Goal: Task Accomplishment & Management: Manage account settings

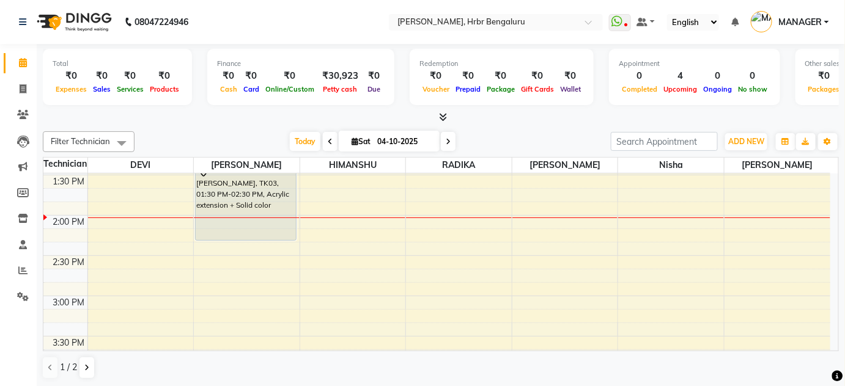
scroll to position [1083, 0]
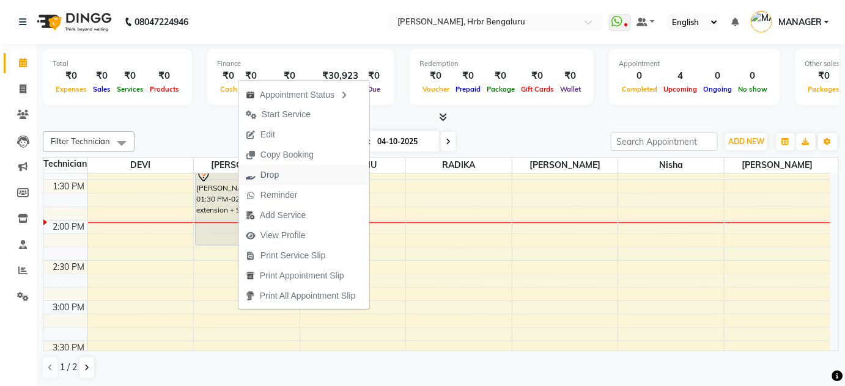
click at [267, 176] on span "Drop" at bounding box center [269, 175] width 18 height 13
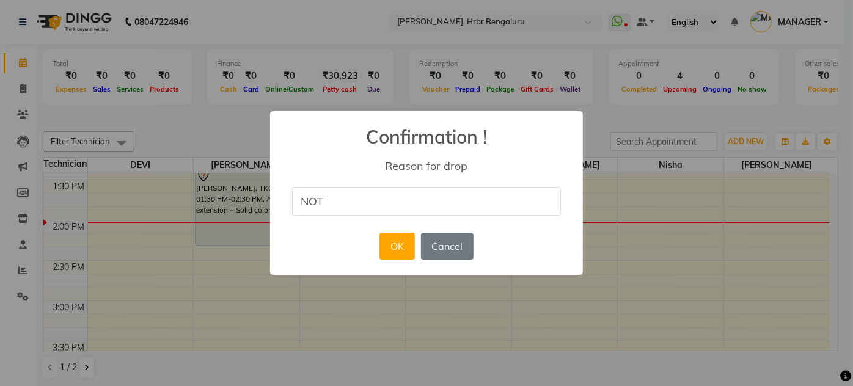
type input "NOT RESPONDING TO CALL"
click at [399, 249] on button "OK" at bounding box center [397, 246] width 35 height 27
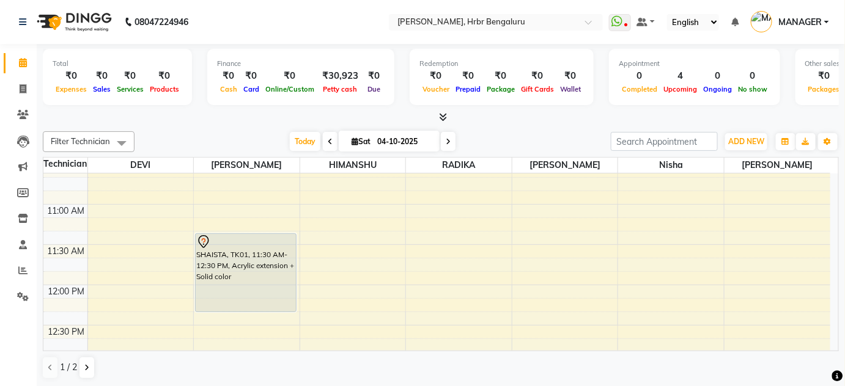
scroll to position [846, 0]
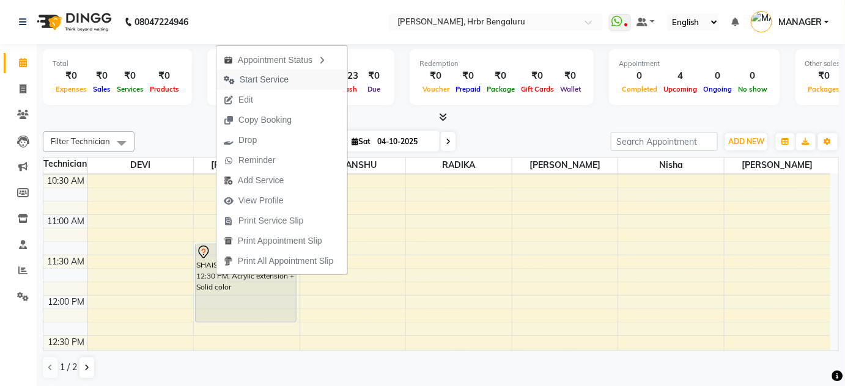
click at [261, 78] on span "Start Service" at bounding box center [264, 79] width 49 height 13
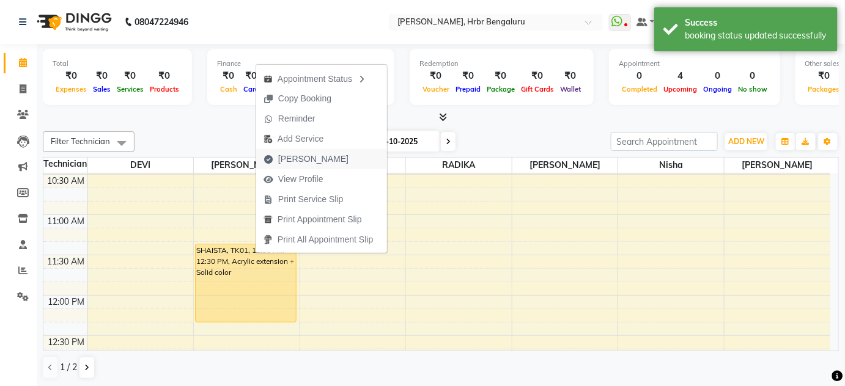
click at [286, 159] on span "Mark Done" at bounding box center [313, 159] width 70 height 13
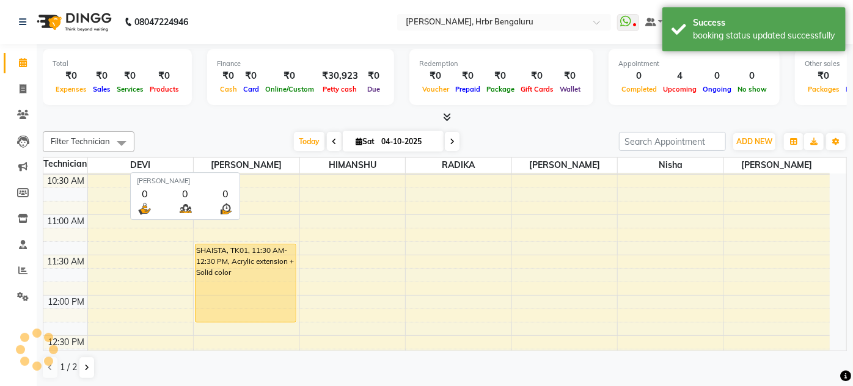
select select "3771"
select select "service"
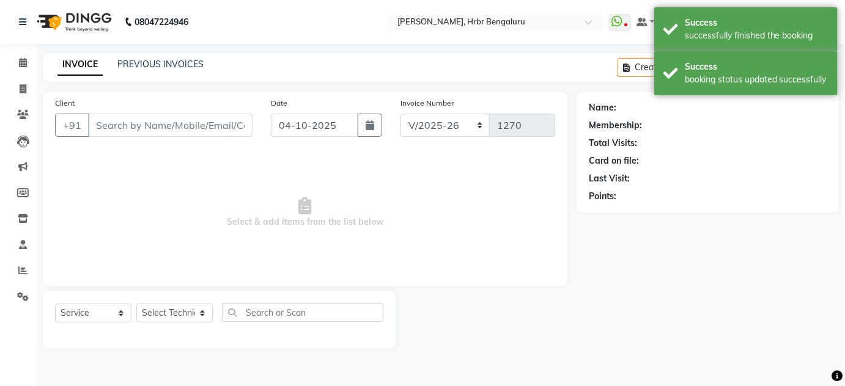
type input "77******86"
select select "77431"
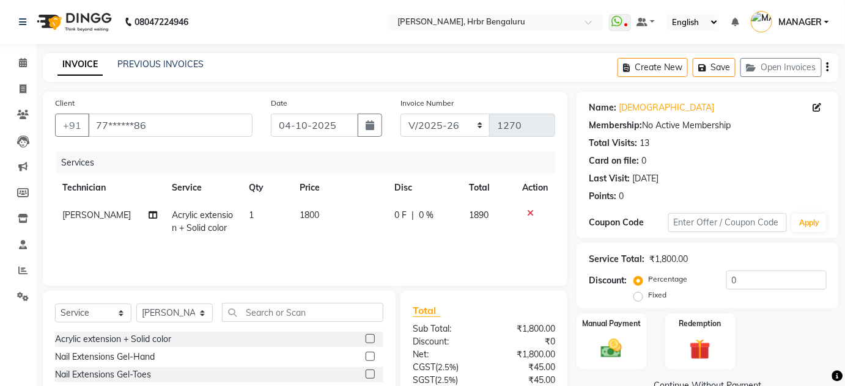
click at [323, 214] on td "1800" at bounding box center [339, 222] width 94 height 40
select select "77431"
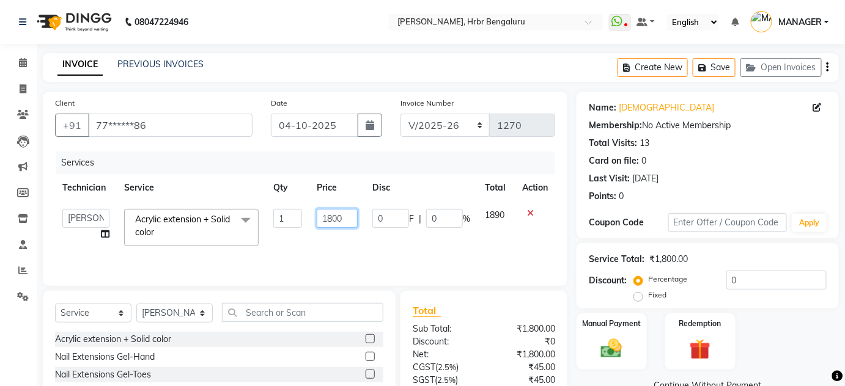
click at [332, 218] on input "1800" at bounding box center [337, 218] width 41 height 19
click at [333, 216] on input "1800" at bounding box center [337, 218] width 41 height 19
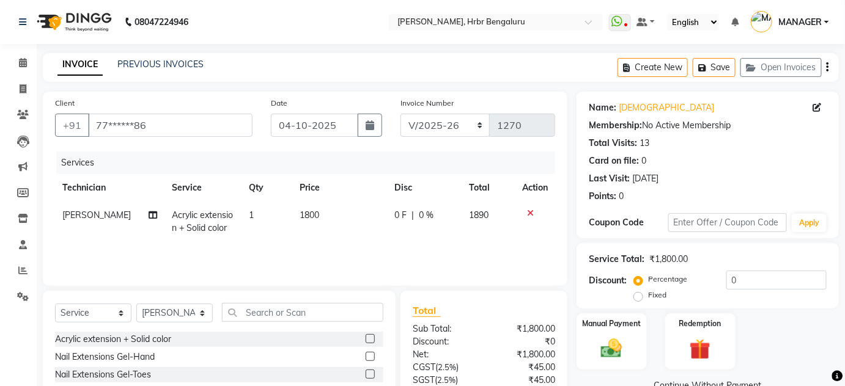
click at [358, 216] on td "1800" at bounding box center [339, 222] width 94 height 40
select select "77431"
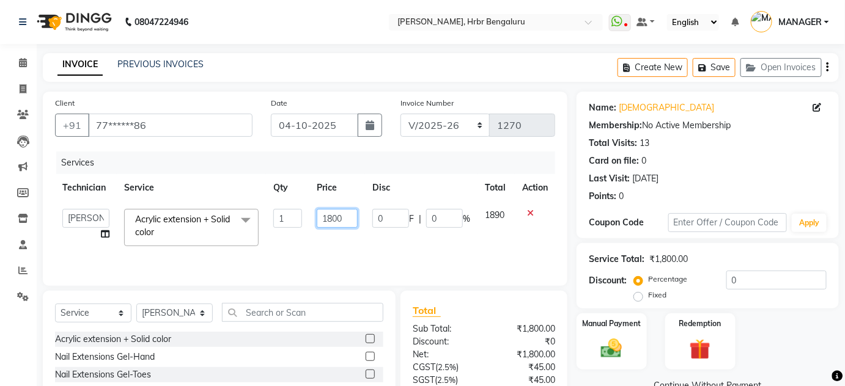
click at [347, 217] on input "1800" at bounding box center [337, 218] width 41 height 19
type input "1399"
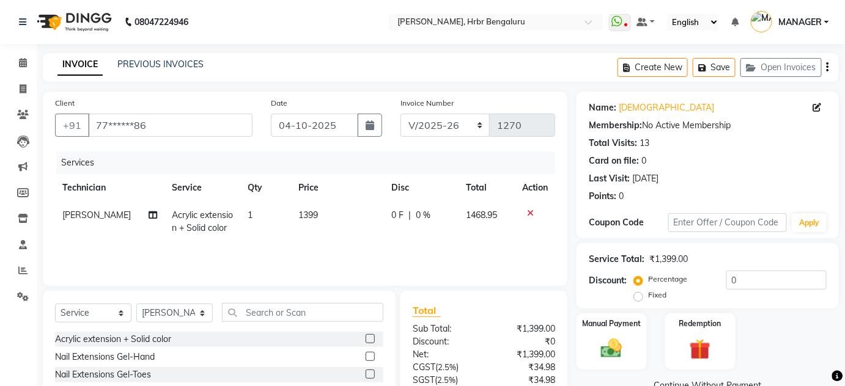
click at [329, 242] on div "Services Technician Service Qty Price Disc Total Action KEVIN Acrylic extension…" at bounding box center [305, 213] width 500 height 122
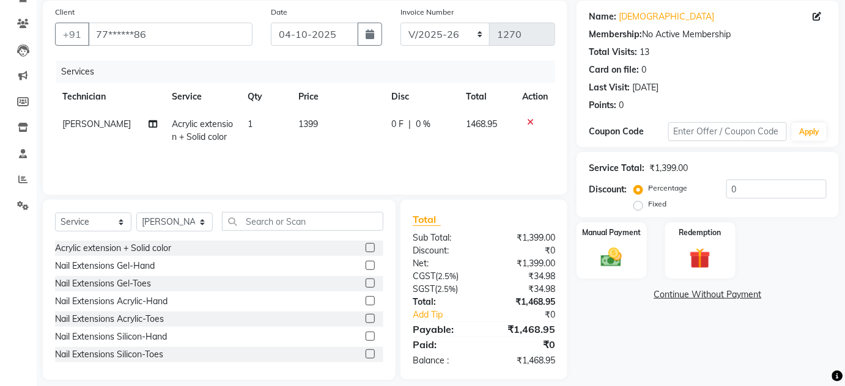
scroll to position [103, 0]
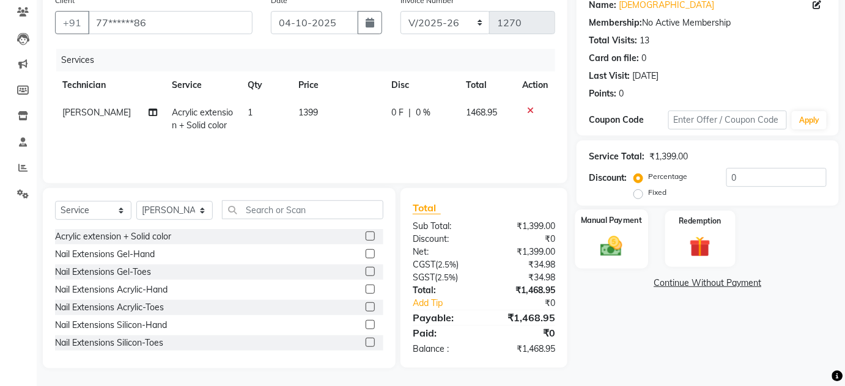
click at [626, 262] on div "Manual Payment" at bounding box center [611, 239] width 73 height 59
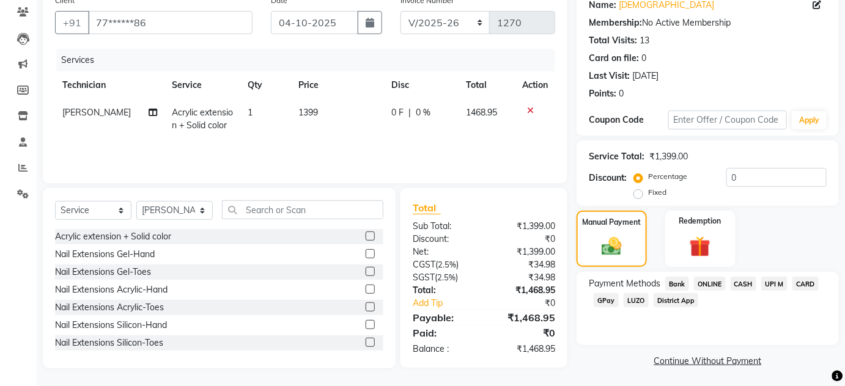
click at [707, 283] on span "ONLINE" at bounding box center [710, 284] width 32 height 14
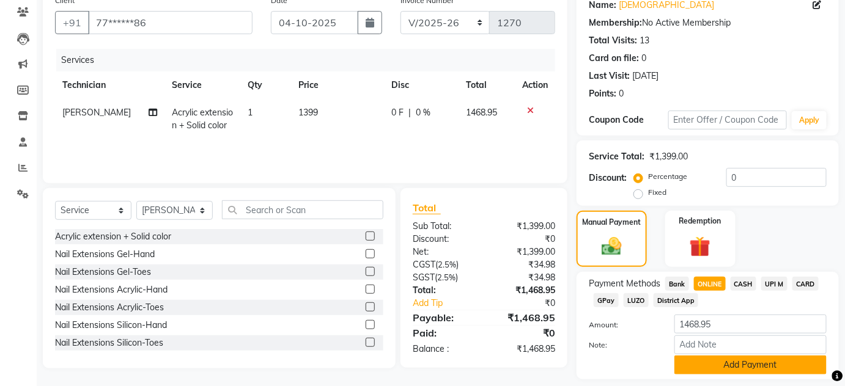
click at [716, 372] on button "Add Payment" at bounding box center [750, 365] width 152 height 19
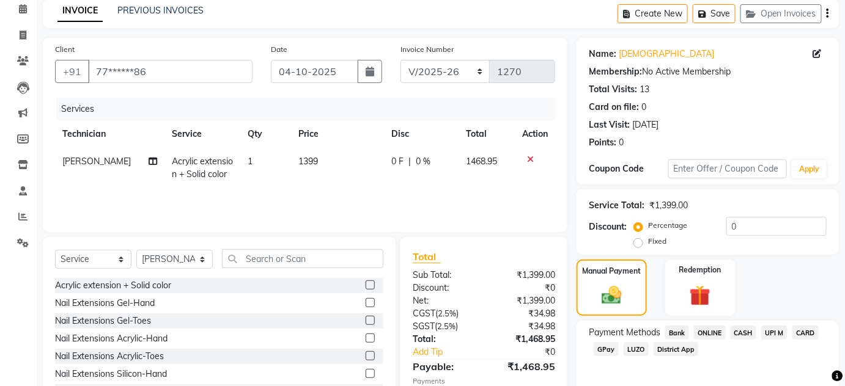
scroll to position [173, 0]
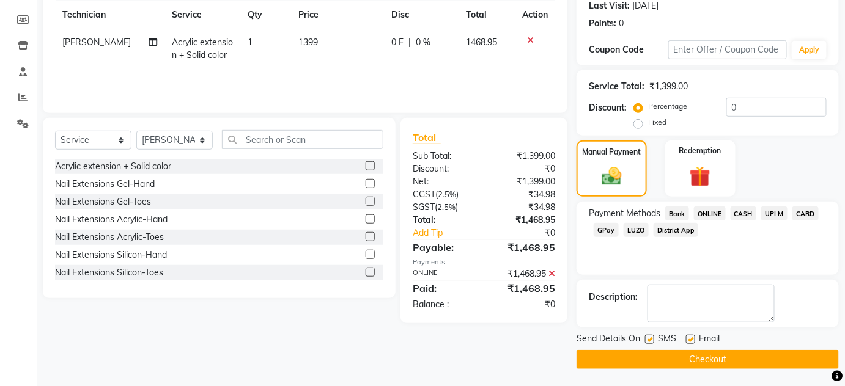
click at [649, 366] on button "Checkout" at bounding box center [707, 359] width 262 height 19
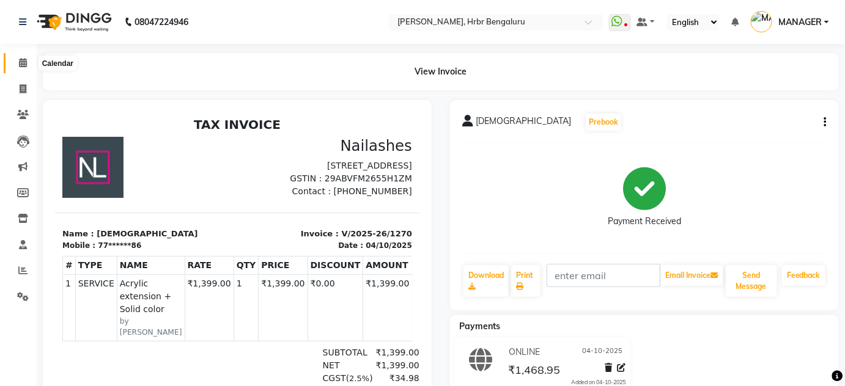
click at [21, 60] on icon at bounding box center [23, 62] width 8 height 9
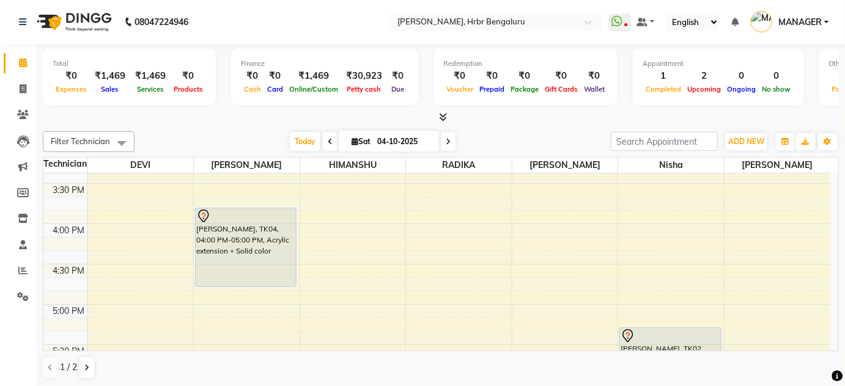
scroll to position [1245, 0]
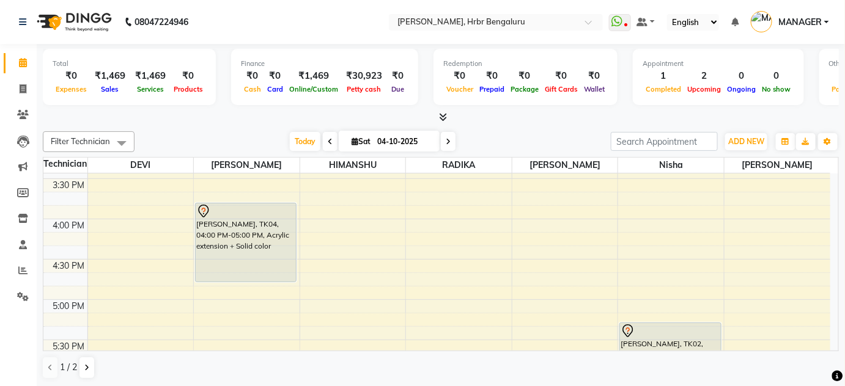
click at [443, 140] on span at bounding box center [448, 141] width 15 height 19
type input "05-10-2025"
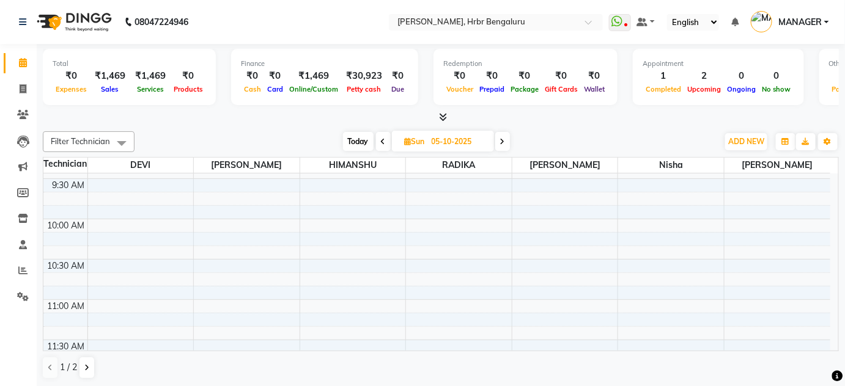
scroll to position [771, 0]
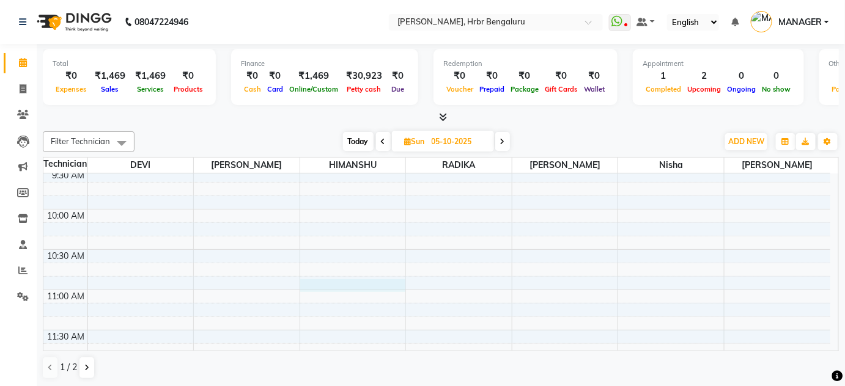
click at [339, 286] on div "12:00 AM 12:30 AM 1:00 AM 1:30 AM 2:00 AM 2:30 AM 3:00 AM 3:30 AM 4:00 AM 4:30 …" at bounding box center [436, 290] width 787 height 1774
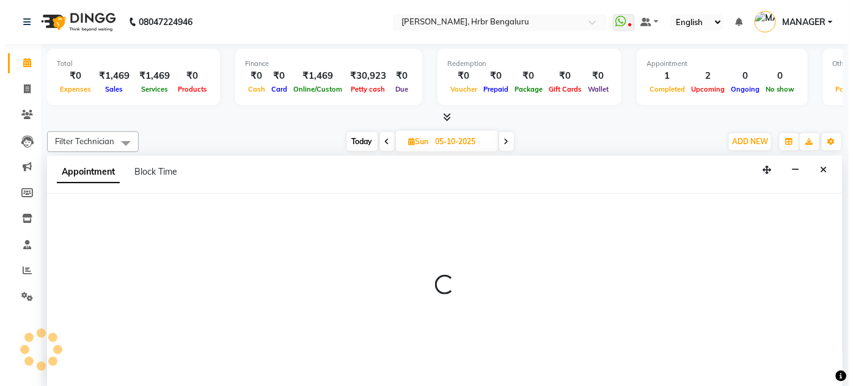
scroll to position [0, 0]
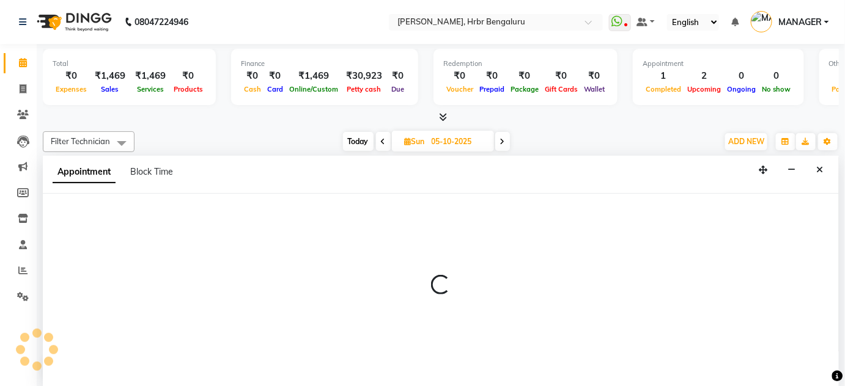
select select "82748"
select select "660"
select select "tentative"
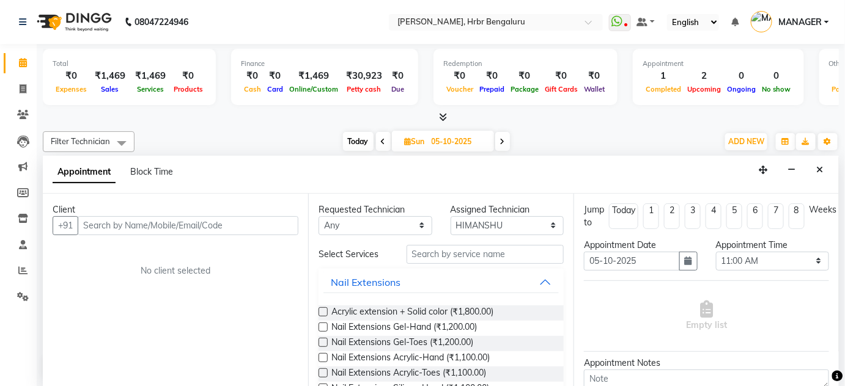
click at [108, 219] on input "text" at bounding box center [188, 225] width 221 height 19
type input "8800333700"
click at [280, 216] on button "Add Client" at bounding box center [273, 225] width 51 height 19
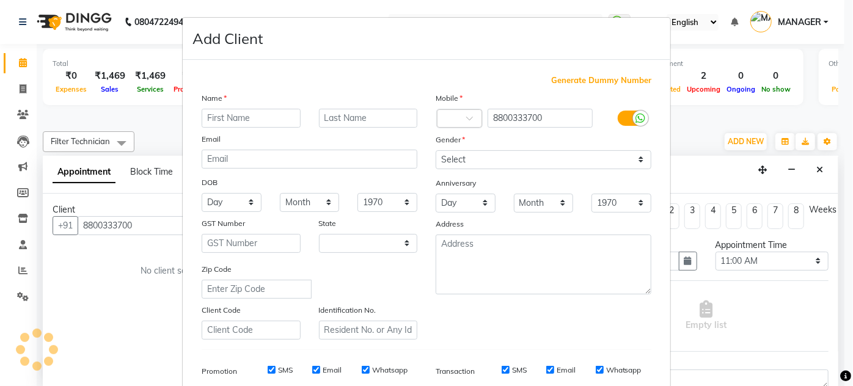
select select "21"
type input "MONIKA"
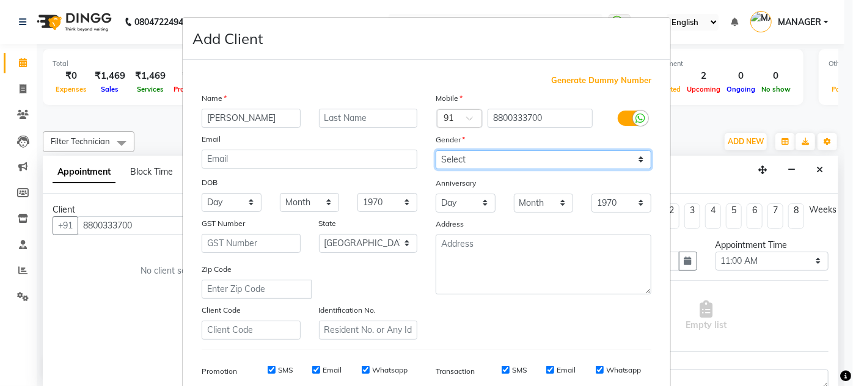
click at [559, 162] on select "Select Male Female Other Prefer Not To Say" at bounding box center [544, 159] width 216 height 19
select select "female"
click at [436, 150] on select "Select Male Female Other Prefer Not To Say" at bounding box center [544, 159] width 216 height 19
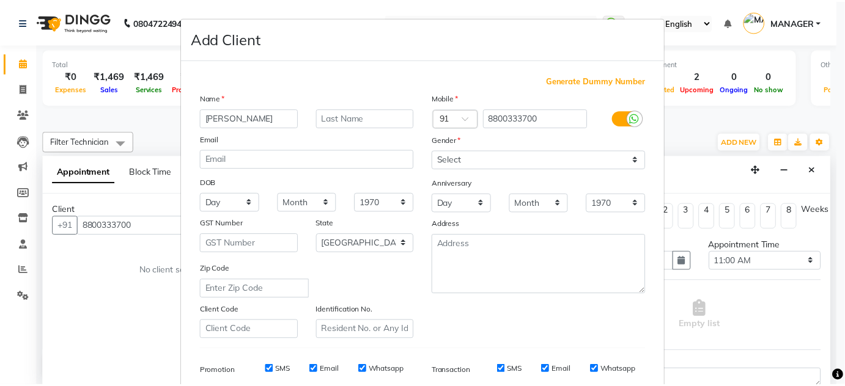
scroll to position [177, 0]
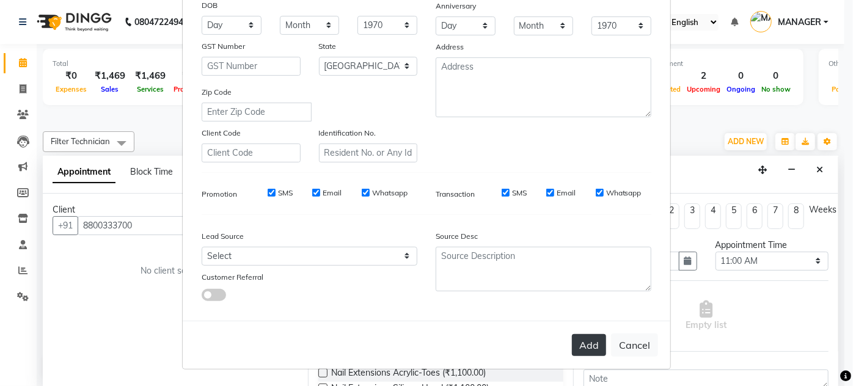
click at [590, 336] on button "Add" at bounding box center [589, 345] width 34 height 22
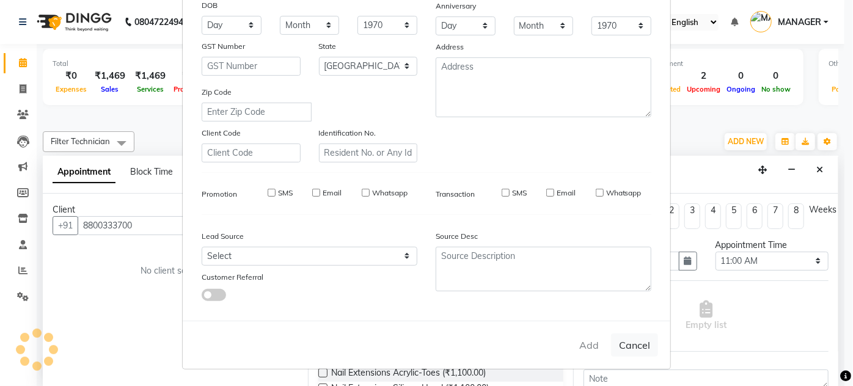
type input "88******00"
select select
select select "null"
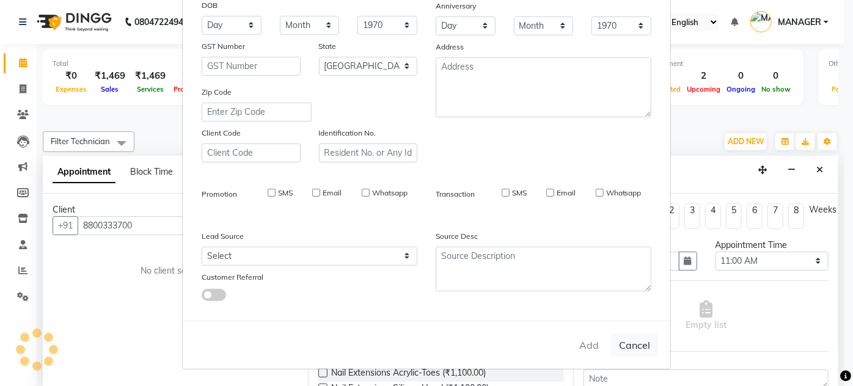
select select
checkbox input "false"
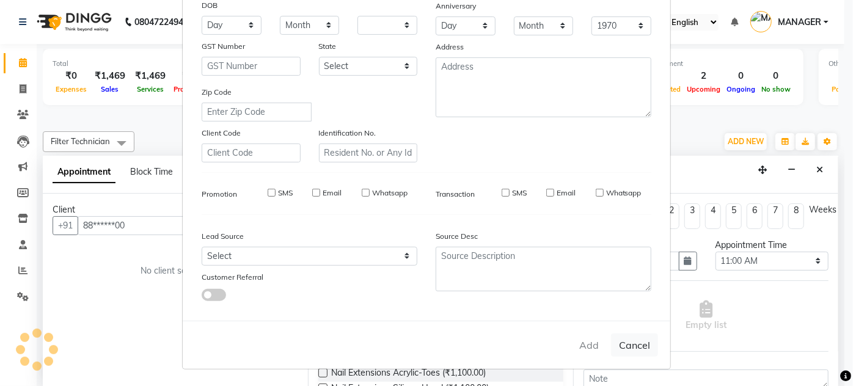
checkbox input "false"
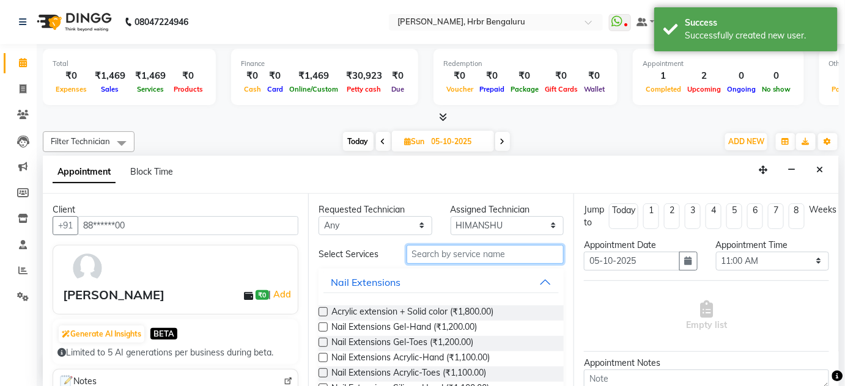
click at [462, 254] on input "text" at bounding box center [484, 254] width 157 height 19
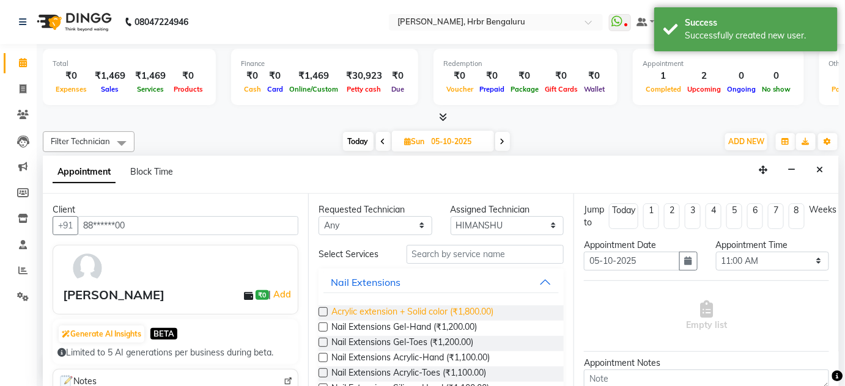
click at [439, 316] on span "Acrylic extension + Solid color (₹1,800.00)" at bounding box center [412, 313] width 162 height 15
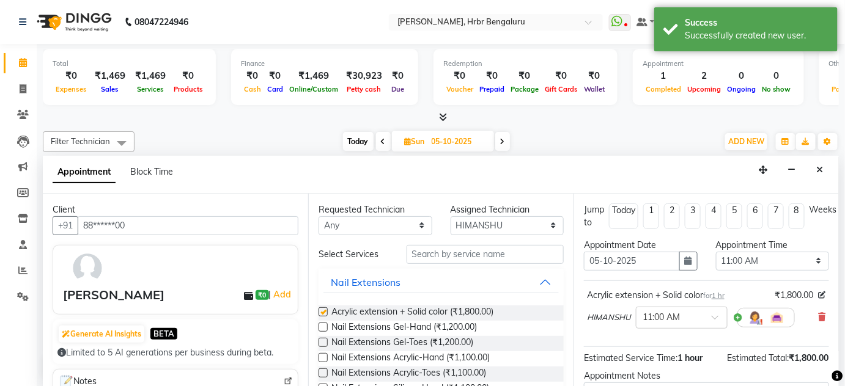
checkbox input "false"
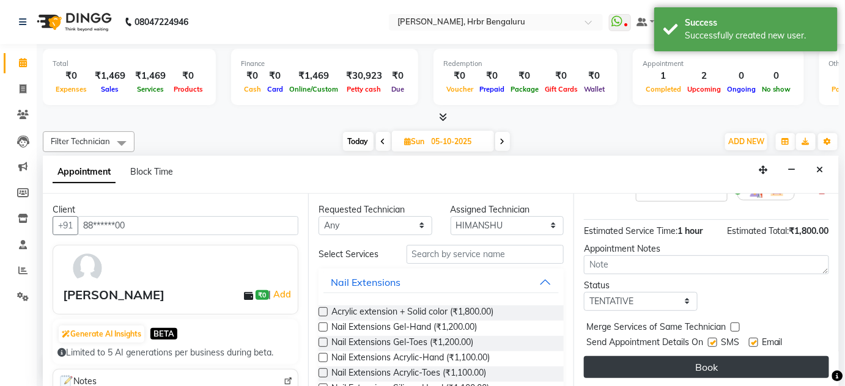
click at [775, 372] on button "Book" at bounding box center [706, 367] width 245 height 22
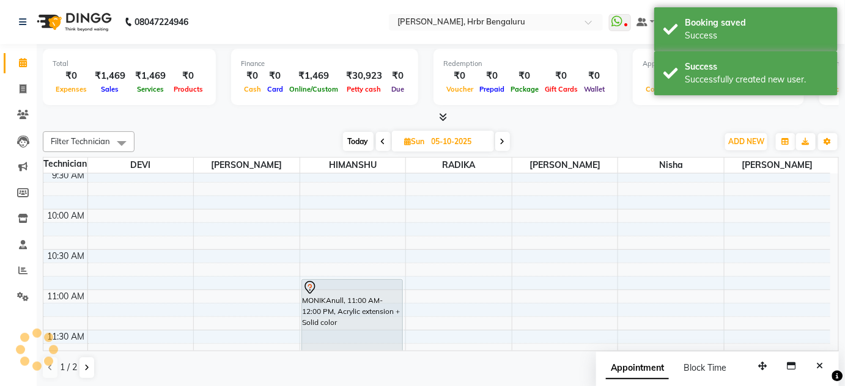
scroll to position [0, 0]
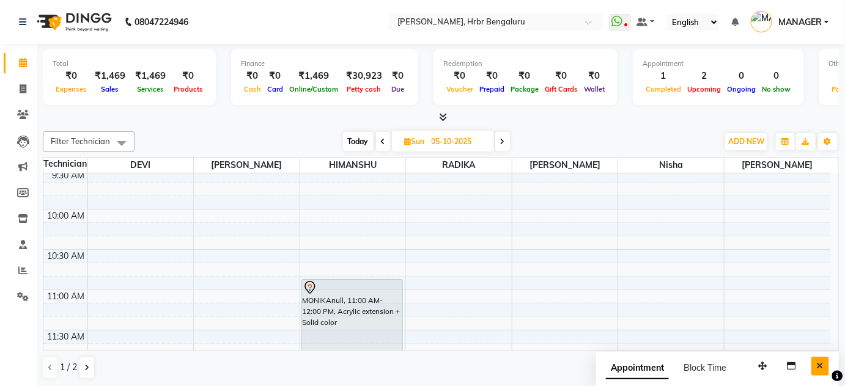
click at [812, 368] on button "Close" at bounding box center [820, 366] width 18 height 19
click at [356, 146] on span "Today" at bounding box center [358, 141] width 31 height 19
type input "04-10-2025"
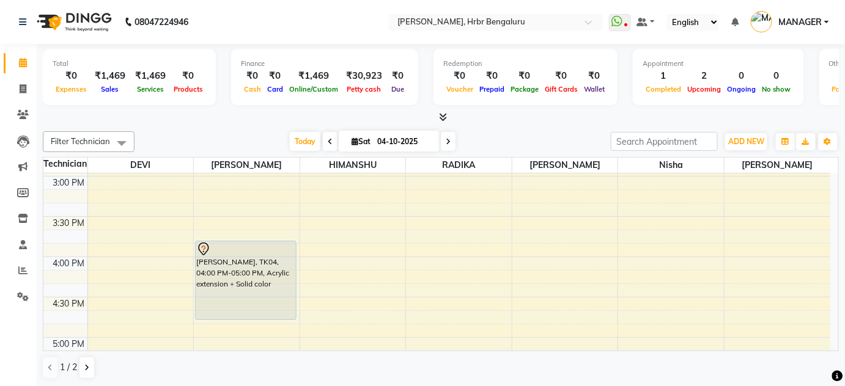
scroll to position [1197, 0]
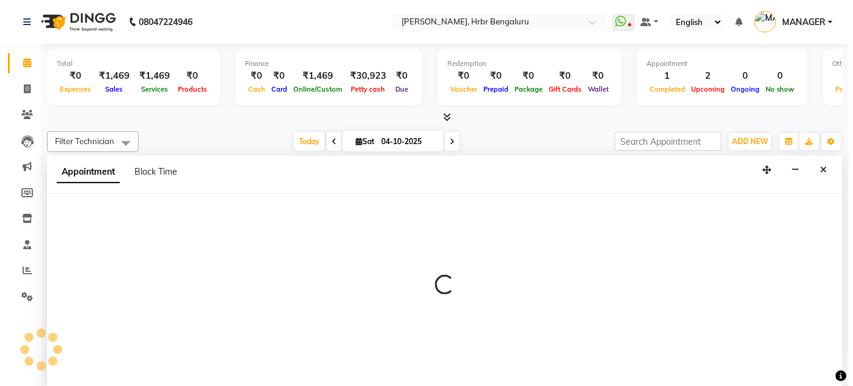
scroll to position [0, 0]
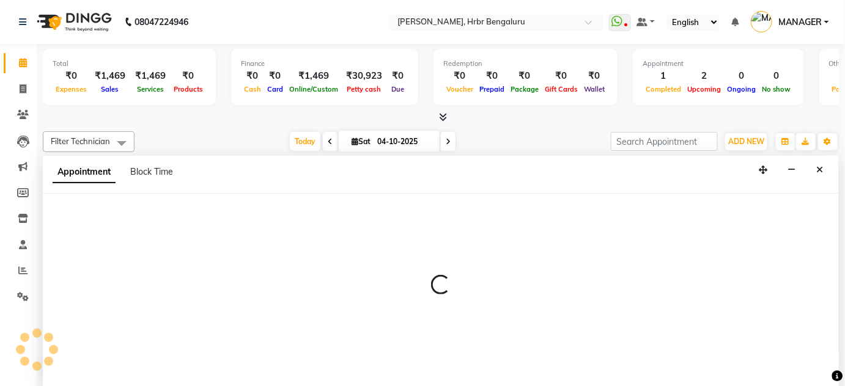
select select "87889"
select select "tentative"
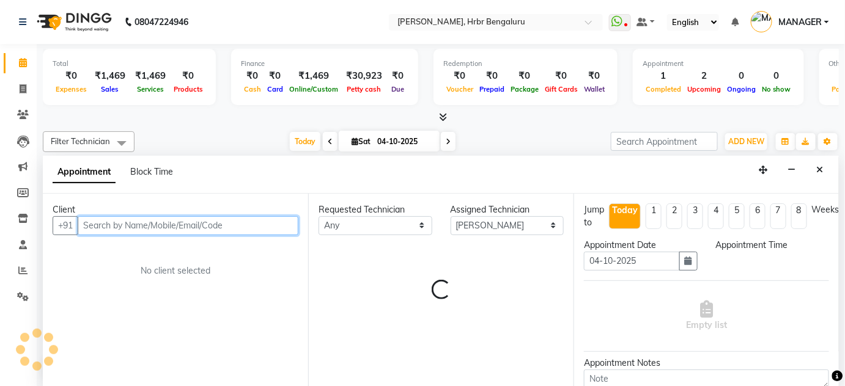
select select "960"
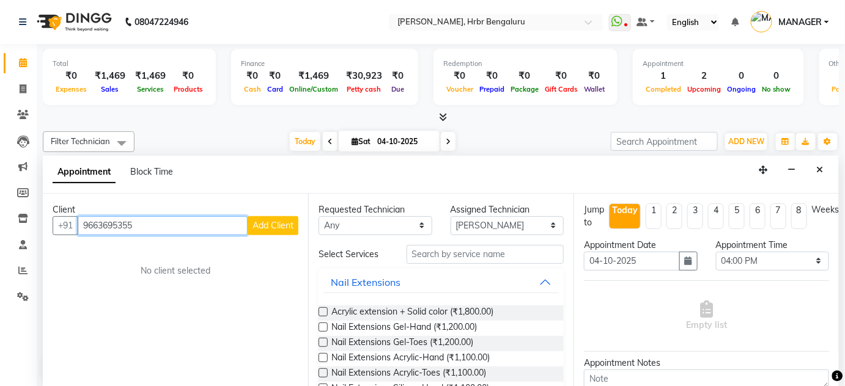
type input "9663695355"
click at [259, 220] on span "Add Client" at bounding box center [272, 225] width 41 height 11
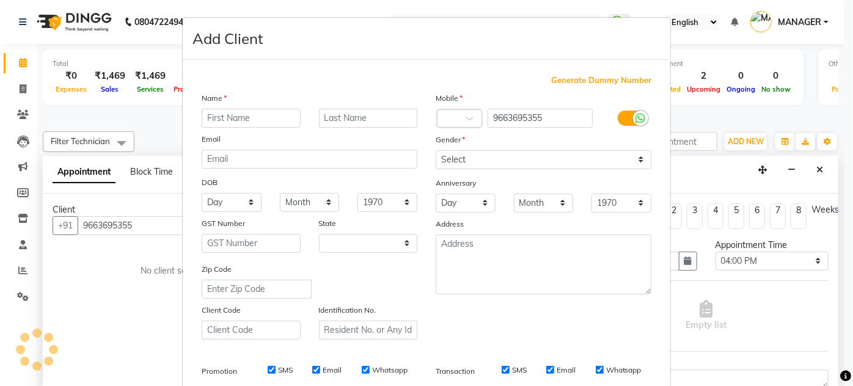
select select "21"
type input "VIVA"
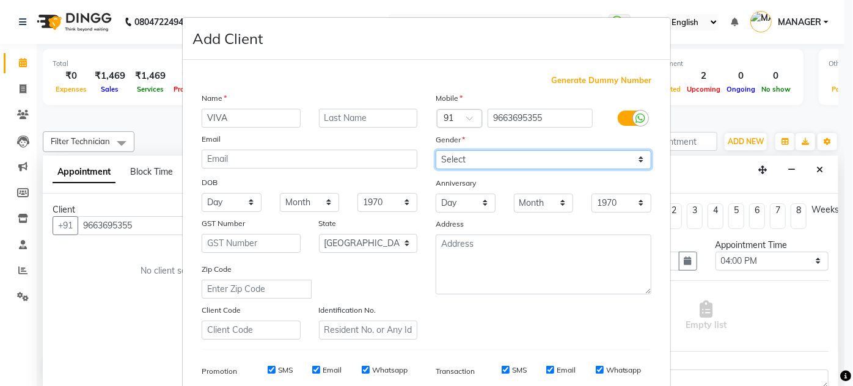
click at [466, 164] on select "Select Male Female Other Prefer Not To Say" at bounding box center [544, 159] width 216 height 19
select select "female"
click at [436, 150] on select "Select Male Female Other Prefer Not To Say" at bounding box center [544, 159] width 216 height 19
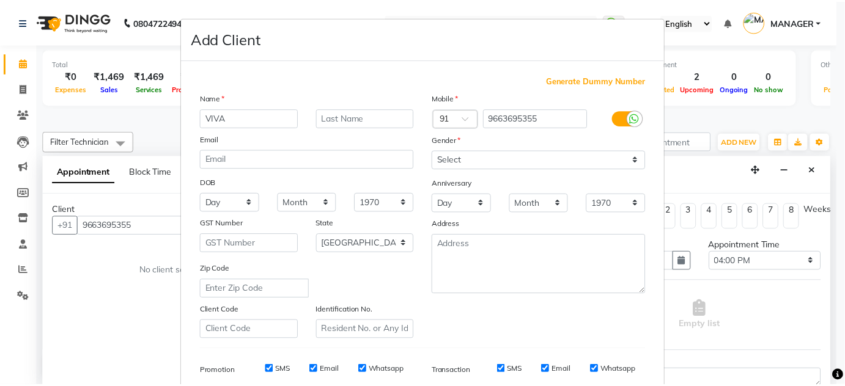
scroll to position [177, 0]
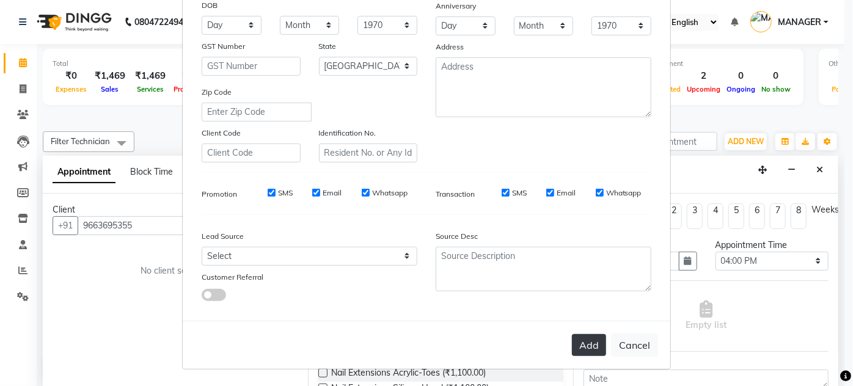
click at [591, 340] on button "Add" at bounding box center [589, 345] width 34 height 22
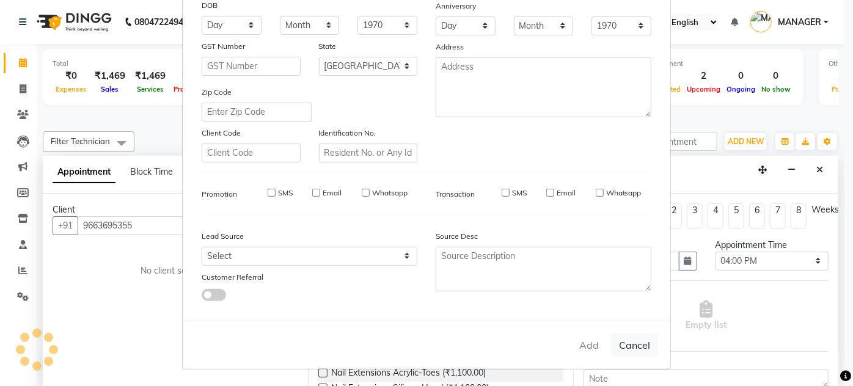
type input "96******55"
select select
select select "null"
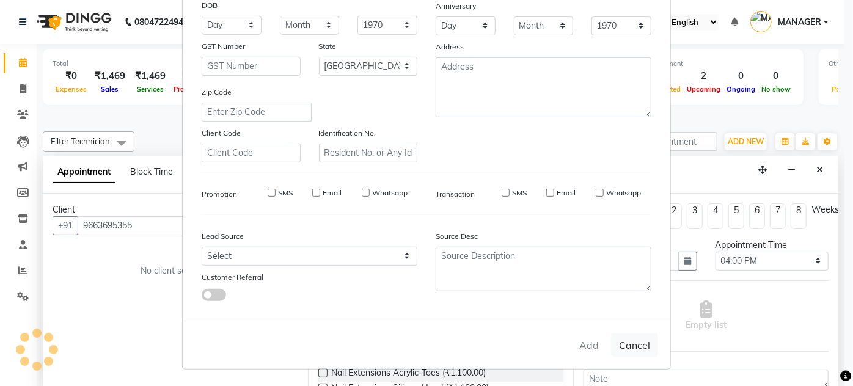
select select
checkbox input "false"
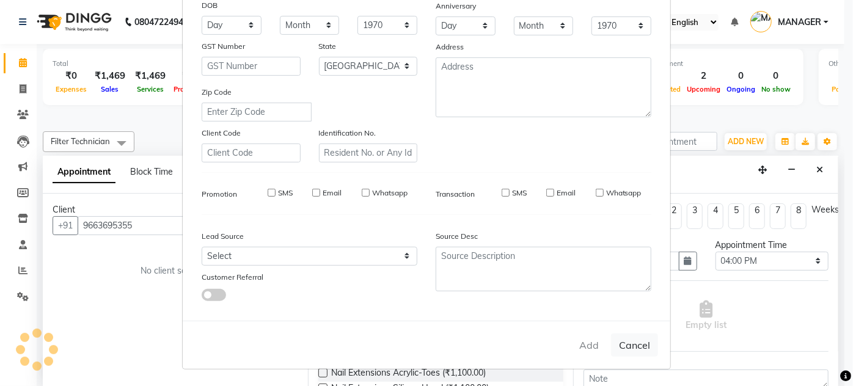
checkbox input "false"
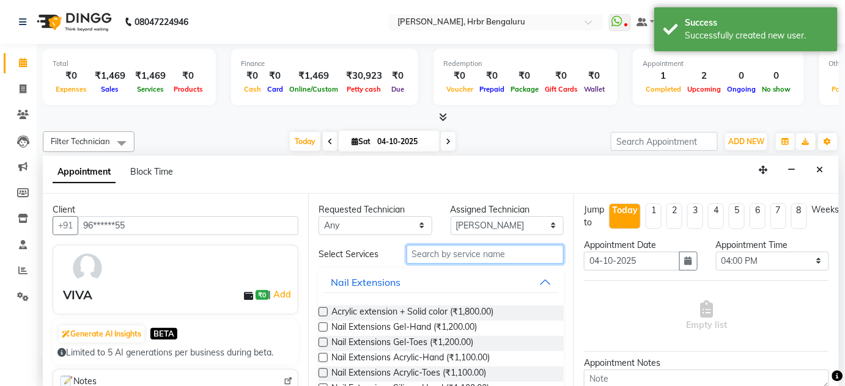
click at [428, 252] on input "text" at bounding box center [484, 254] width 157 height 19
type input "EX"
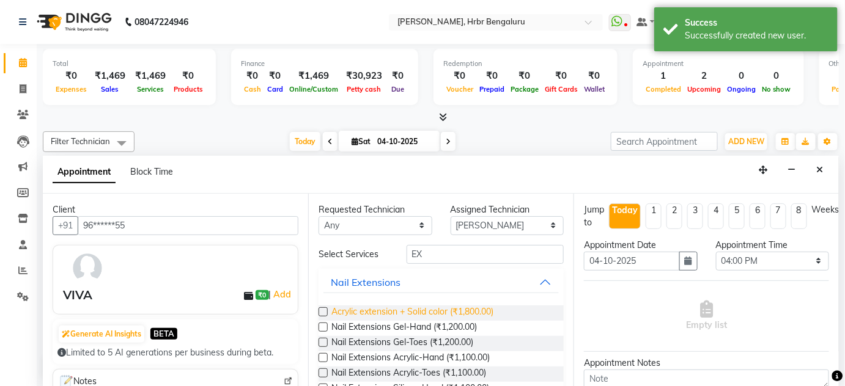
click at [408, 307] on span "Acrylic extension + Solid color (₹1,800.00)" at bounding box center [412, 313] width 162 height 15
checkbox input "false"
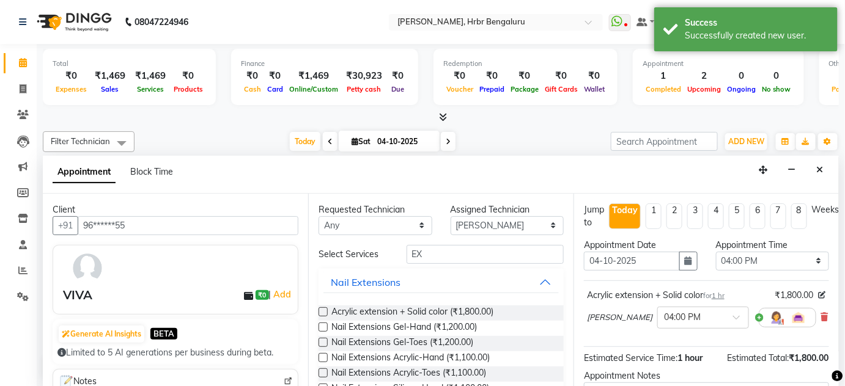
scroll to position [127, 0]
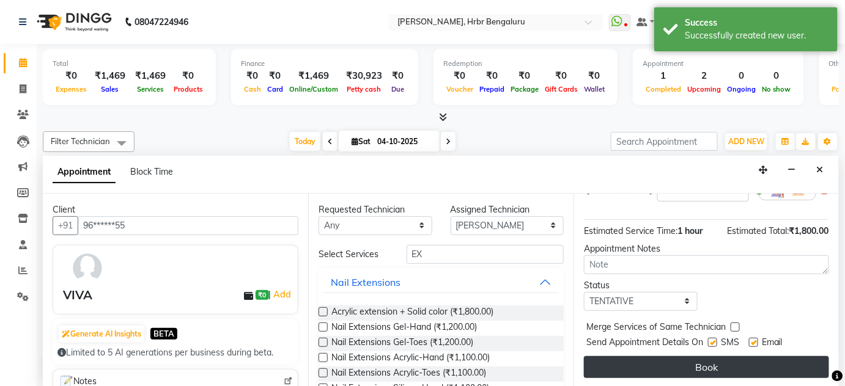
click at [723, 367] on button "Book" at bounding box center [706, 367] width 245 height 22
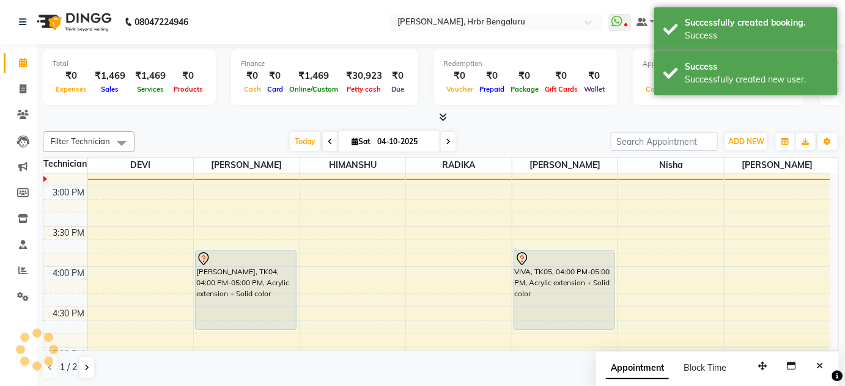
scroll to position [0, 0]
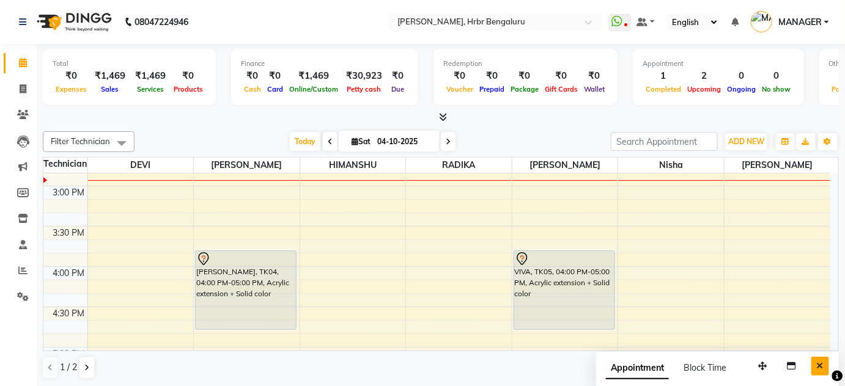
click at [817, 365] on icon "Close" at bounding box center [820, 366] width 7 height 9
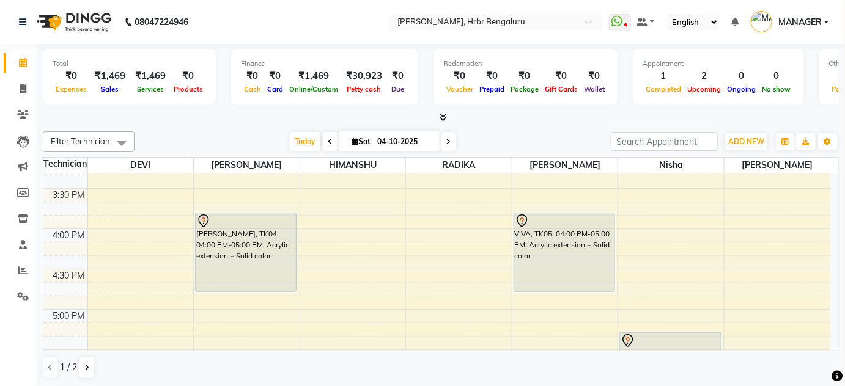
scroll to position [1240, 0]
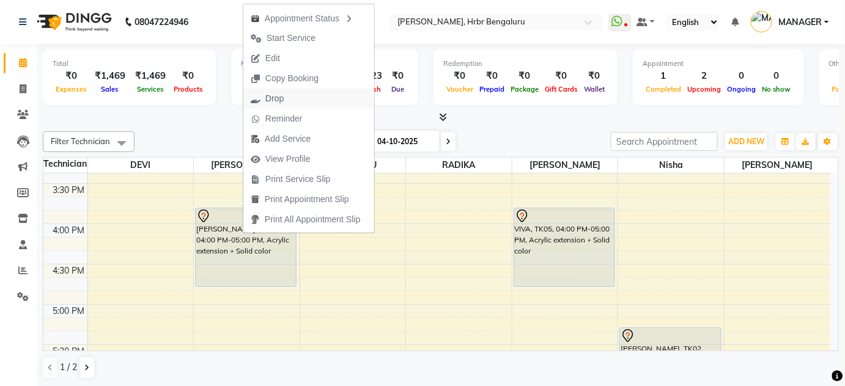
click at [278, 100] on span "Drop" at bounding box center [274, 98] width 18 height 13
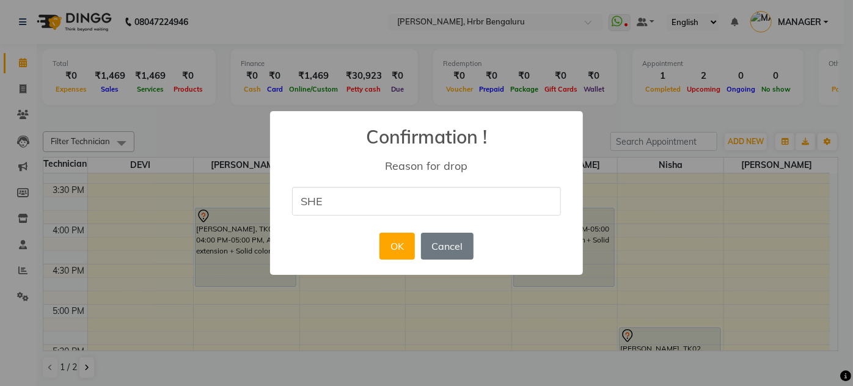
type input "she is not coming"
click at [397, 237] on button "OK" at bounding box center [397, 246] width 35 height 27
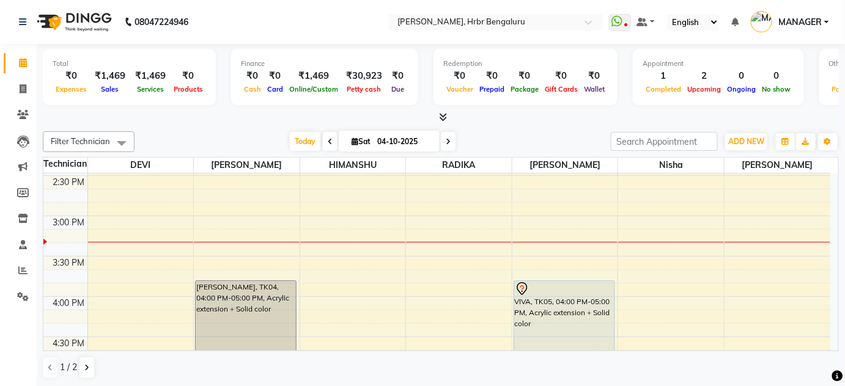
scroll to position [1172, 0]
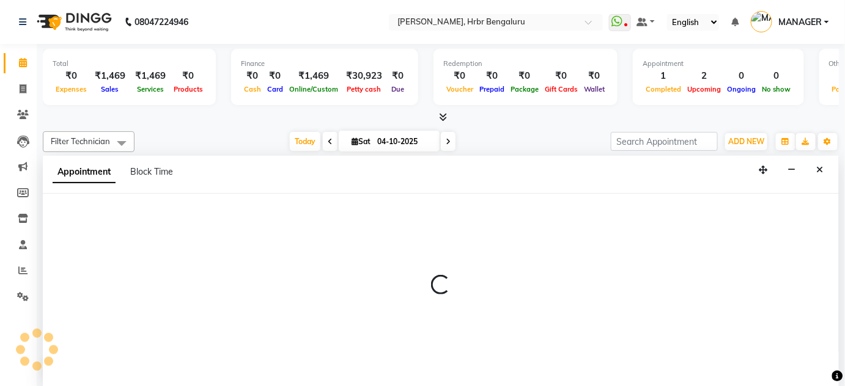
scroll to position [0, 0]
select select "82748"
select select "960"
select select "tentative"
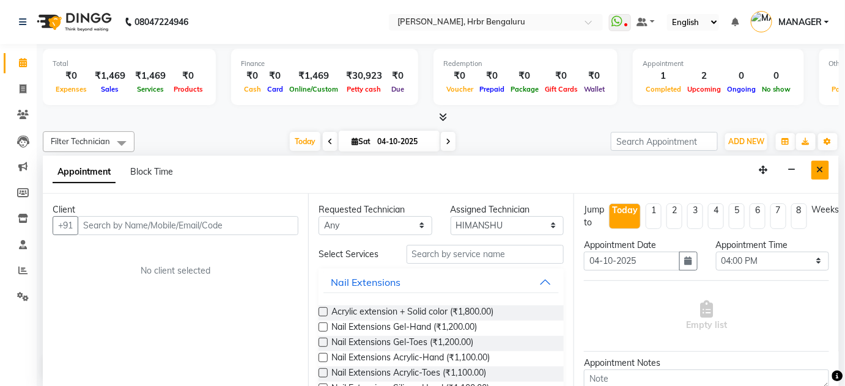
click at [822, 172] on icon "Close" at bounding box center [820, 170] width 7 height 9
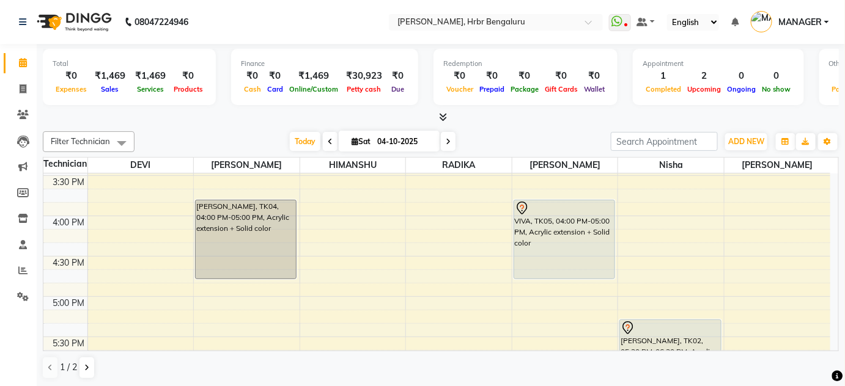
scroll to position [1253, 0]
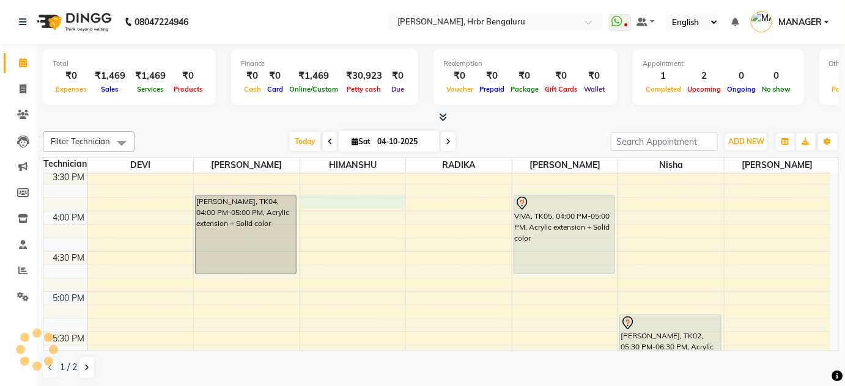
select select "82748"
select select "960"
select select "tentative"
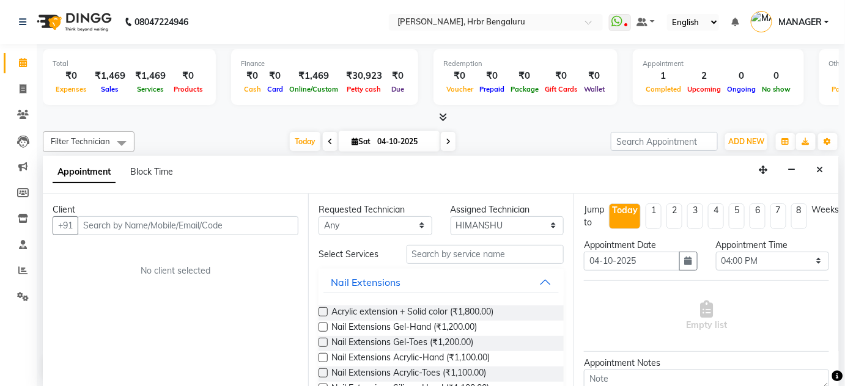
click at [142, 227] on input "text" at bounding box center [188, 225] width 221 height 19
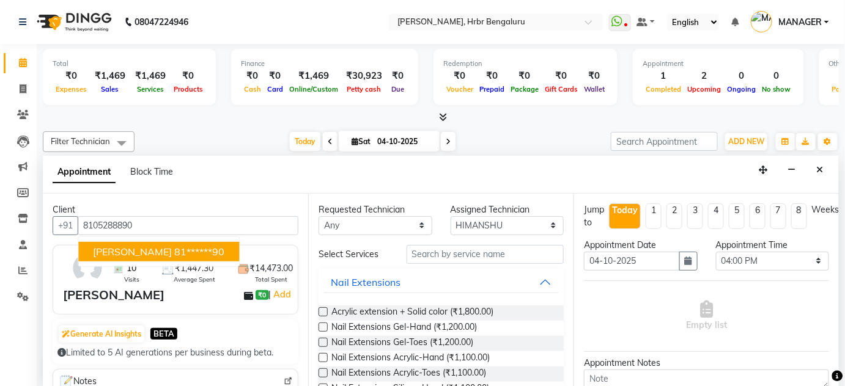
click at [174, 249] on ngb-highlight "81******90" at bounding box center [199, 251] width 50 height 12
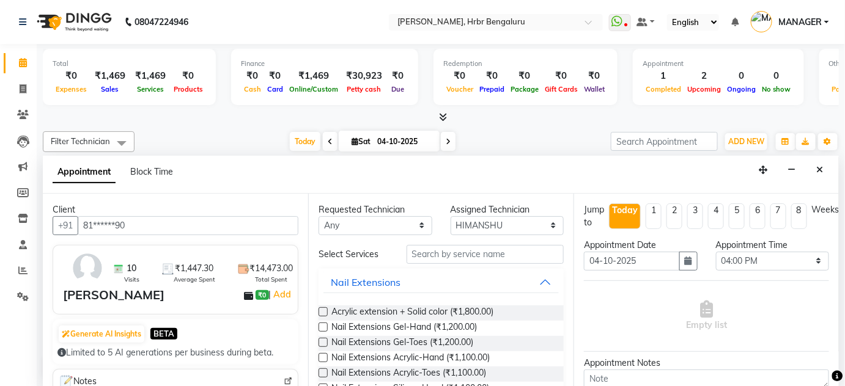
type input "81******90"
click at [443, 249] on input "text" at bounding box center [484, 254] width 157 height 19
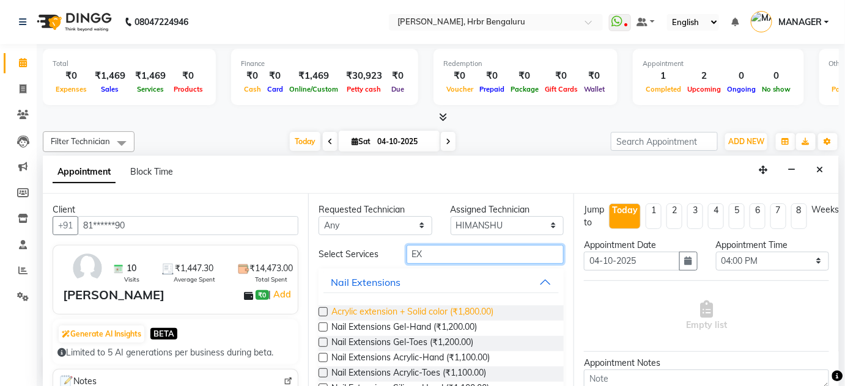
type input "EX"
click at [438, 306] on span "Acrylic extension + Solid color (₹1,800.00)" at bounding box center [412, 313] width 162 height 15
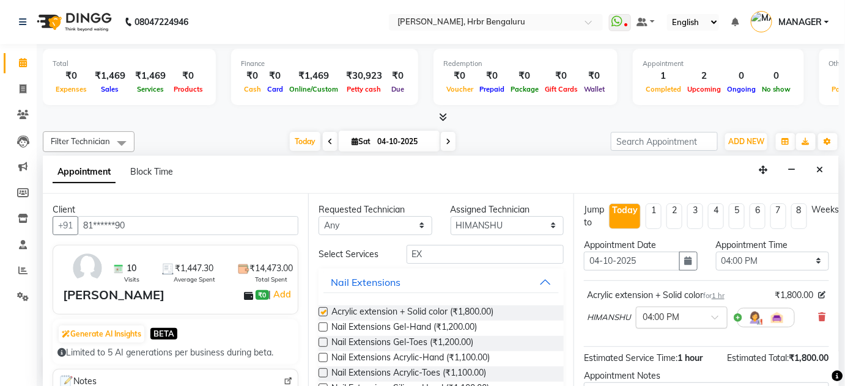
checkbox input "false"
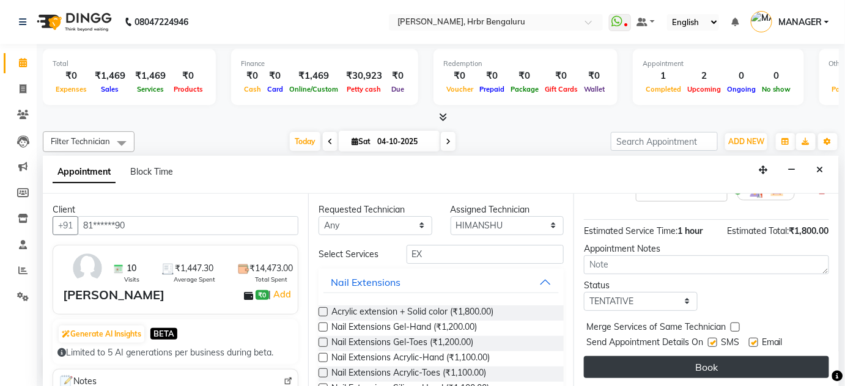
click at [759, 363] on button "Book" at bounding box center [706, 367] width 245 height 22
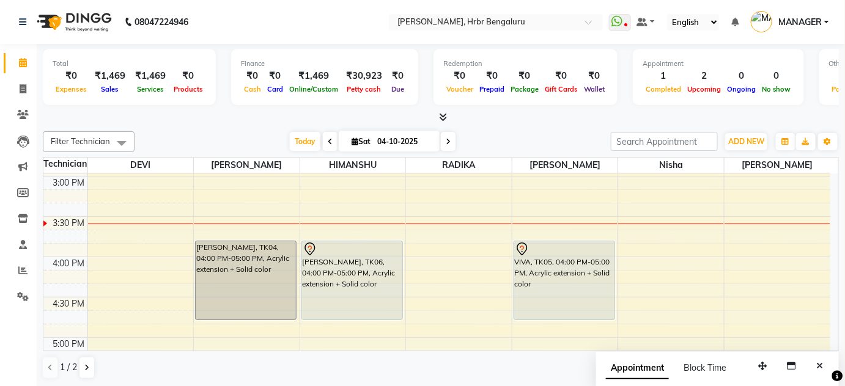
scroll to position [1193, 0]
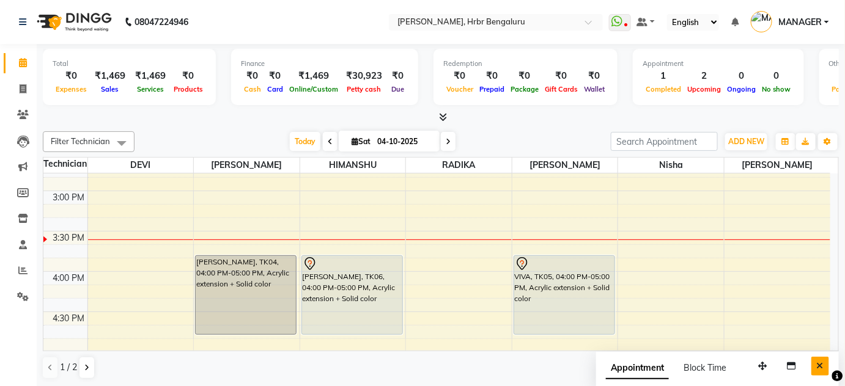
click at [814, 360] on button "Close" at bounding box center [820, 366] width 18 height 19
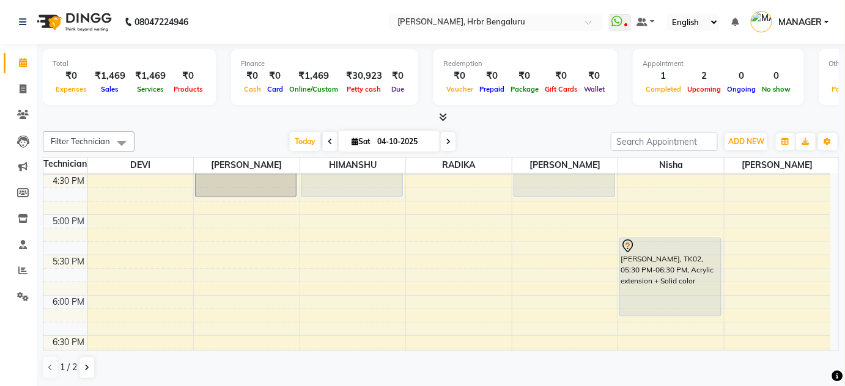
scroll to position [1346, 0]
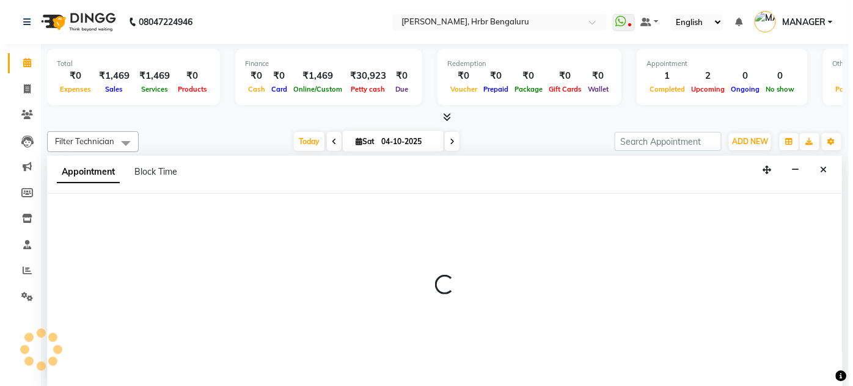
scroll to position [0, 0]
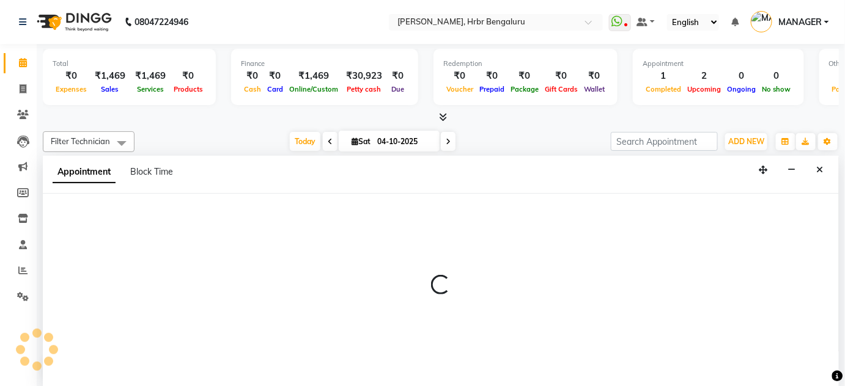
select select "82748"
select select "tentative"
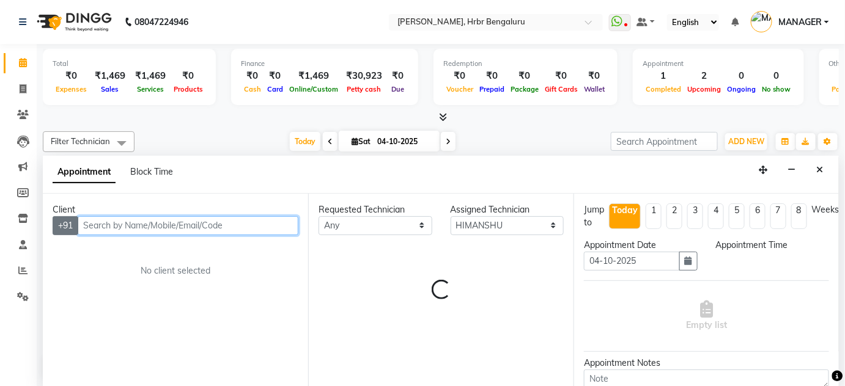
select select "1080"
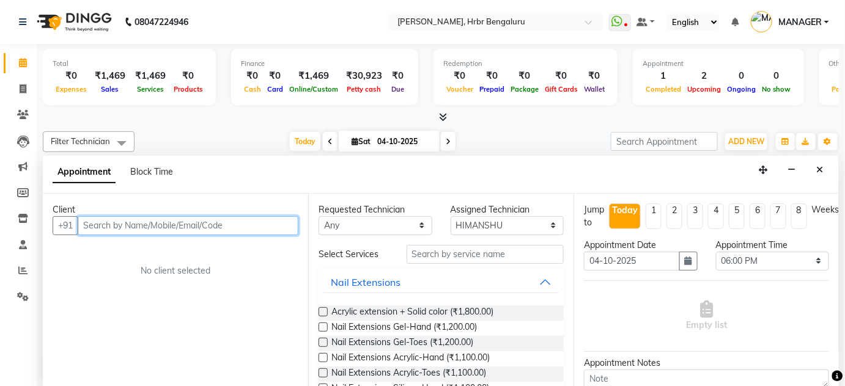
click at [119, 220] on input "text" at bounding box center [188, 225] width 221 height 19
type input "9594730826"
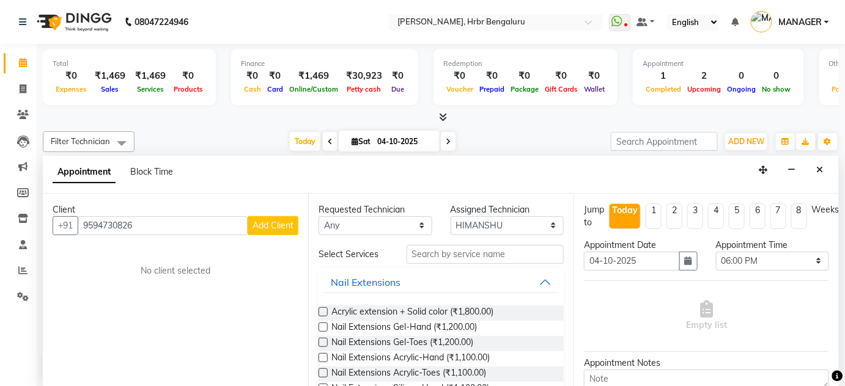
click at [292, 220] on span "Add Client" at bounding box center [272, 225] width 41 height 11
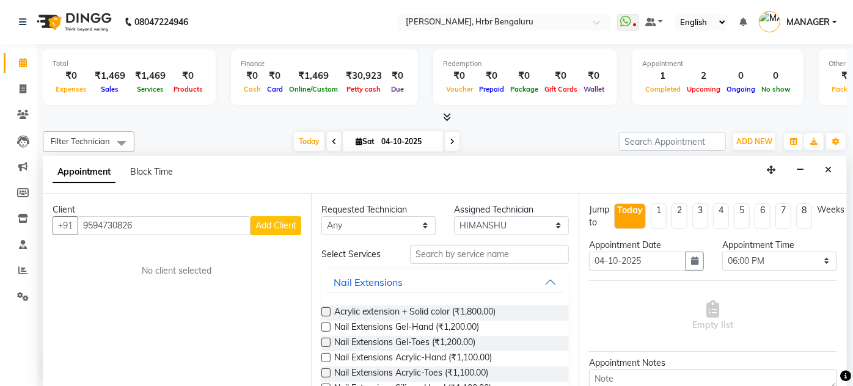
select select "21"
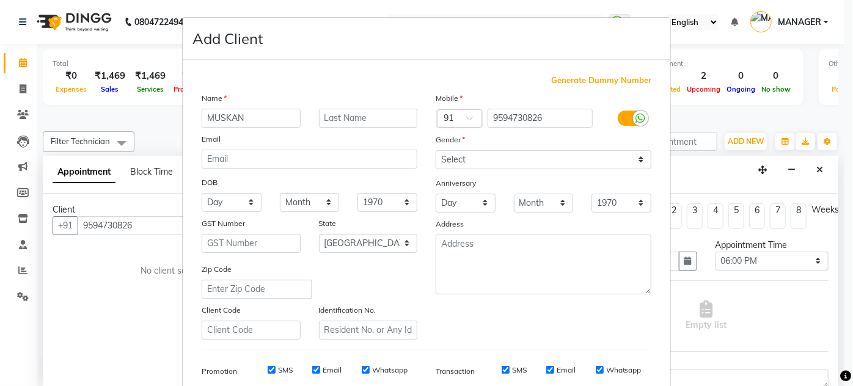
type input "MUSKAN"
click at [471, 158] on select "Select Male Female Other Prefer Not To Say" at bounding box center [544, 159] width 216 height 19
select select "female"
click at [436, 150] on select "Select Male Female Other Prefer Not To Say" at bounding box center [544, 159] width 216 height 19
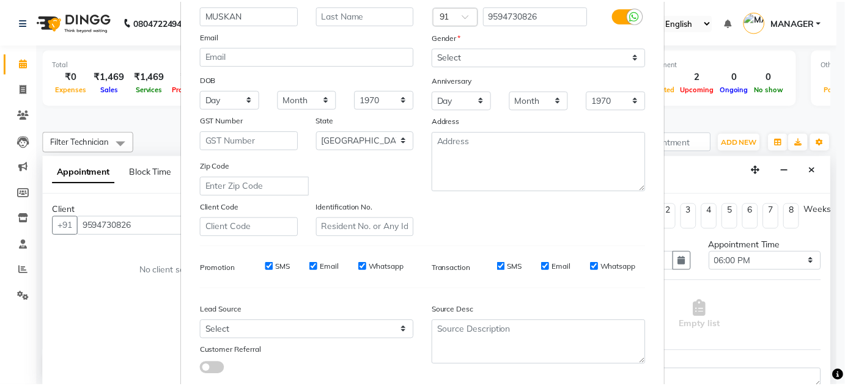
scroll to position [177, 0]
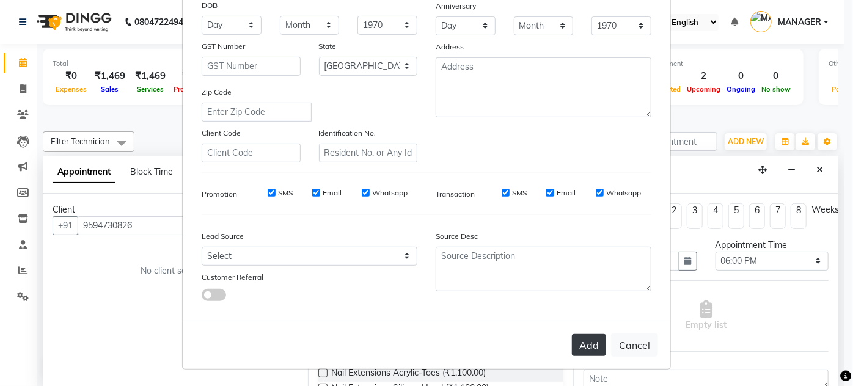
click at [581, 339] on button "Add" at bounding box center [589, 345] width 34 height 22
type input "95******26"
select select
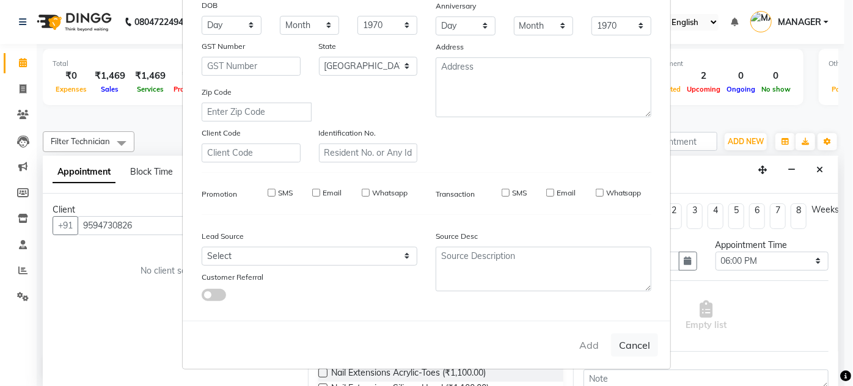
select select "null"
select select
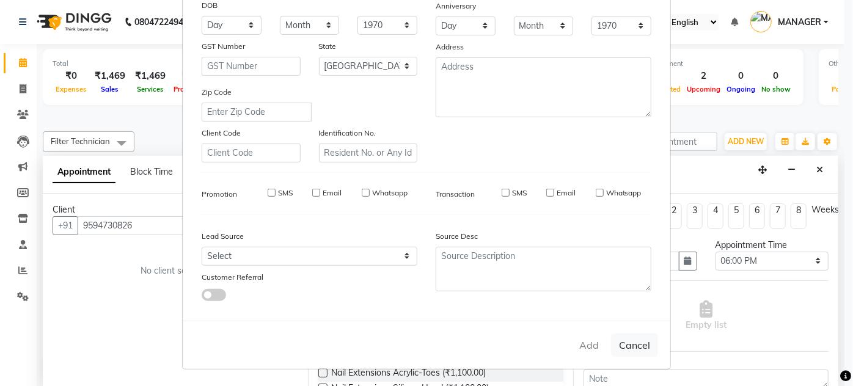
checkbox input "false"
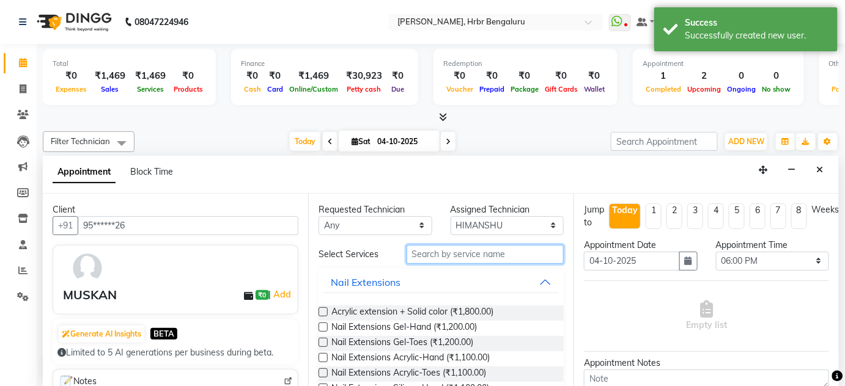
click at [424, 254] on input "text" at bounding box center [484, 254] width 157 height 19
type input "EX"
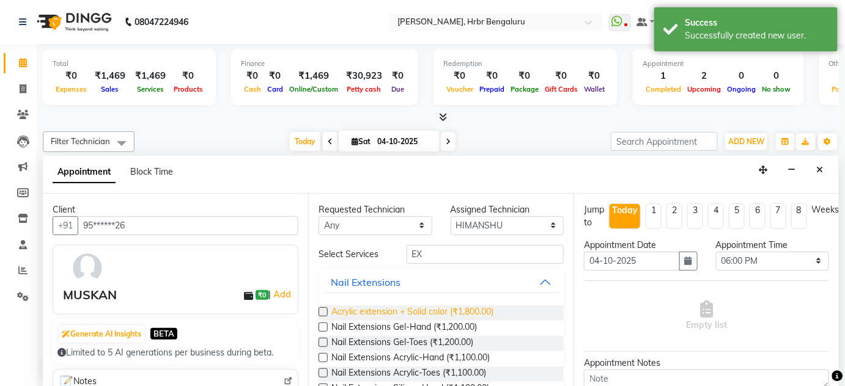
click at [420, 311] on span "Acrylic extension + Solid color (₹1,800.00)" at bounding box center [412, 313] width 162 height 15
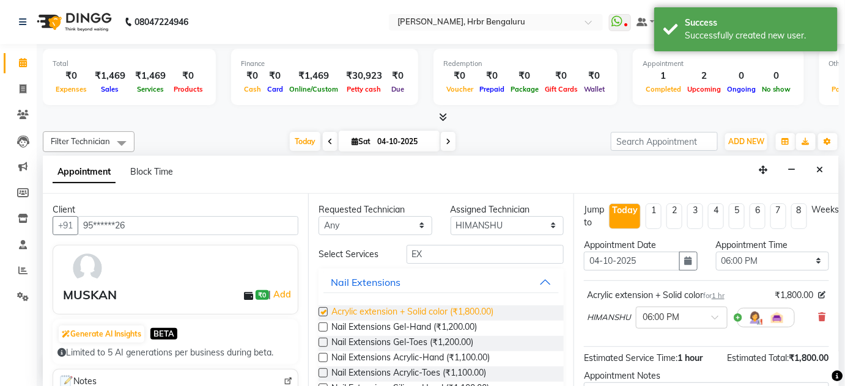
checkbox input "false"
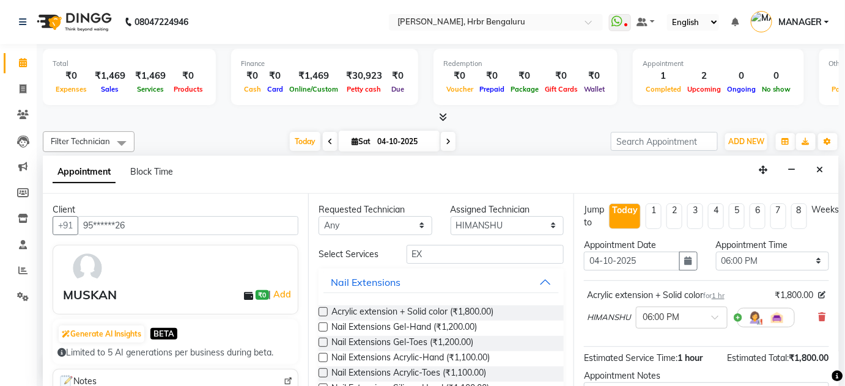
scroll to position [127, 0]
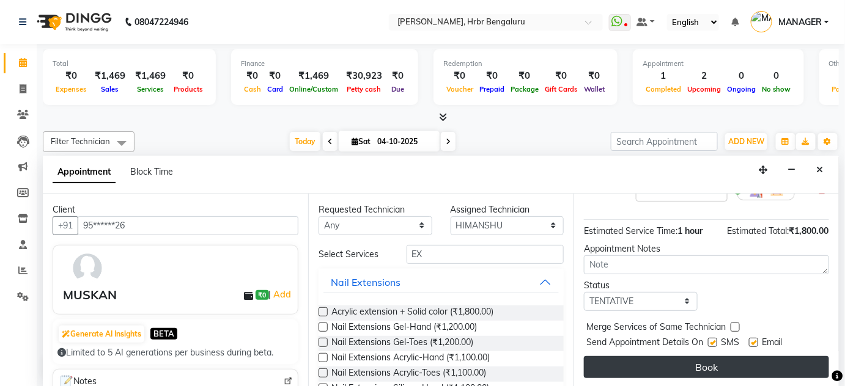
click at [715, 360] on button "Book" at bounding box center [706, 367] width 245 height 22
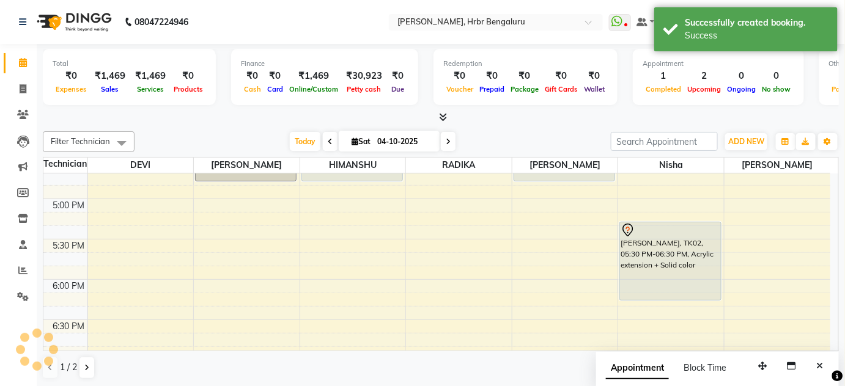
scroll to position [0, 0]
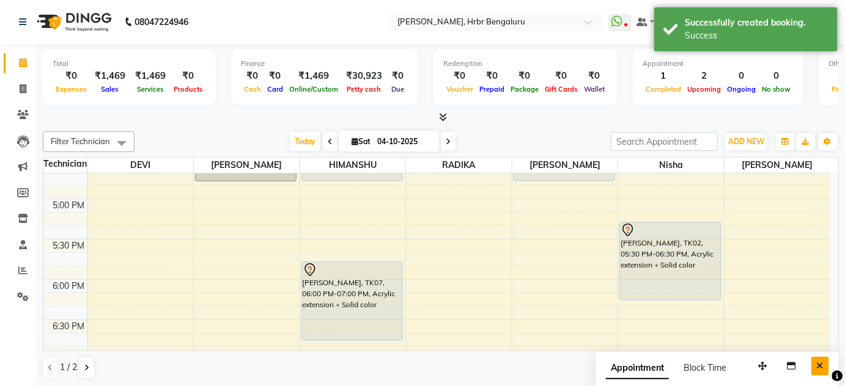
click at [817, 363] on icon "Close" at bounding box center [820, 366] width 7 height 9
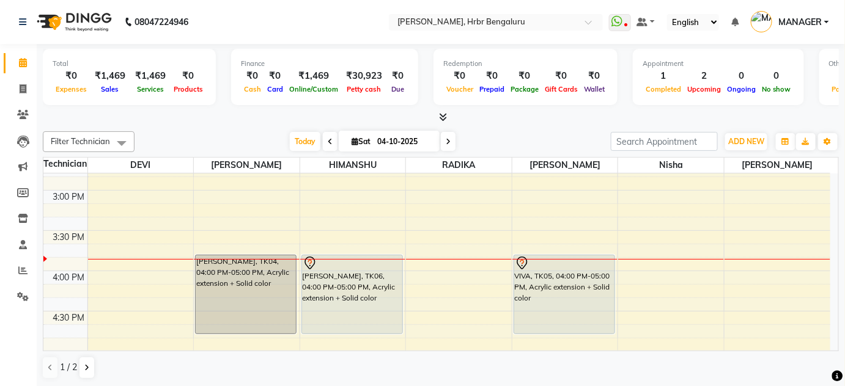
scroll to position [1188, 0]
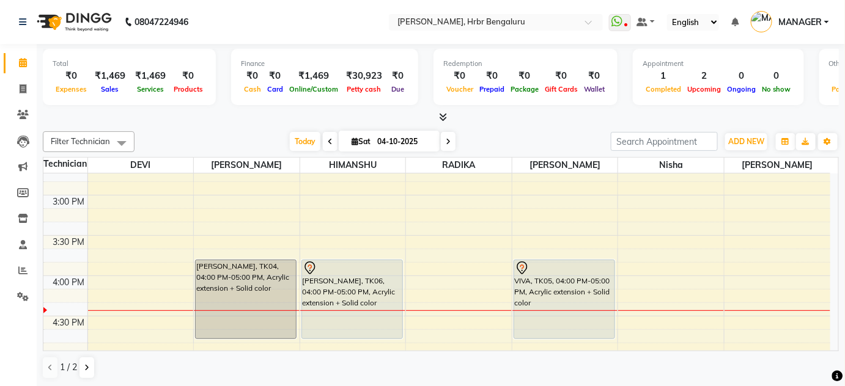
click at [347, 134] on span "Sat 04-10-2025" at bounding box center [389, 141] width 101 height 21
click at [360, 138] on span "Sat" at bounding box center [360, 141] width 25 height 9
select select "10"
select select "2025"
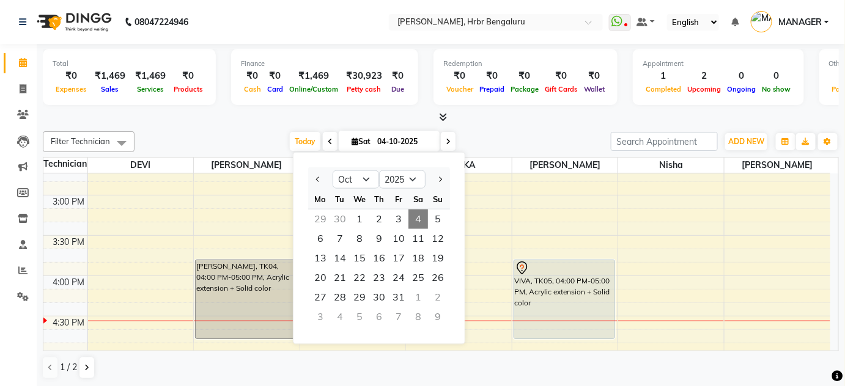
scroll to position [1328, 0]
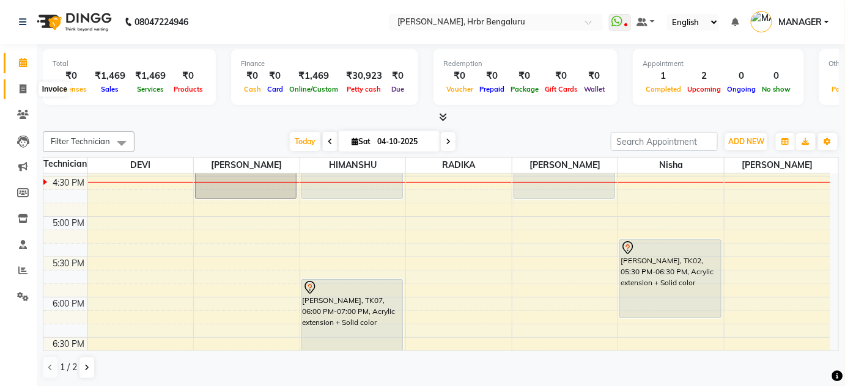
click at [20, 89] on icon at bounding box center [23, 88] width 7 height 9
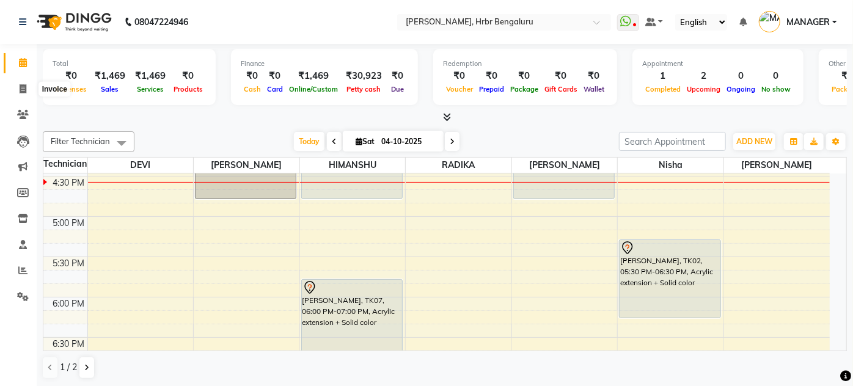
select select "service"
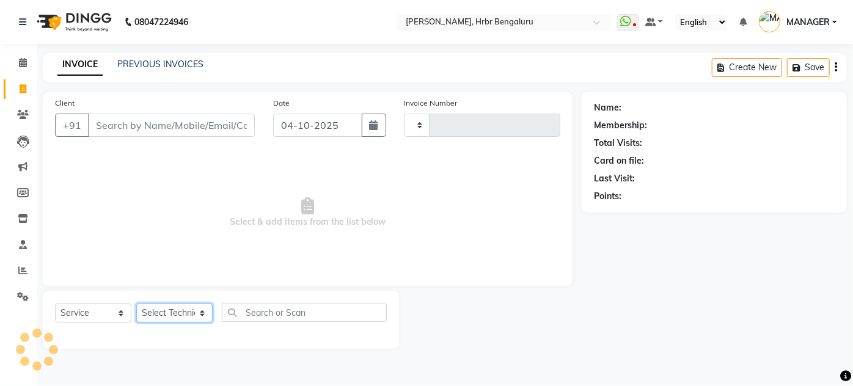
click at [163, 308] on select "Select Technician" at bounding box center [174, 313] width 76 height 19
type input "1271"
select select "3771"
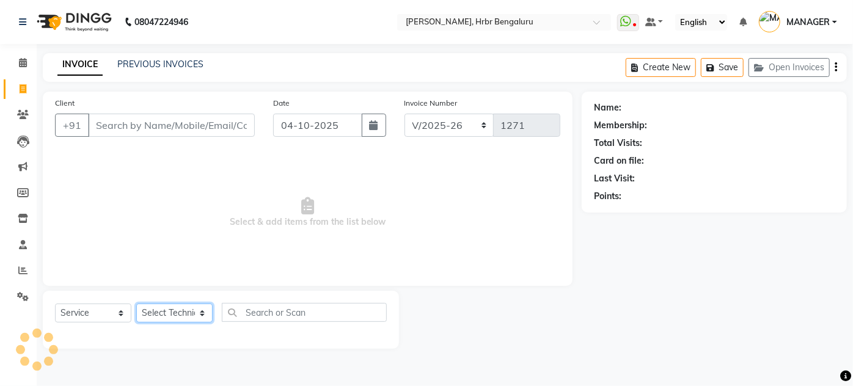
click at [156, 306] on select "Select Technician" at bounding box center [174, 313] width 76 height 19
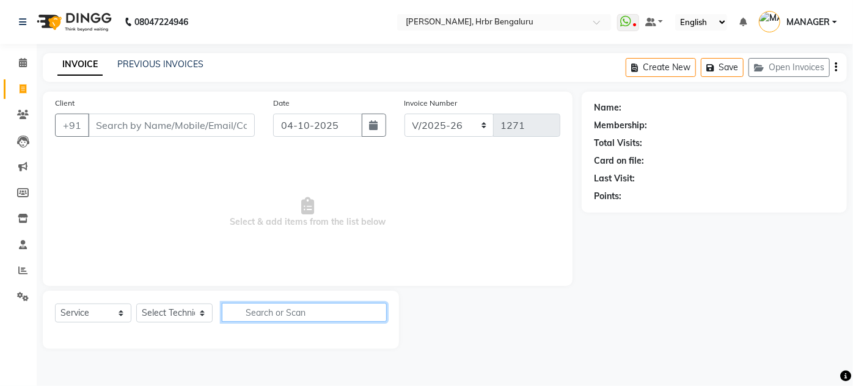
click at [254, 312] on input "text" at bounding box center [304, 312] width 165 height 19
click at [181, 313] on select "Select Technician adesh DEVI HIMANSHU jyothi KEVIN MANAGER nisha RADIKA RITESH …" at bounding box center [174, 313] width 76 height 19
select select "88465"
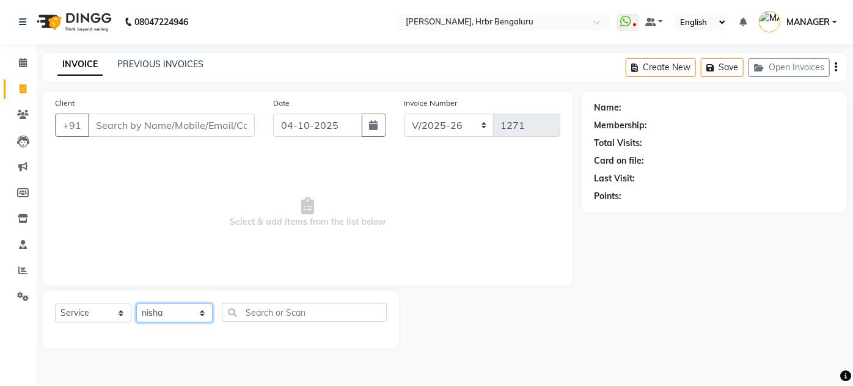
click at [136, 304] on select "Select Technician adesh DEVI HIMANSHU jyothi KEVIN MANAGER nisha RADIKA RITESH …" at bounding box center [174, 313] width 76 height 19
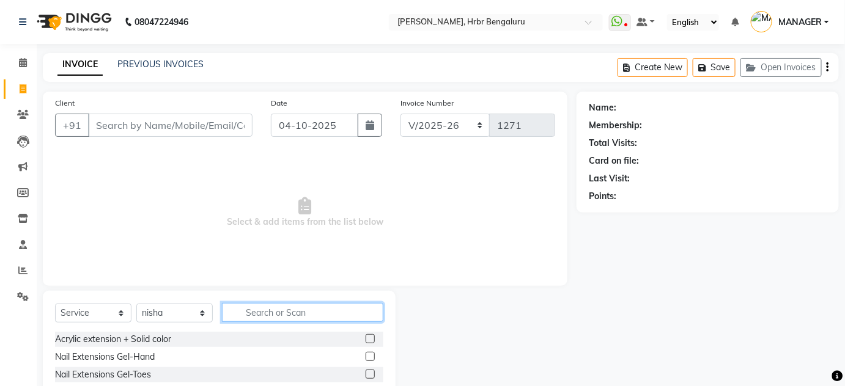
click at [252, 310] on input "text" at bounding box center [302, 312] width 161 height 19
type input "OMB"
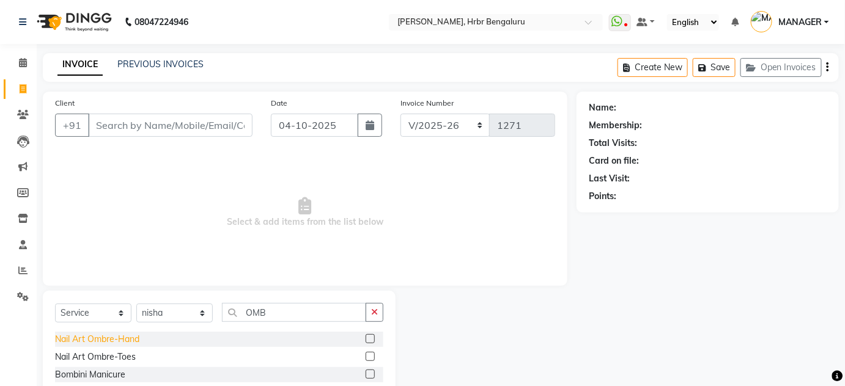
click at [84, 340] on div "Nail Art Ombre-Hand" at bounding box center [97, 339] width 84 height 13
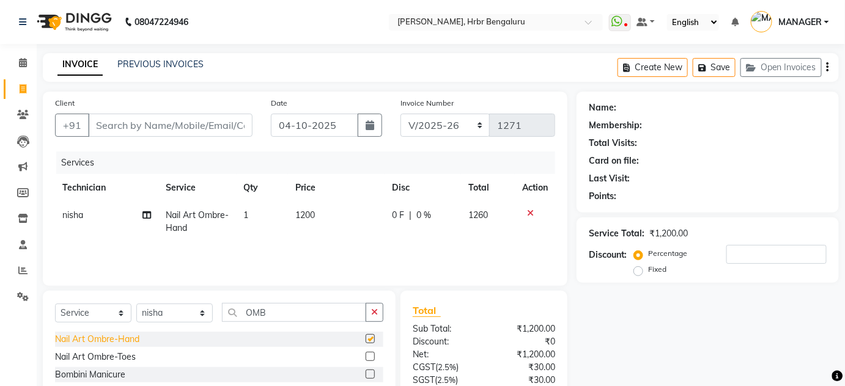
checkbox input "false"
click at [24, 60] on icon at bounding box center [23, 62] width 8 height 9
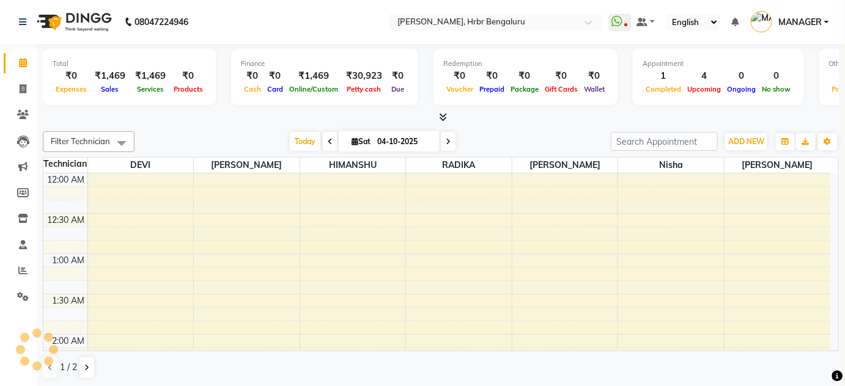
scroll to position [479, 0]
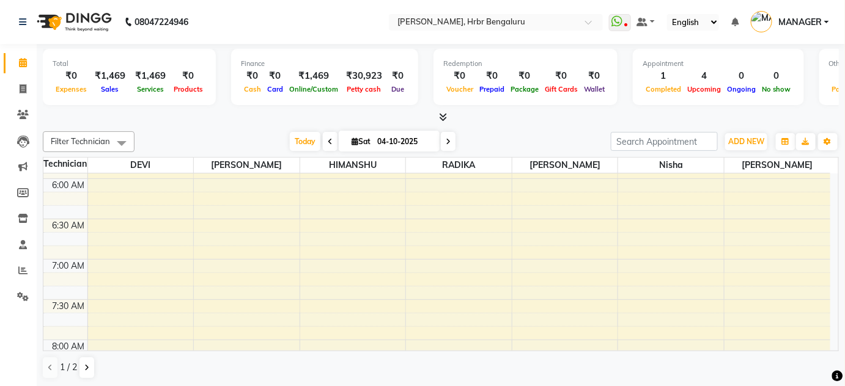
click at [447, 139] on icon at bounding box center [448, 141] width 5 height 7
type input "05-10-2025"
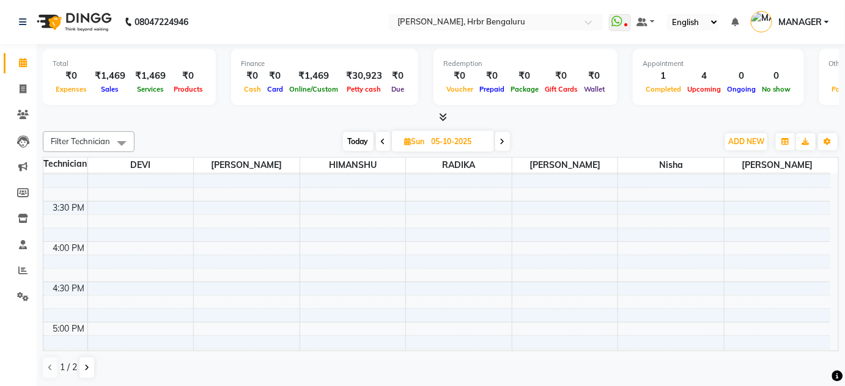
scroll to position [1208, 0]
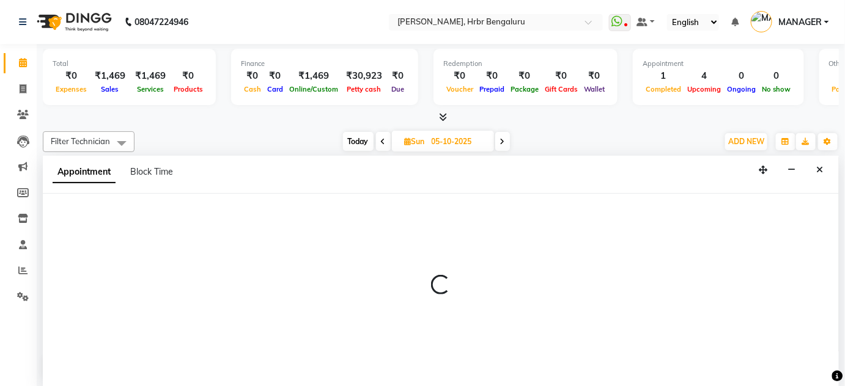
scroll to position [0, 0]
select select "77431"
select select "tentative"
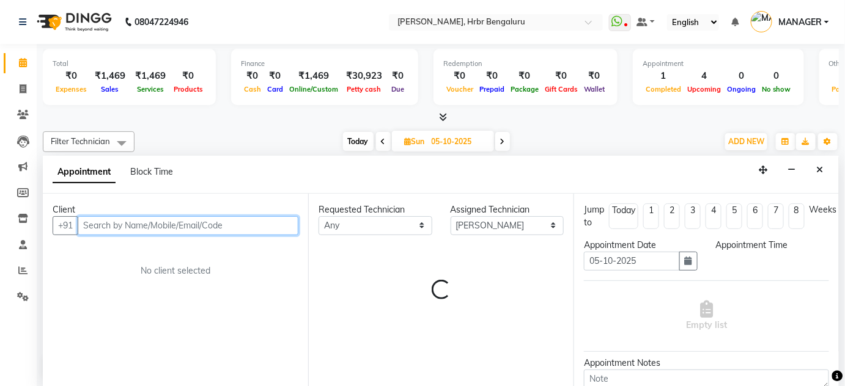
select select "960"
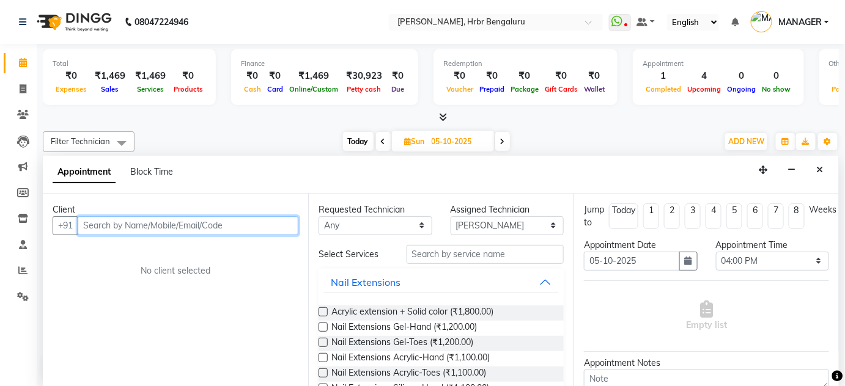
click at [108, 228] on input "text" at bounding box center [188, 225] width 221 height 19
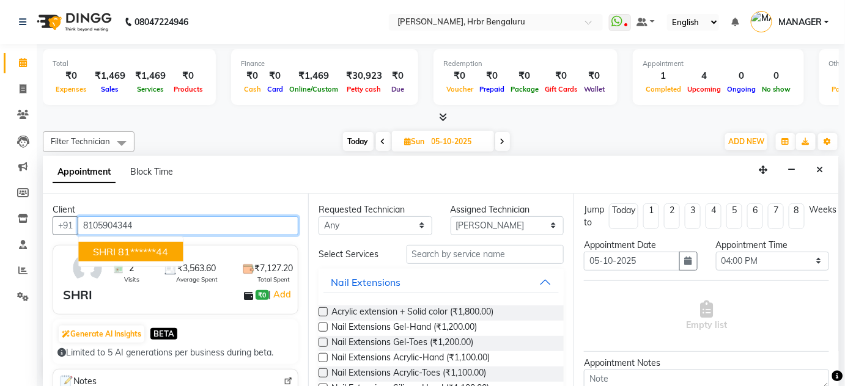
click at [111, 250] on span "SHRI" at bounding box center [104, 251] width 23 height 12
type input "81******44"
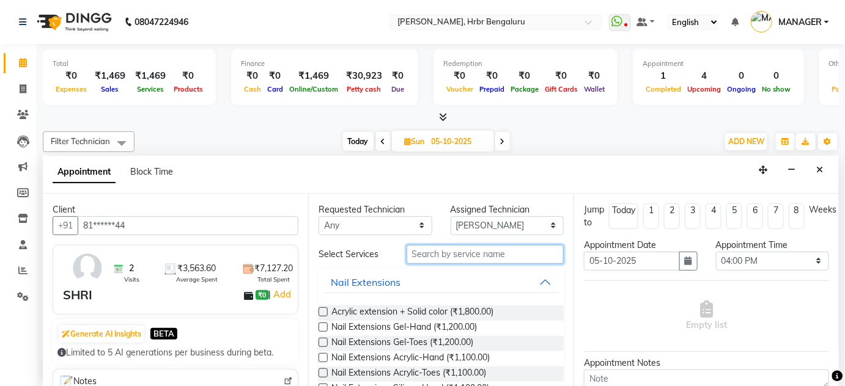
click at [414, 249] on input "text" at bounding box center [484, 254] width 157 height 19
type input "EX"
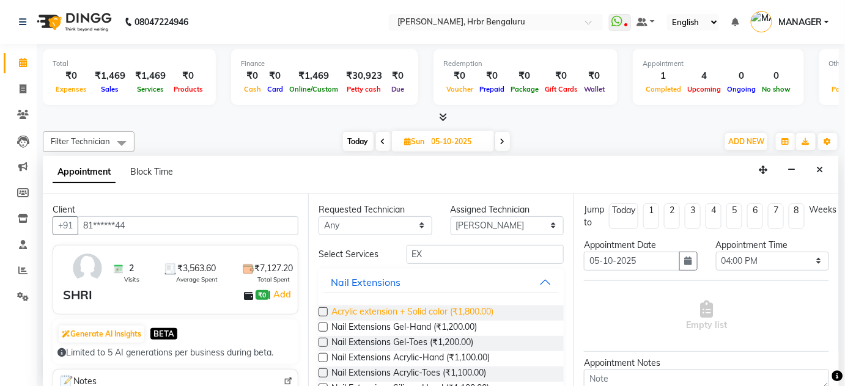
click at [397, 310] on span "Acrylic extension + Solid color (₹1,800.00)" at bounding box center [412, 313] width 162 height 15
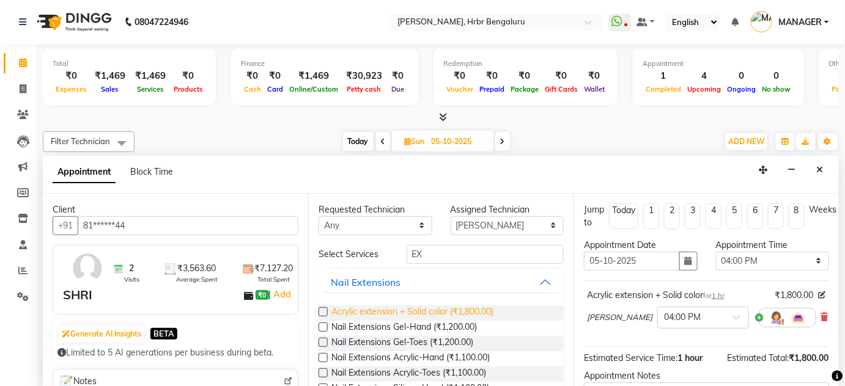
click at [432, 312] on span "Acrylic extension + Solid color (₹1,800.00)" at bounding box center [412, 313] width 162 height 15
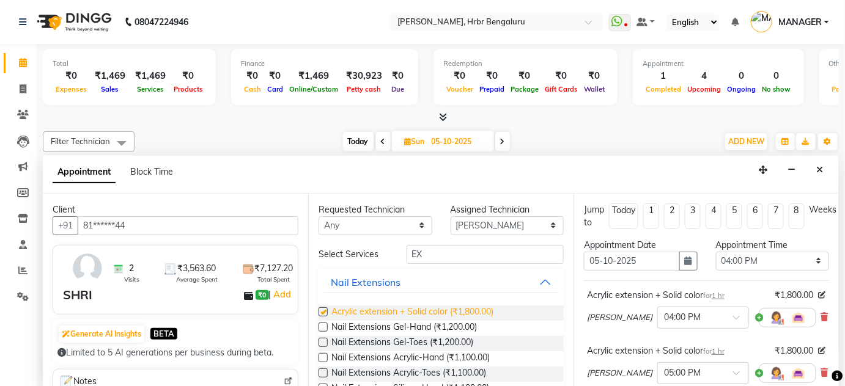
checkbox input "false"
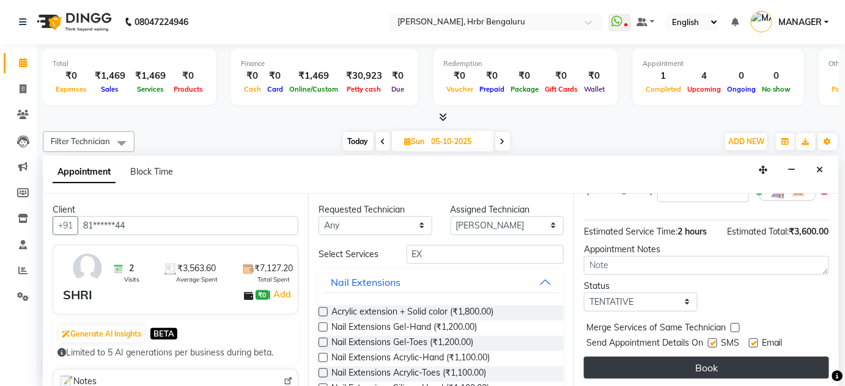
click at [726, 367] on button "Book" at bounding box center [706, 368] width 245 height 22
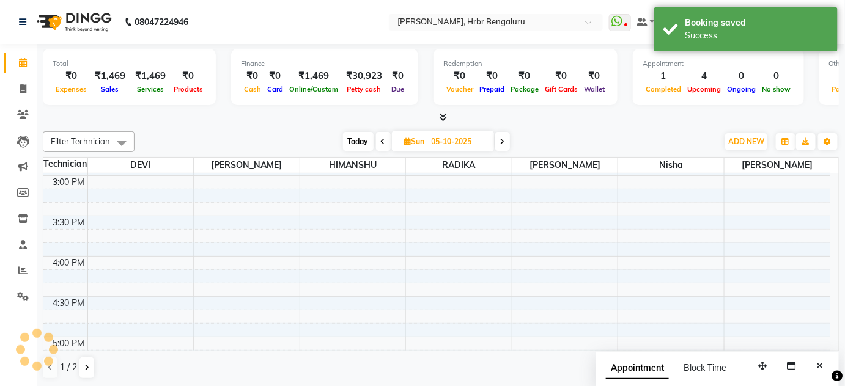
scroll to position [0, 0]
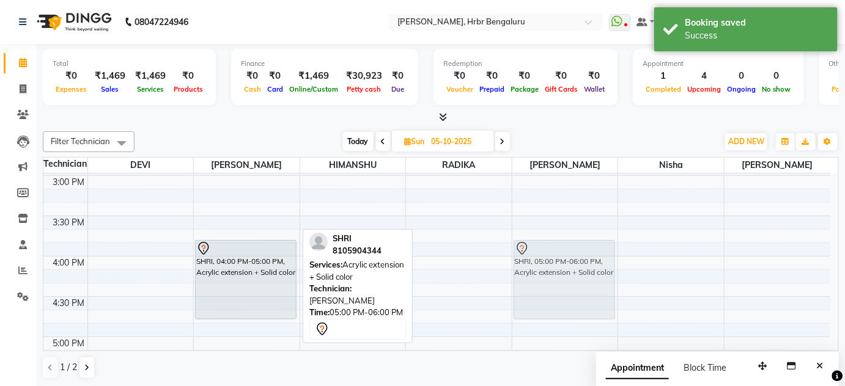
drag, startPoint x: 233, startPoint y: 336, endPoint x: 523, endPoint y: 252, distance: 302.4
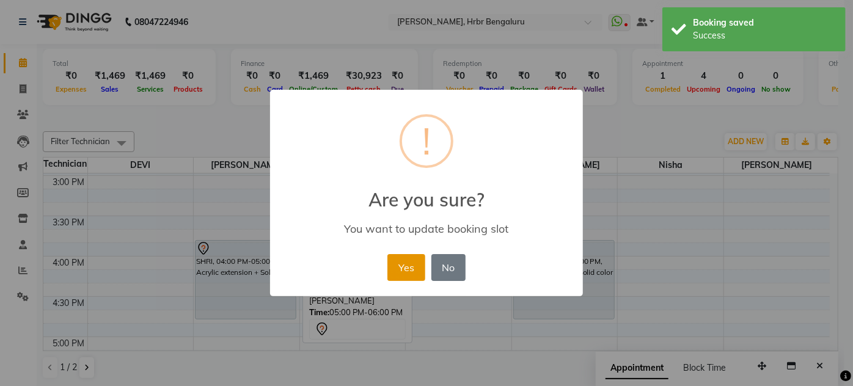
click at [417, 262] on button "Yes" at bounding box center [406, 267] width 37 height 27
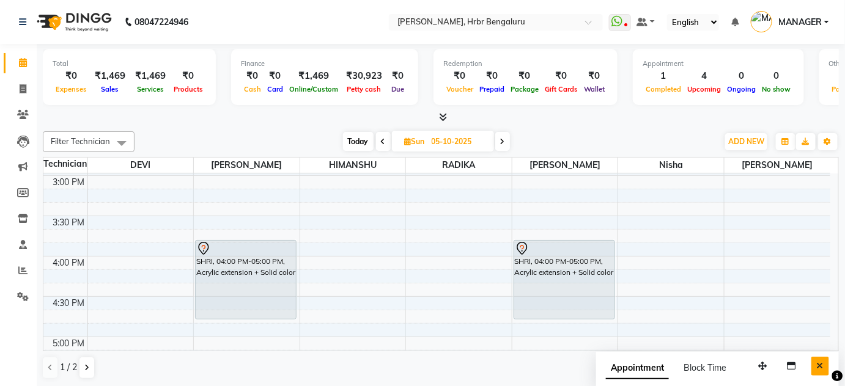
click at [821, 369] on icon "Close" at bounding box center [820, 366] width 7 height 9
click at [351, 136] on span "Today" at bounding box center [358, 141] width 31 height 19
type input "04-10-2025"
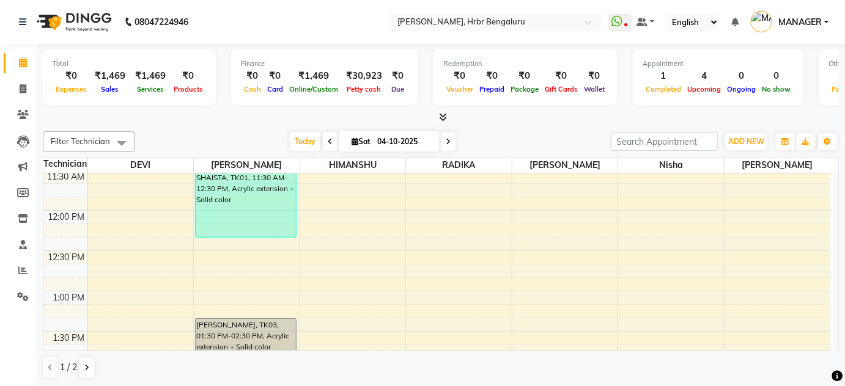
scroll to position [946, 0]
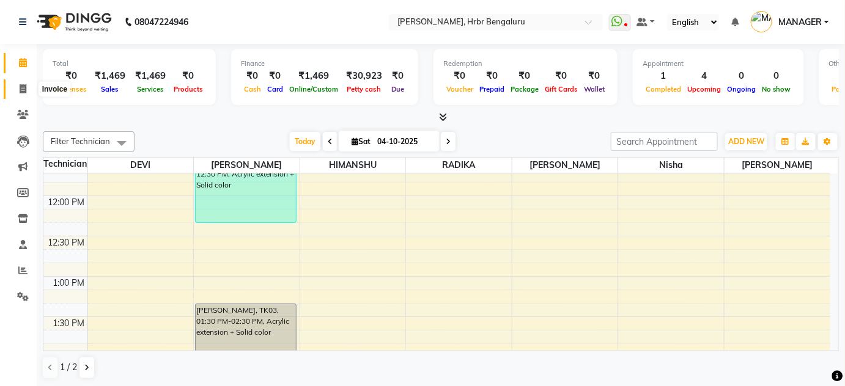
click at [21, 87] on icon at bounding box center [23, 88] width 7 height 9
select select "service"
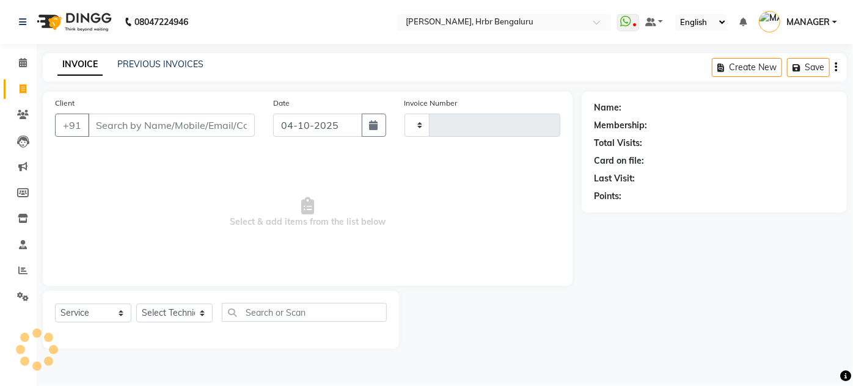
type input "1271"
select select "3771"
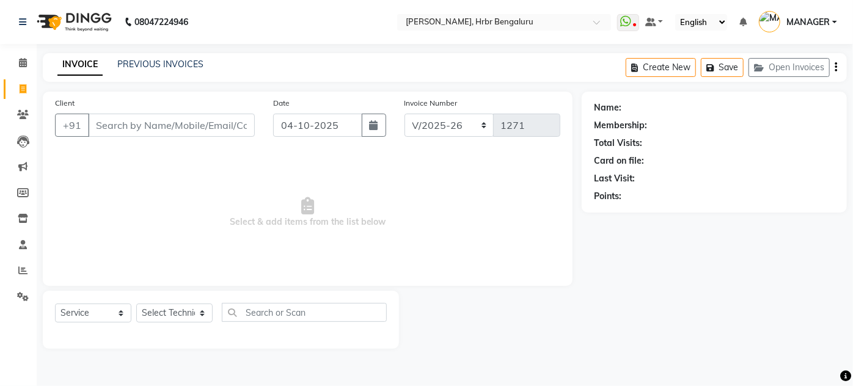
click at [108, 117] on input "Client" at bounding box center [171, 125] width 167 height 23
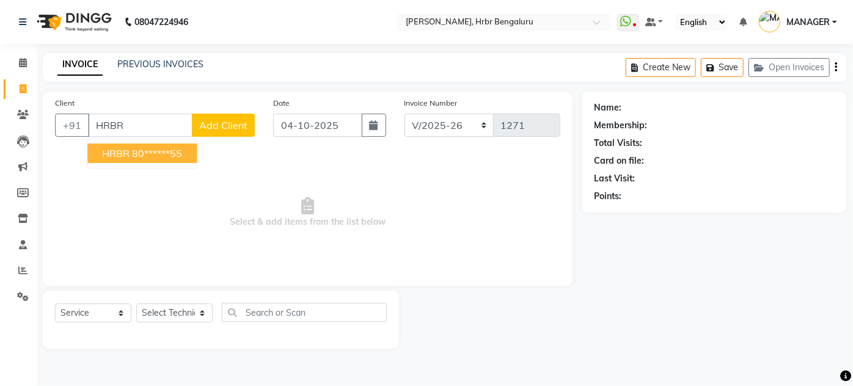
click at [112, 145] on button "HRBR 80******55" at bounding box center [141, 154] width 109 height 20
type input "80******55"
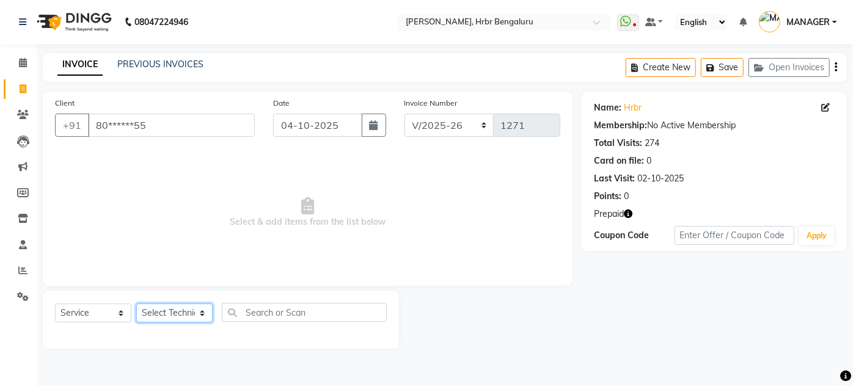
click at [172, 311] on select "Select Technician adesh DEVI HIMANSHU jyothi KEVIN MANAGER nisha RADIKA RITESH …" at bounding box center [174, 313] width 76 height 19
select select "82748"
click at [136, 304] on select "Select Technician adesh DEVI HIMANSHU jyothi KEVIN MANAGER nisha RADIKA RITESH …" at bounding box center [174, 313] width 76 height 19
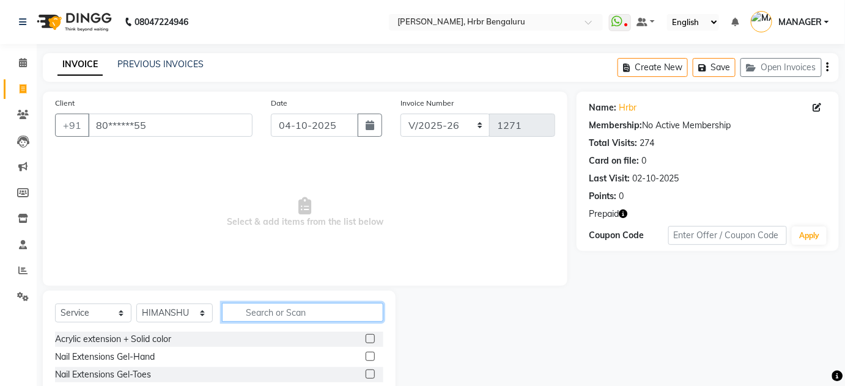
click at [264, 309] on input "text" at bounding box center [302, 312] width 161 height 19
type input "E"
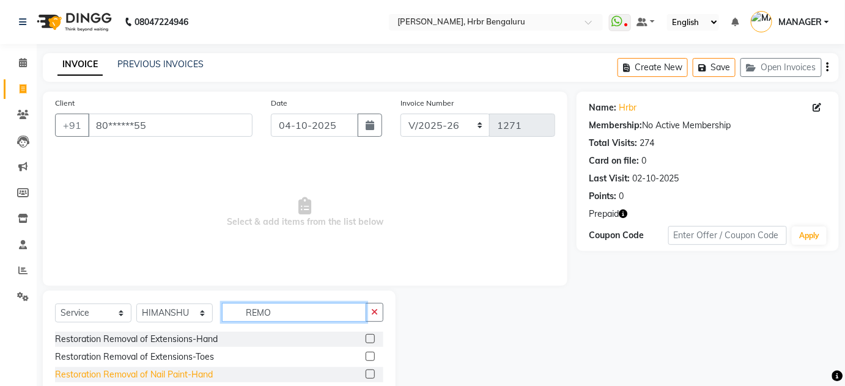
type input "REMO"
click at [137, 373] on div "Restoration Removal of Nail Paint-Hand" at bounding box center [134, 375] width 158 height 13
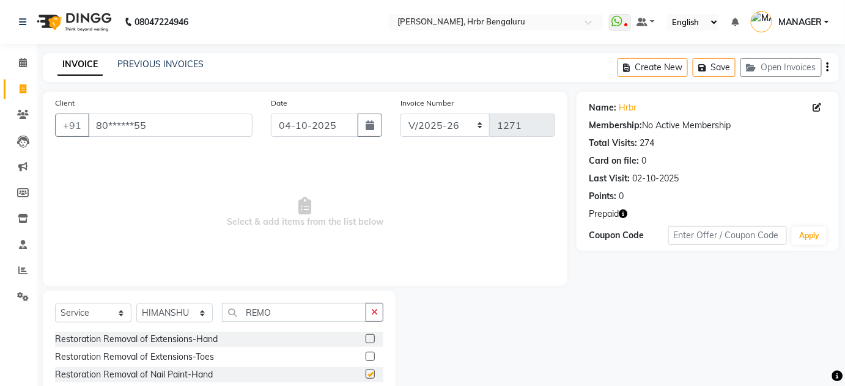
checkbox input "false"
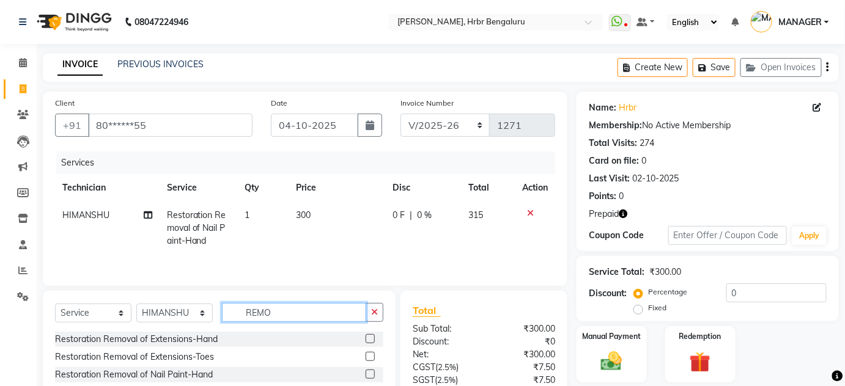
click at [292, 317] on input "REMO" at bounding box center [294, 312] width 144 height 19
type input "R"
type input "NA"
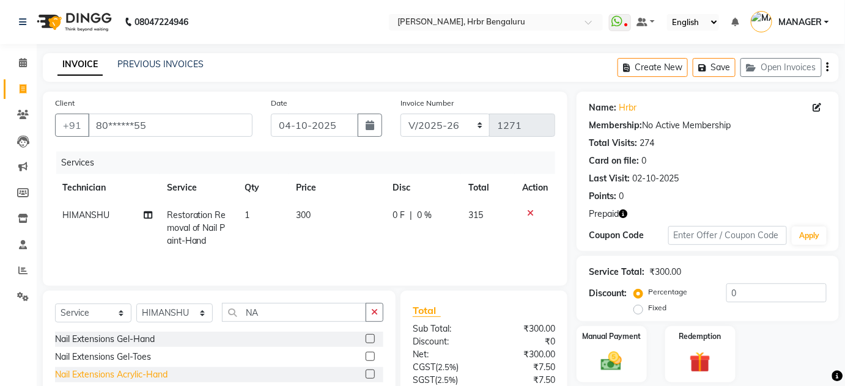
click at [93, 375] on div "Nail Extensions Acrylic-Hand" at bounding box center [111, 375] width 112 height 13
checkbox input "false"
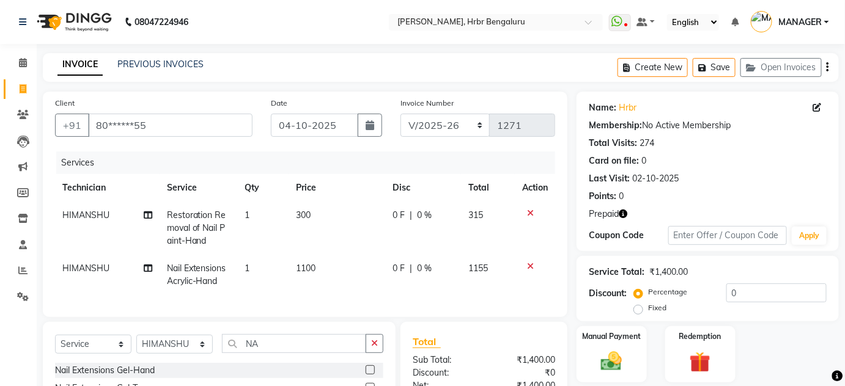
scroll to position [139, 0]
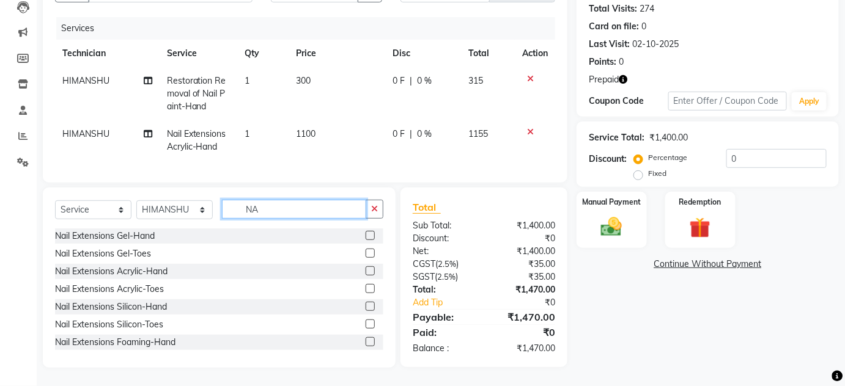
click at [272, 210] on input "NA" at bounding box center [294, 209] width 144 height 19
type input "N"
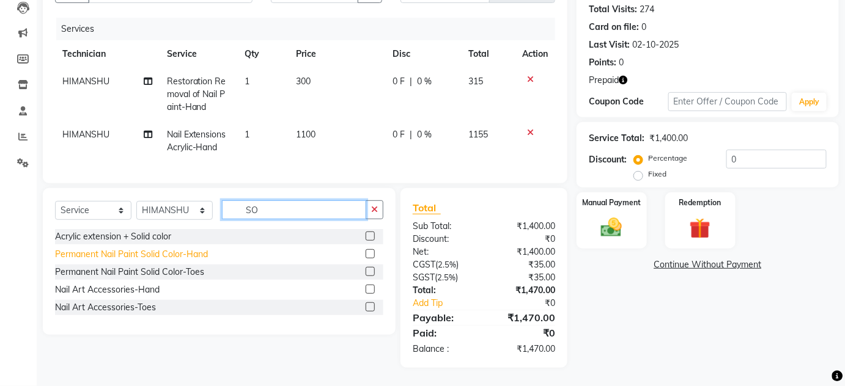
type input "SO"
click at [116, 259] on div "Permanent Nail Paint Solid Color-Hand" at bounding box center [131, 254] width 153 height 13
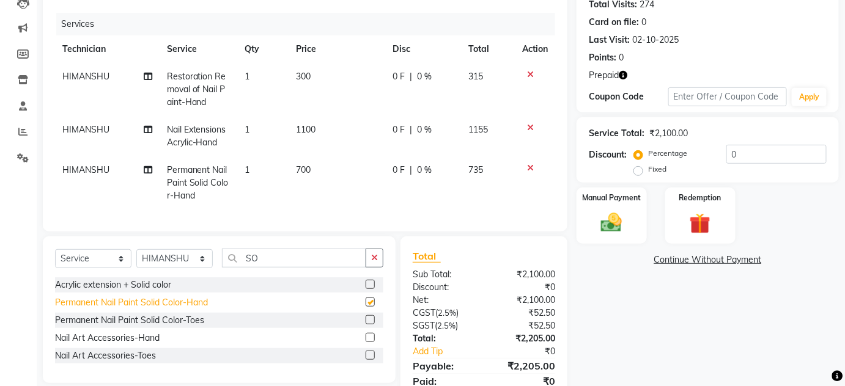
checkbox input "false"
click at [528, 125] on icon at bounding box center [530, 127] width 7 height 9
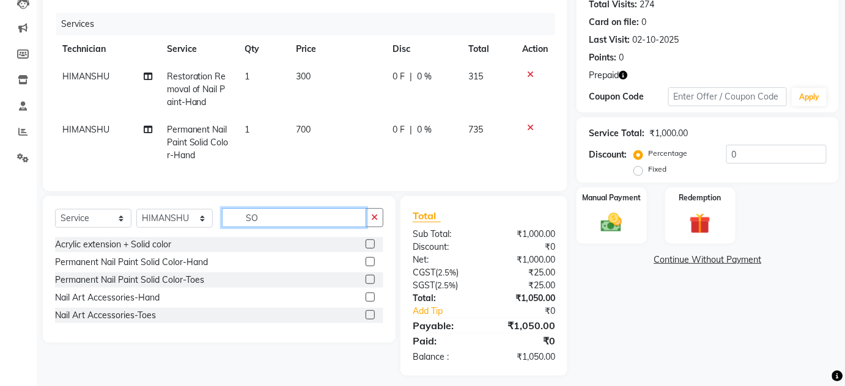
click at [272, 227] on input "SO" at bounding box center [294, 217] width 144 height 19
type input "S"
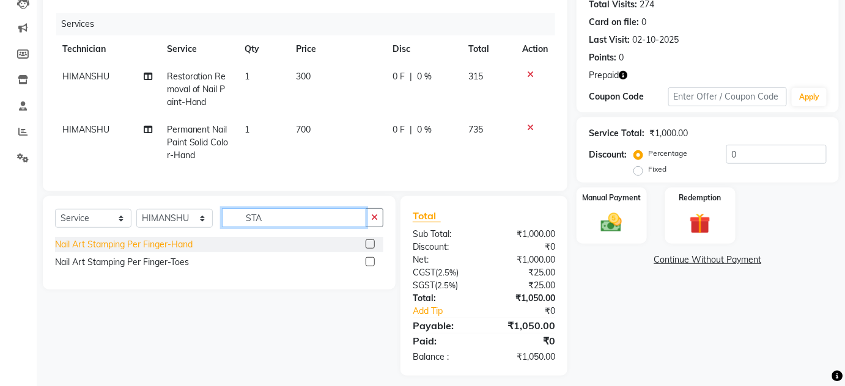
type input "STA"
click at [113, 251] on div "Nail Art Stamping Per Finger-Hand" at bounding box center [124, 244] width 138 height 13
checkbox input "false"
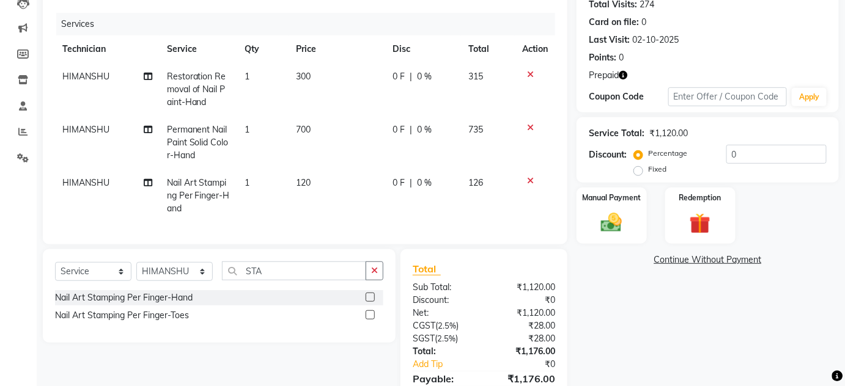
click at [307, 178] on span "120" at bounding box center [303, 182] width 15 height 11
select select "82748"
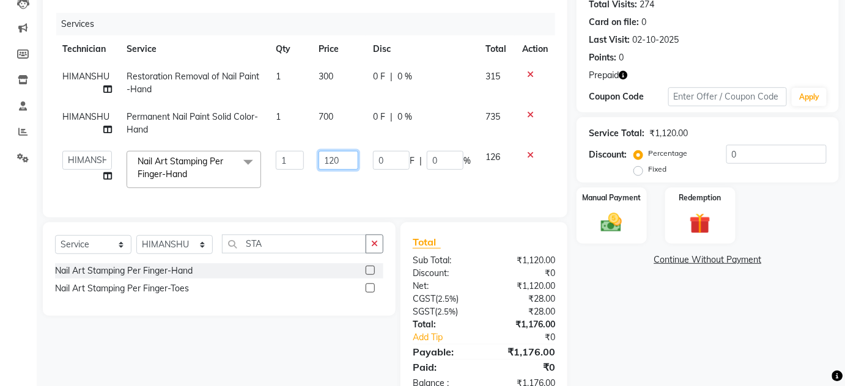
click at [331, 159] on input "120" at bounding box center [338, 160] width 40 height 19
type input "150"
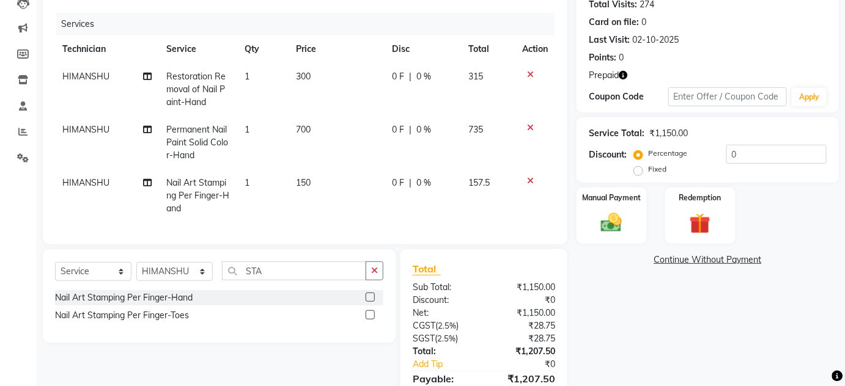
click at [274, 202] on td "1" at bounding box center [263, 195] width 52 height 53
select select "82748"
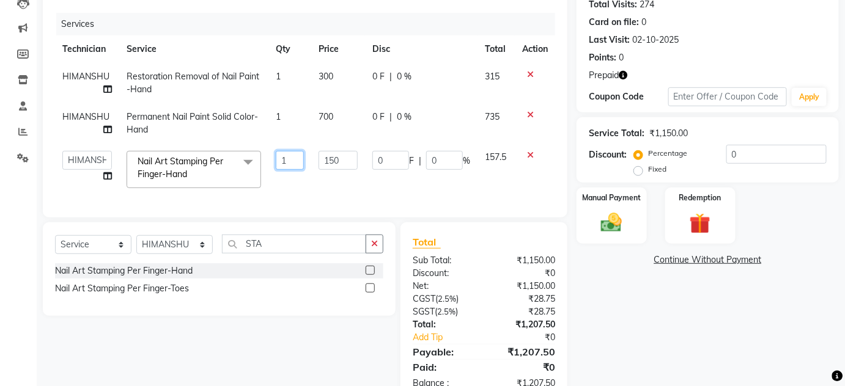
click at [292, 160] on input "1" at bounding box center [290, 160] width 28 height 19
type input "4"
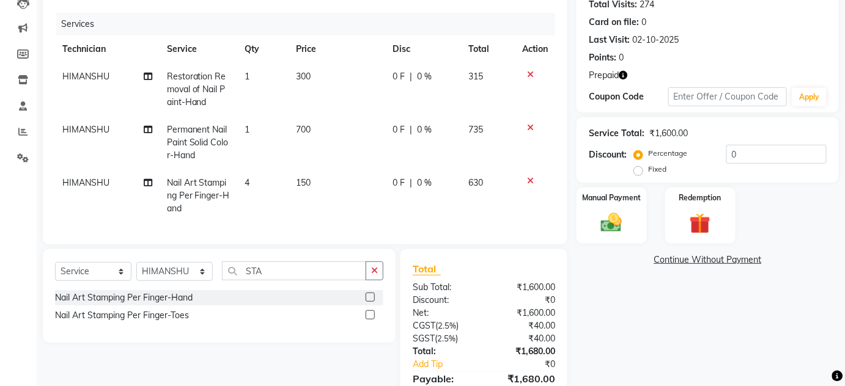
click at [325, 174] on td "150" at bounding box center [337, 195] width 97 height 53
select select "82748"
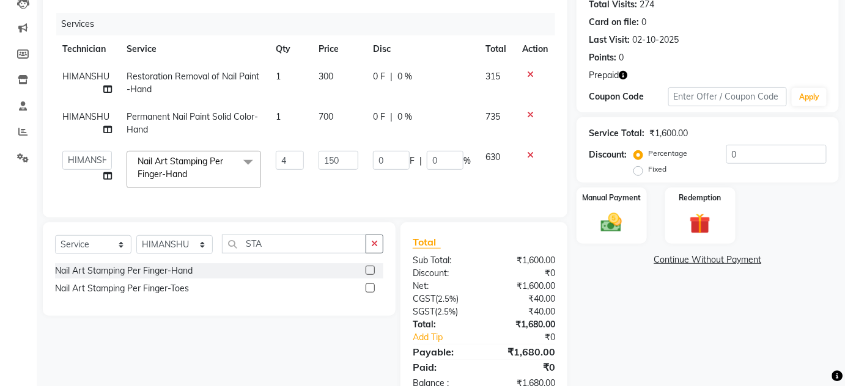
scroll to position [180, 0]
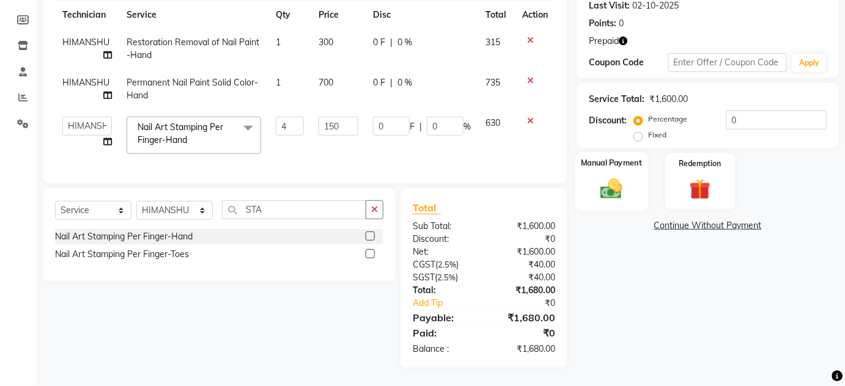
click at [607, 178] on img at bounding box center [611, 188] width 35 height 25
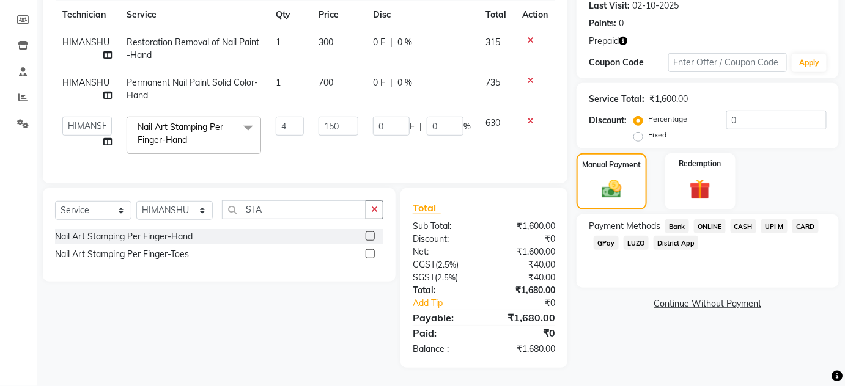
click at [748, 219] on span "CASH" at bounding box center [743, 226] width 26 height 14
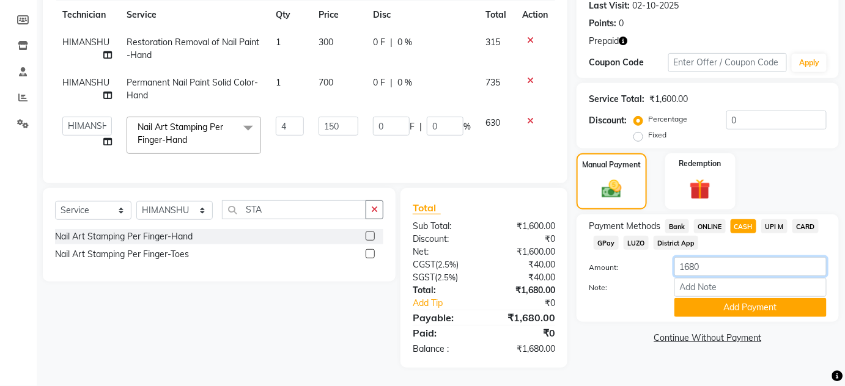
click at [707, 259] on input "1680" at bounding box center [750, 266] width 152 height 19
type input "1"
type input "1100"
click at [709, 301] on button "Add Payment" at bounding box center [750, 307] width 152 height 19
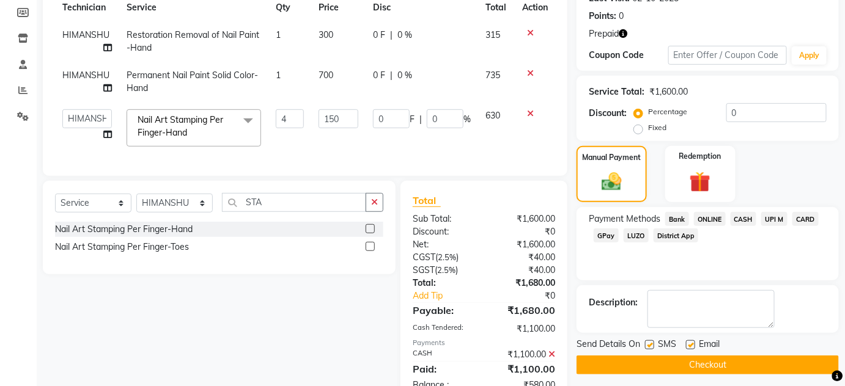
scroll to position [223, 0]
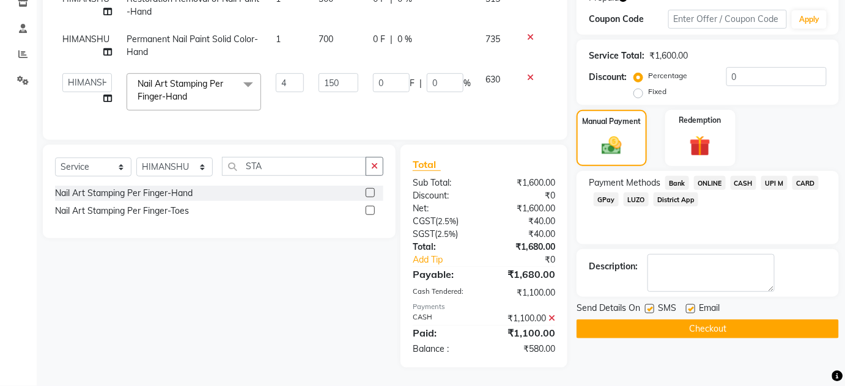
click at [713, 177] on span "ONLINE" at bounding box center [710, 183] width 32 height 14
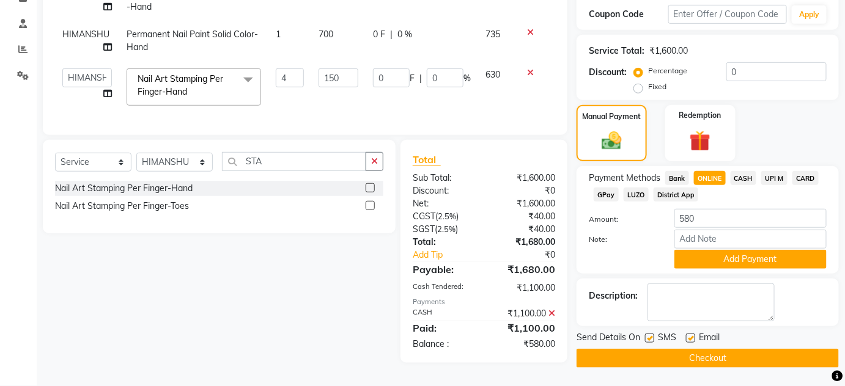
click at [750, 177] on span "CASH" at bounding box center [743, 178] width 26 height 14
click at [724, 256] on button "Add Payment" at bounding box center [750, 259] width 152 height 19
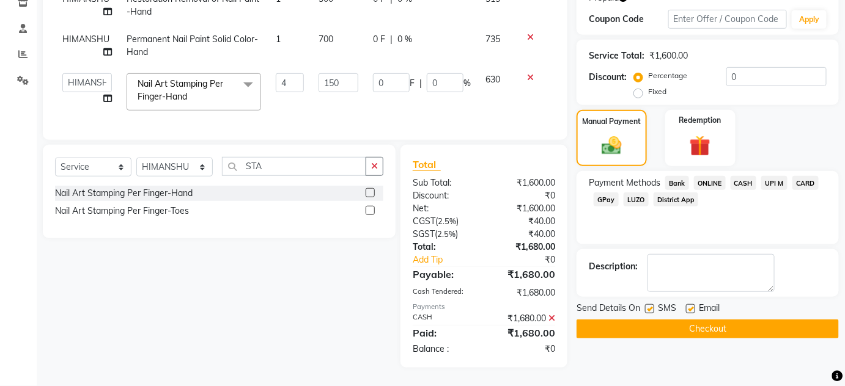
click at [652, 304] on label at bounding box center [649, 308] width 9 height 9
click at [652, 306] on input "checkbox" at bounding box center [649, 310] width 8 height 8
checkbox input "false"
click at [689, 304] on label at bounding box center [690, 308] width 9 height 9
click at [689, 306] on input "checkbox" at bounding box center [690, 310] width 8 height 8
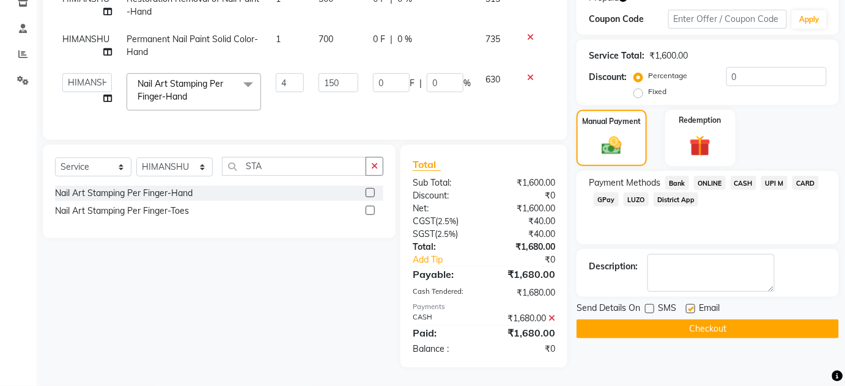
checkbox input "false"
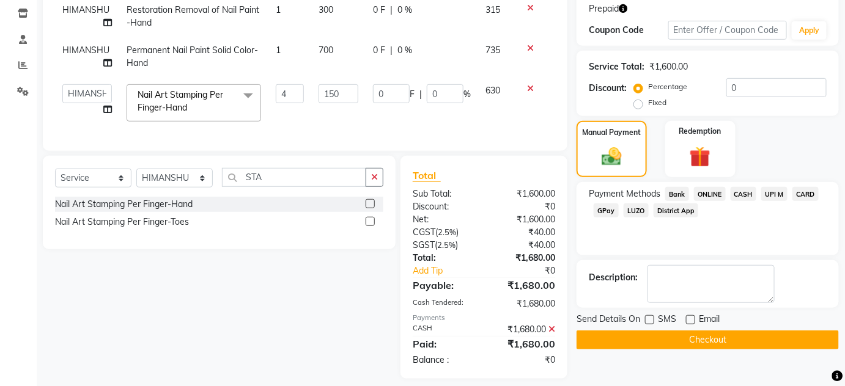
scroll to position [208, 0]
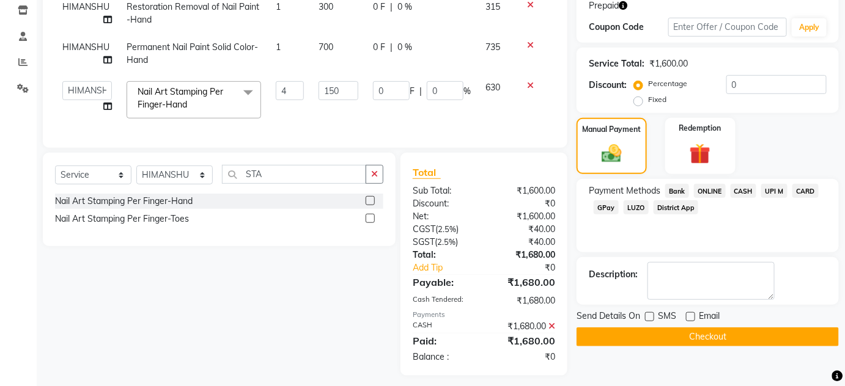
click at [329, 42] on span "700" at bounding box center [325, 47] width 15 height 11
select select "82748"
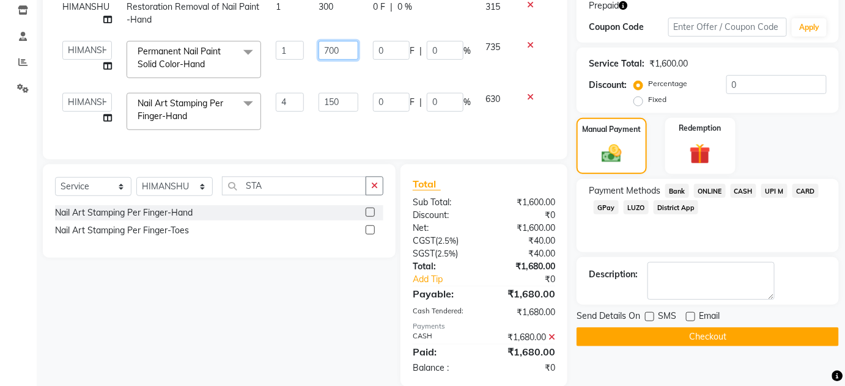
click at [333, 42] on input "700" at bounding box center [338, 50] width 40 height 19
type input "599"
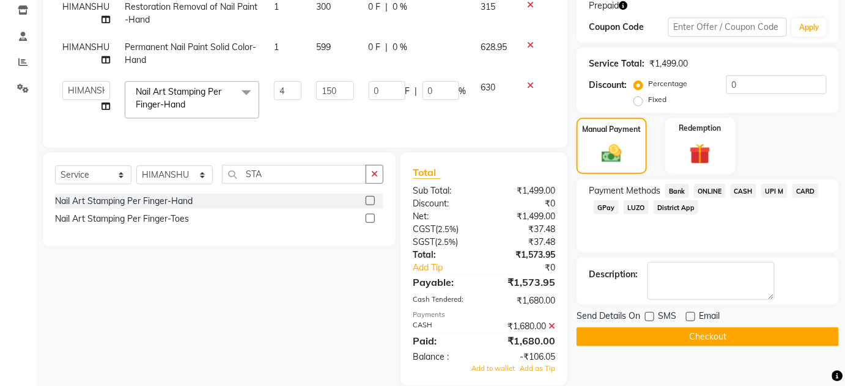
click at [348, 70] on td "599" at bounding box center [335, 54] width 52 height 40
select select "82748"
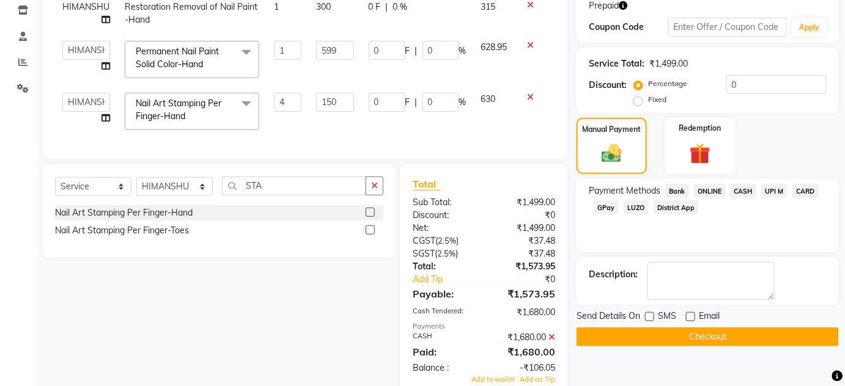
scroll to position [245, 0]
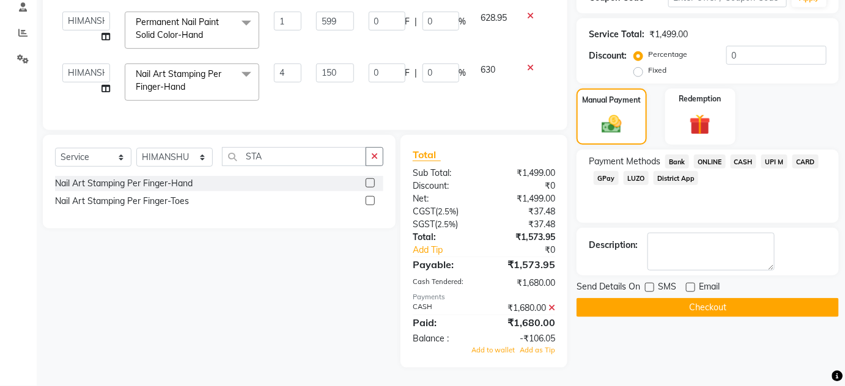
click at [552, 309] on icon at bounding box center [551, 308] width 7 height 9
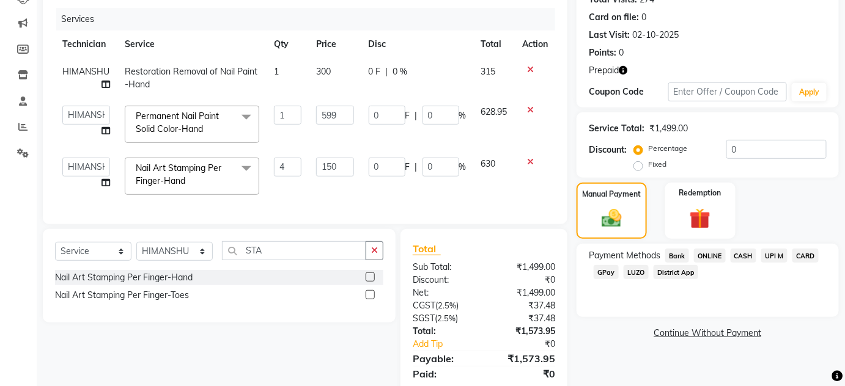
scroll to position [191, 0]
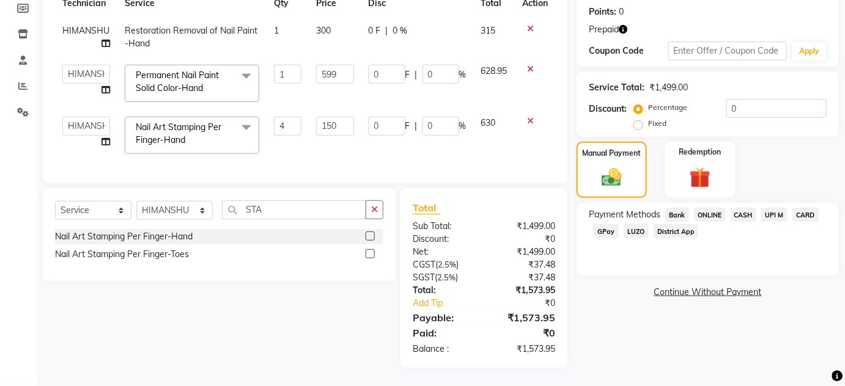
click at [531, 24] on icon at bounding box center [530, 28] width 7 height 9
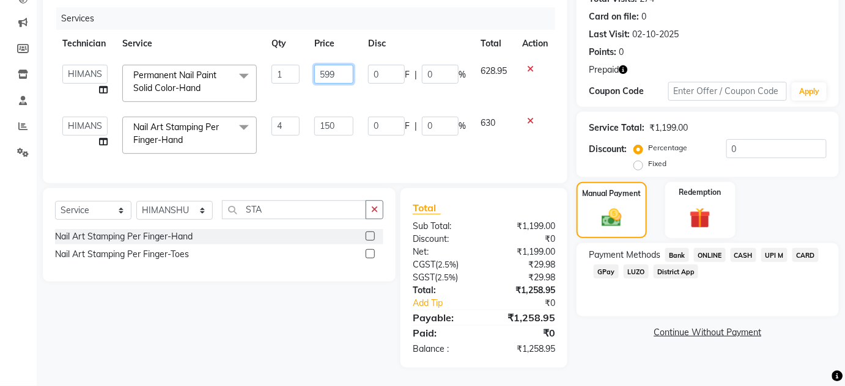
click at [323, 68] on input "599" at bounding box center [333, 74] width 39 height 19
type input "9"
type input "700"
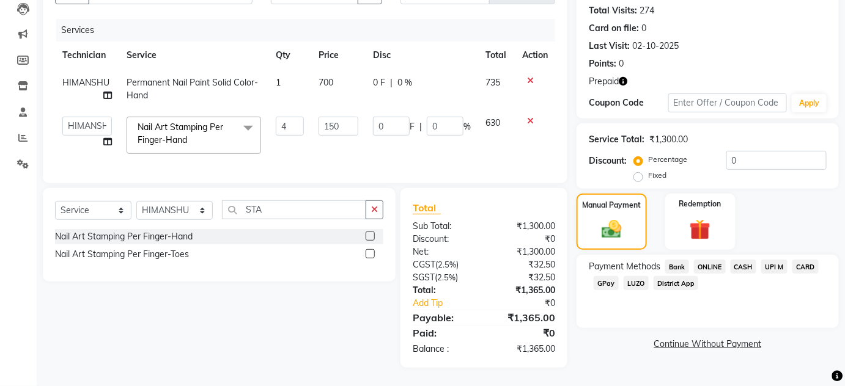
click at [318, 97] on td "700" at bounding box center [338, 89] width 54 height 40
select select "82748"
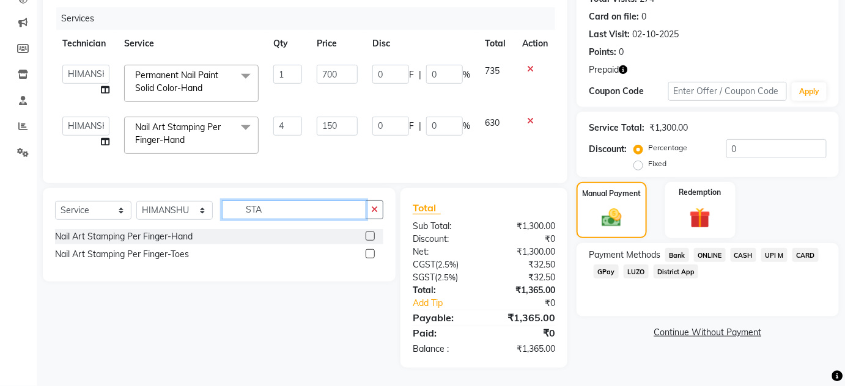
click at [268, 205] on input "STA" at bounding box center [294, 209] width 144 height 19
type input "S"
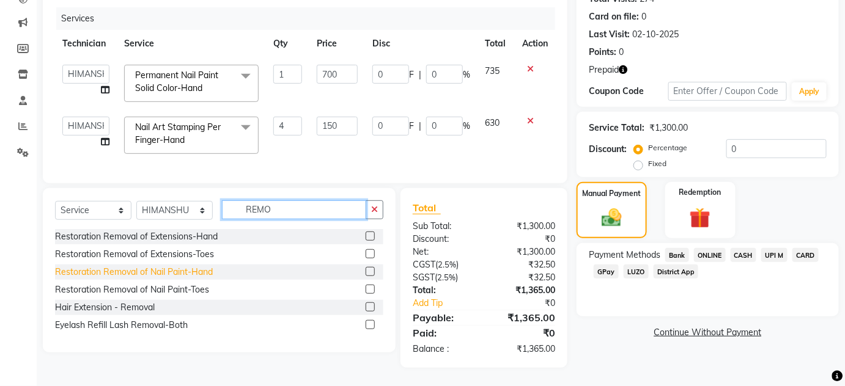
type input "REMO"
click at [138, 272] on div "Restoration Removal of Nail Paint-Hand" at bounding box center [134, 272] width 158 height 13
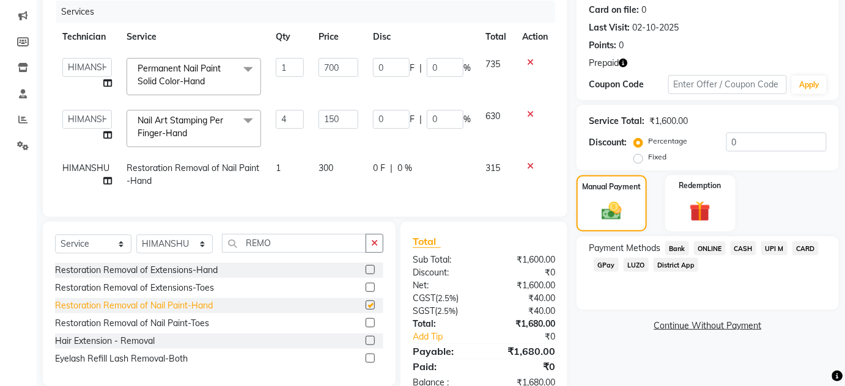
checkbox input "false"
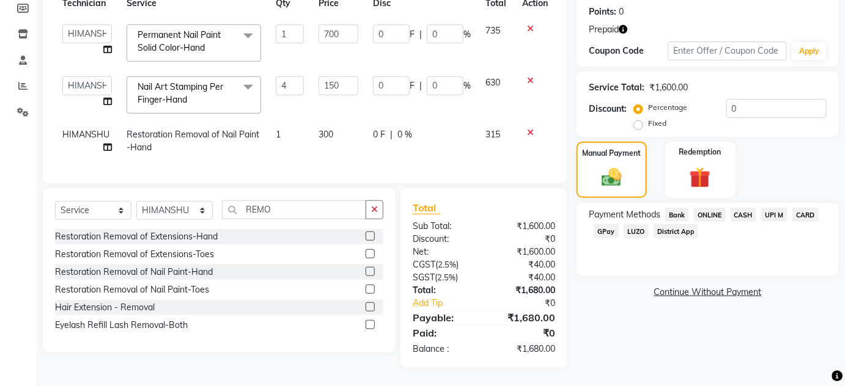
click at [734, 208] on span "CASH" at bounding box center [743, 215] width 26 height 14
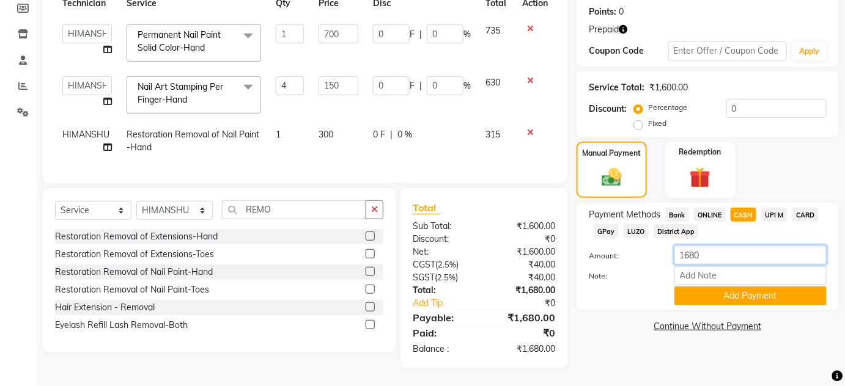
click at [725, 246] on input "1680" at bounding box center [750, 255] width 152 height 19
type input "1"
type input "1100"
click at [726, 290] on button "Add Payment" at bounding box center [750, 296] width 152 height 19
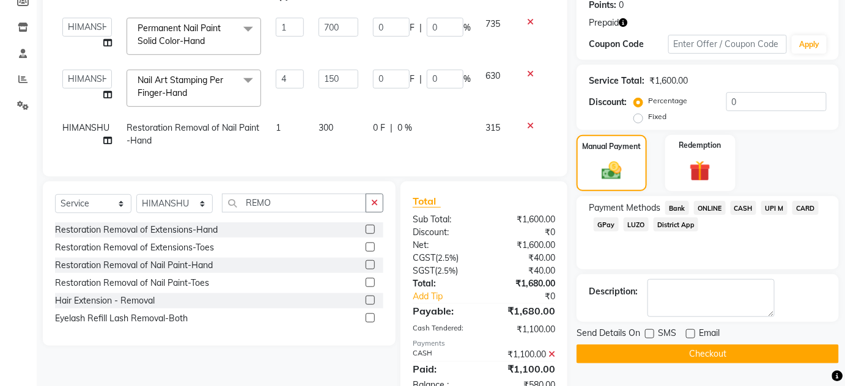
click at [722, 208] on span "ONLINE" at bounding box center [710, 208] width 32 height 14
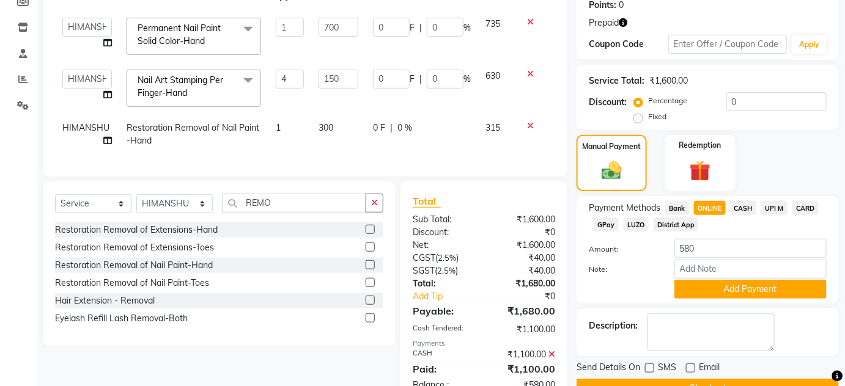
scroll to position [235, 0]
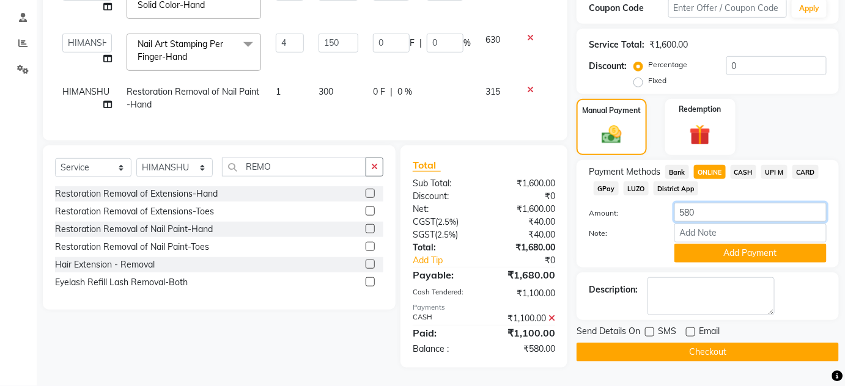
click at [704, 203] on input "580" at bounding box center [750, 212] width 152 height 19
type input "5"
type input "98"
click at [724, 244] on button "Add Payment" at bounding box center [750, 253] width 152 height 19
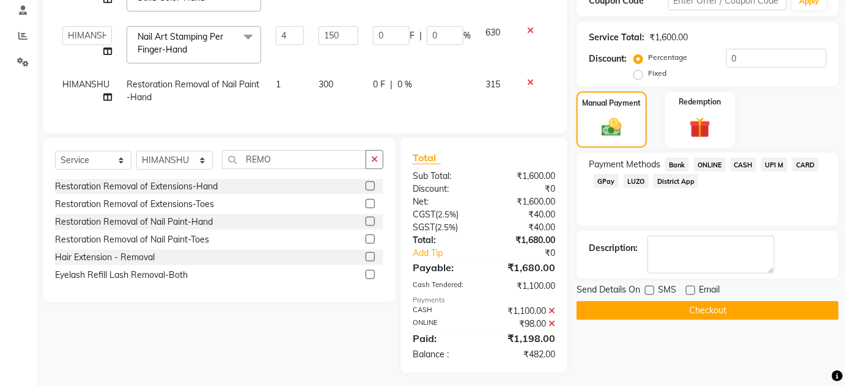
click at [550, 328] on icon at bounding box center [551, 324] width 7 height 9
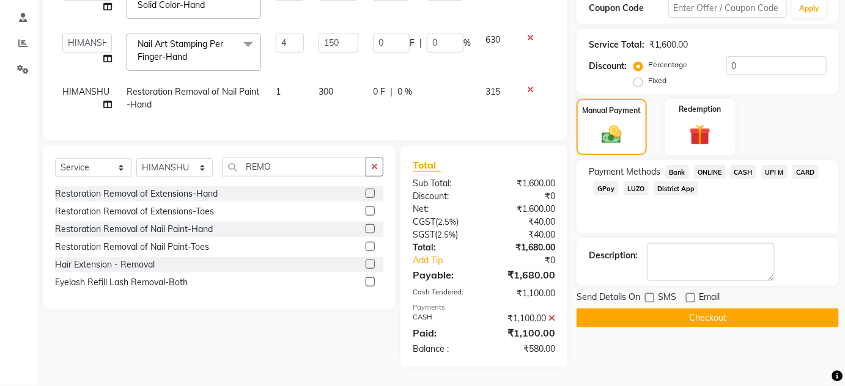
click at [551, 318] on icon at bounding box center [551, 318] width 7 height 9
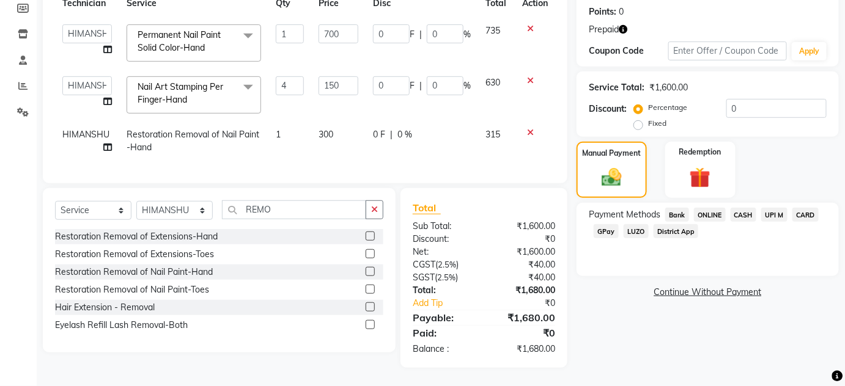
scroll to position [191, 0]
click at [705, 208] on span "ONLINE" at bounding box center [710, 215] width 32 height 14
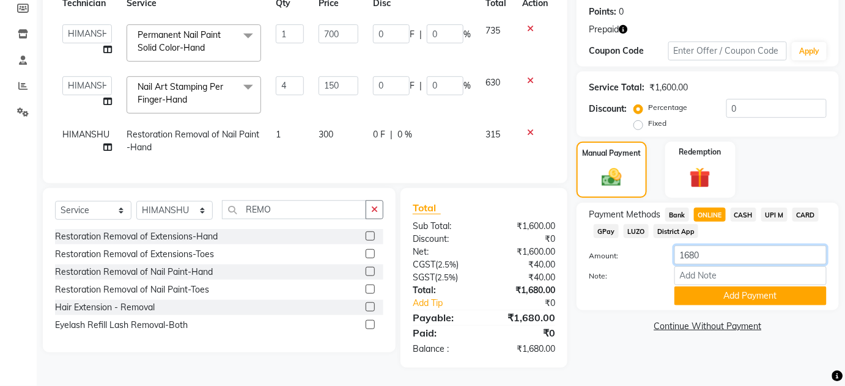
click at [724, 252] on input "1680" at bounding box center [750, 255] width 152 height 19
type input "1"
type input "98"
click at [722, 287] on button "Add Payment" at bounding box center [750, 296] width 152 height 19
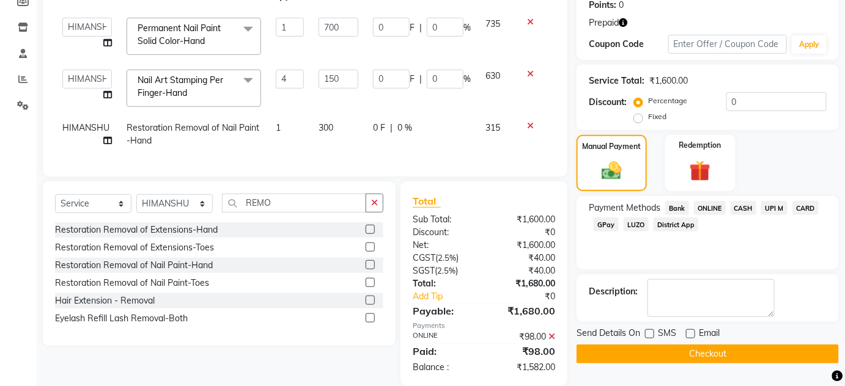
click at [741, 205] on span "CASH" at bounding box center [743, 208] width 26 height 14
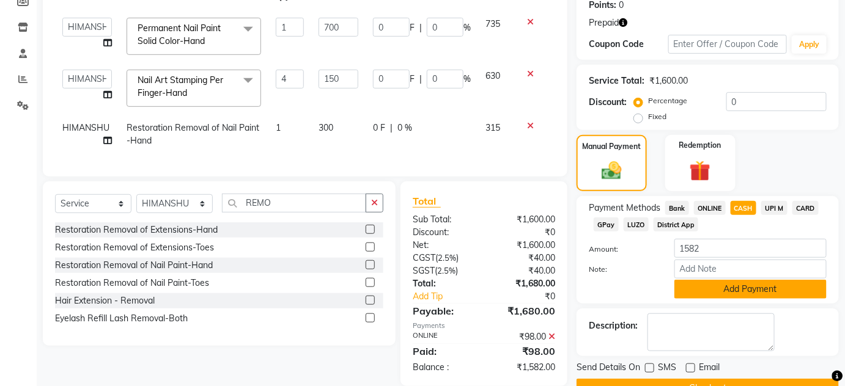
click at [768, 294] on button "Add Payment" at bounding box center [750, 289] width 152 height 19
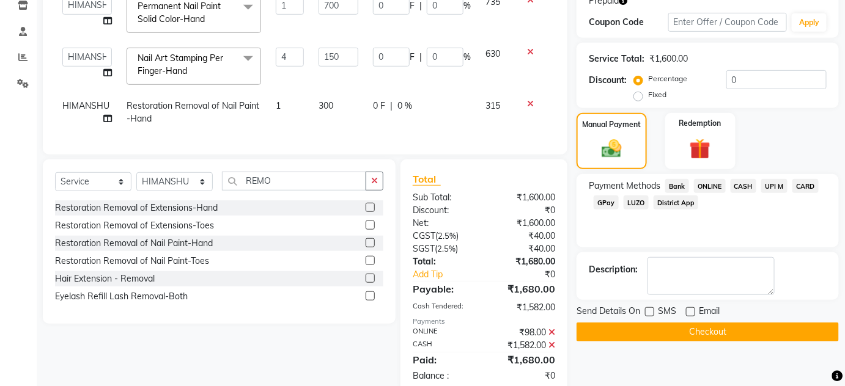
scroll to position [248, 0]
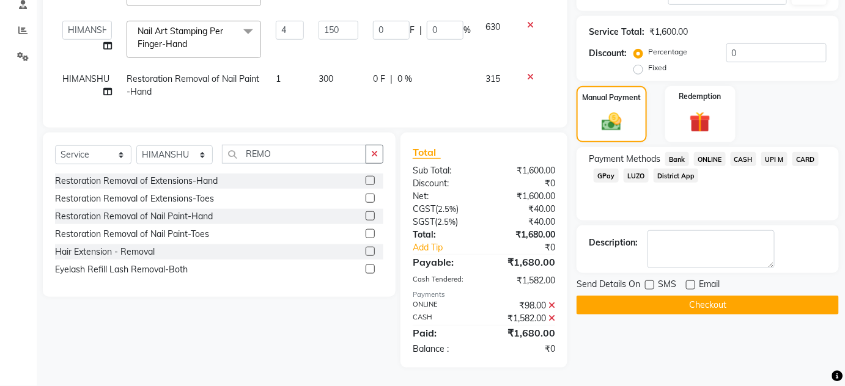
click at [652, 296] on button "Checkout" at bounding box center [707, 305] width 262 height 19
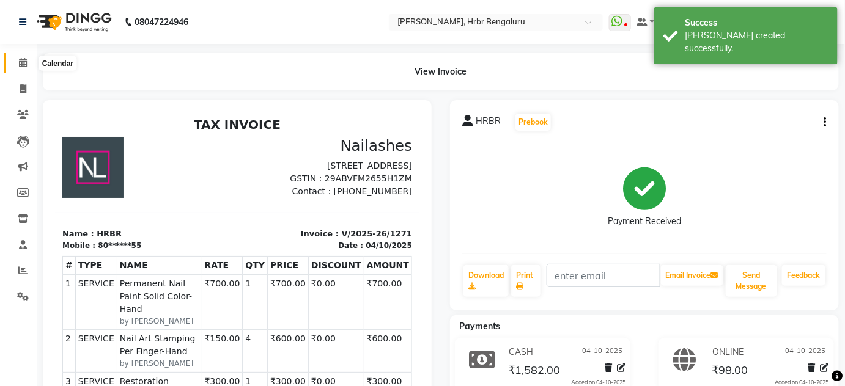
click at [23, 67] on icon at bounding box center [23, 62] width 8 height 9
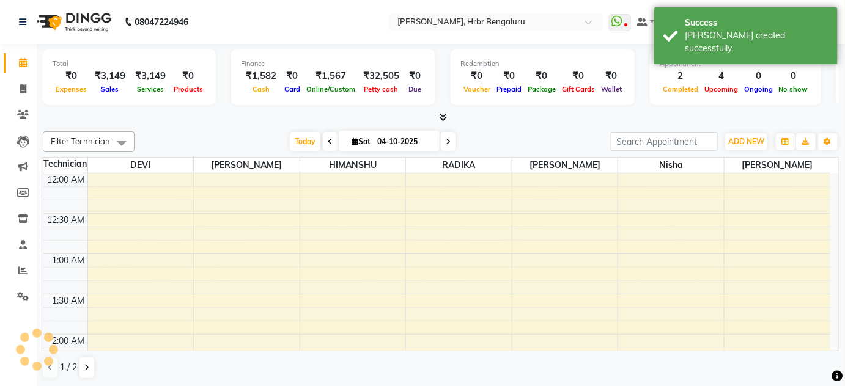
scroll to position [479, 0]
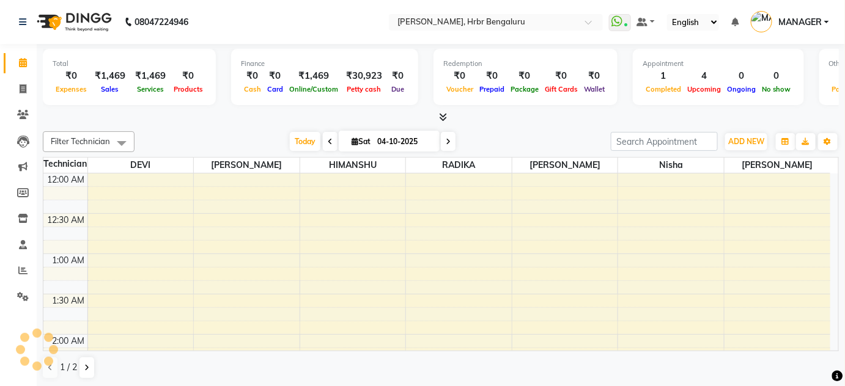
select select "en"
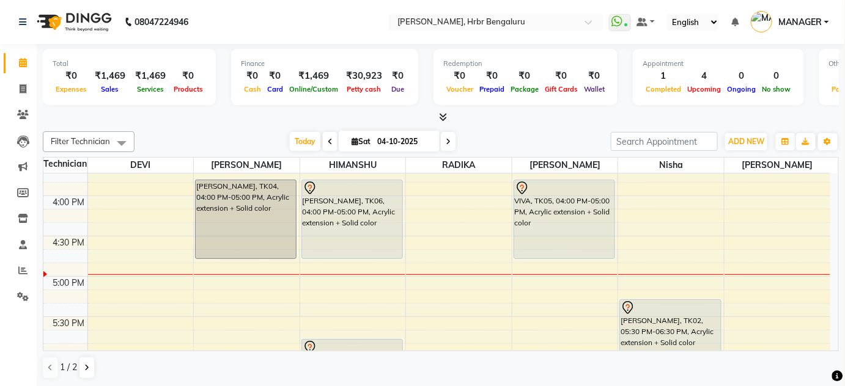
scroll to position [1273, 0]
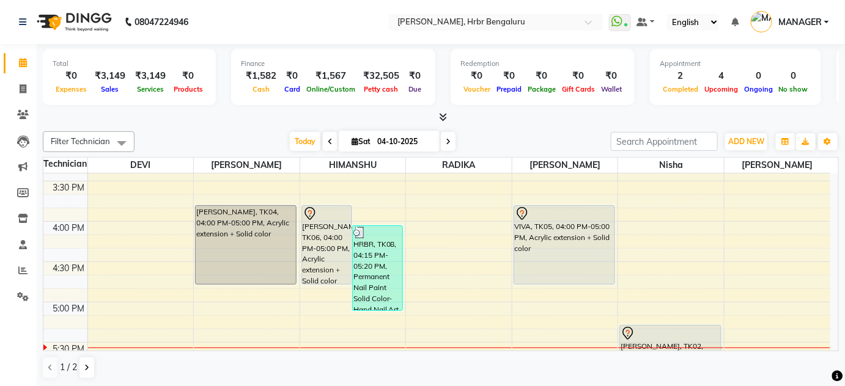
scroll to position [1232, 0]
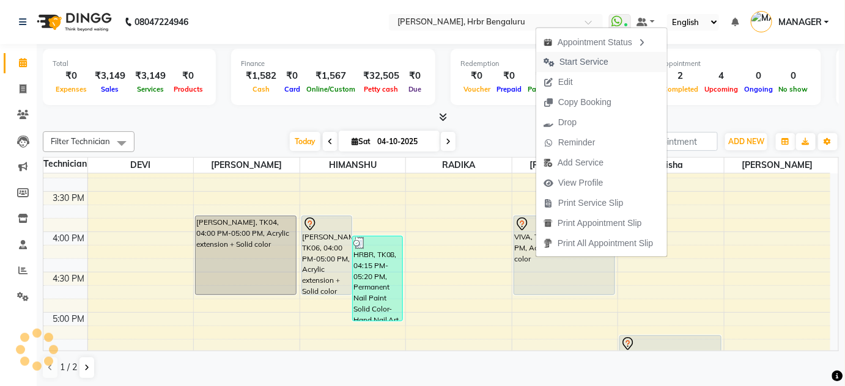
click at [581, 56] on span "Start Service" at bounding box center [583, 62] width 49 height 13
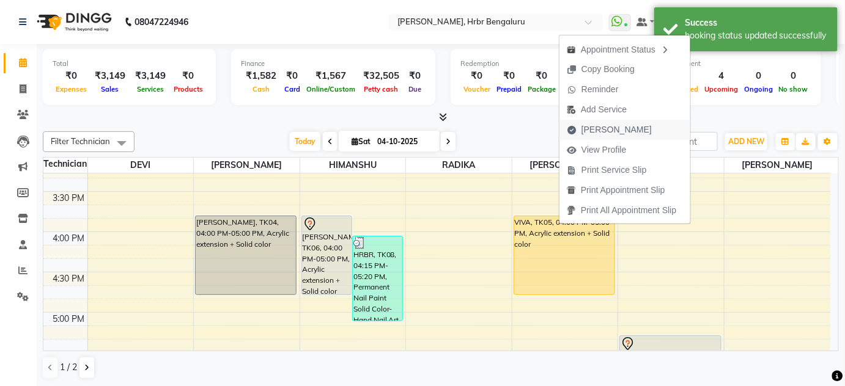
click at [593, 131] on span "Mark Done" at bounding box center [616, 129] width 70 height 13
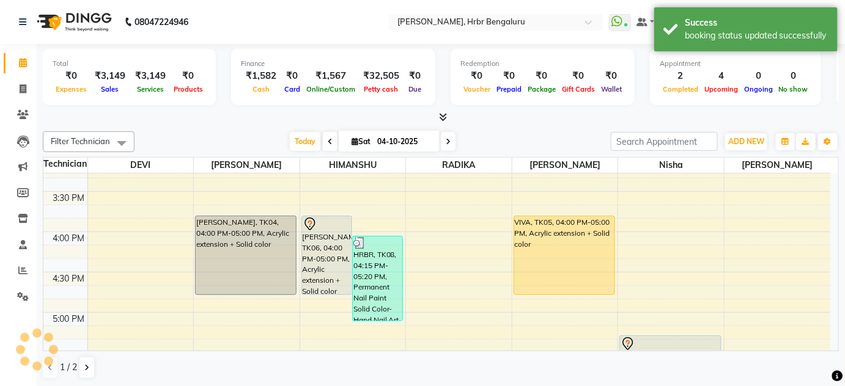
select select "service"
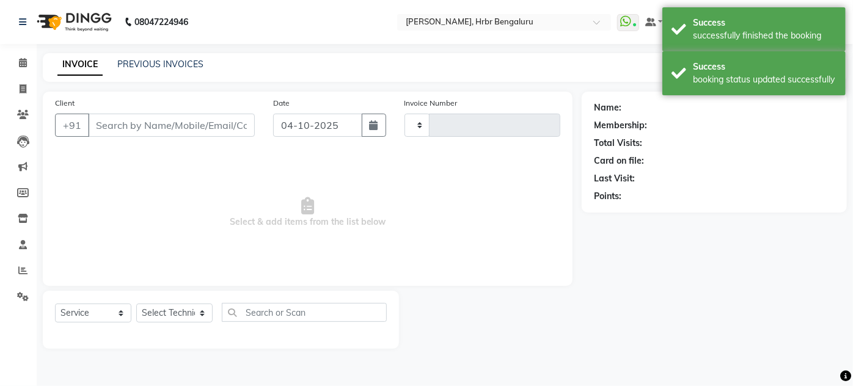
type input "1272"
select select "3771"
type input "96******55"
select select "87889"
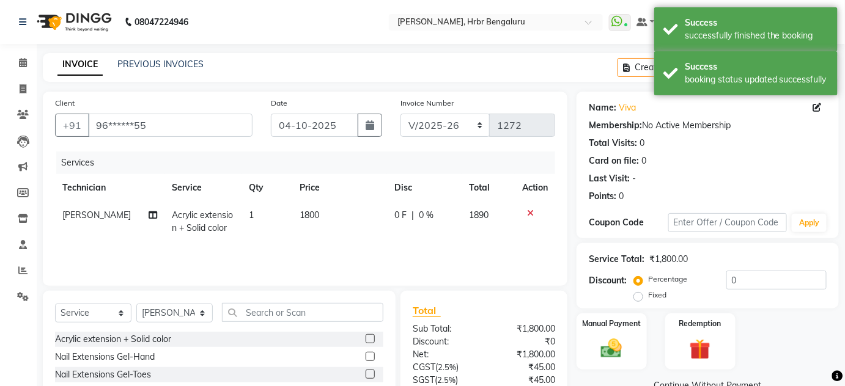
click at [70, 213] on span "[PERSON_NAME]" at bounding box center [96, 215] width 68 height 11
select select "87889"
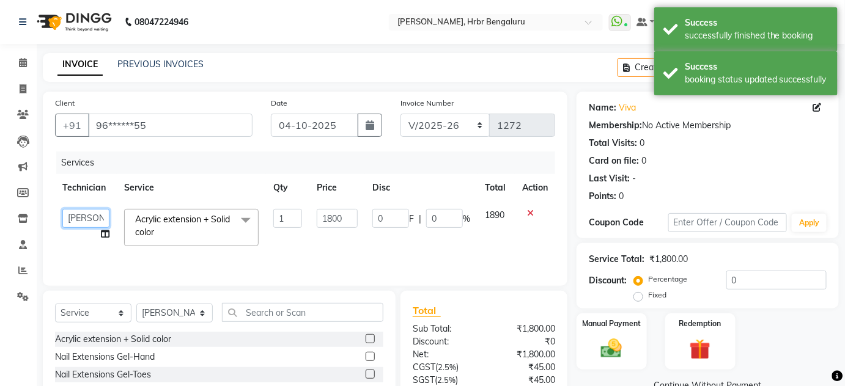
click at [70, 213] on select "adesh DEVI HIMANSHU jyothi KEVIN MANAGER nisha RADIKA RITESH SAPNA" at bounding box center [85, 218] width 47 height 19
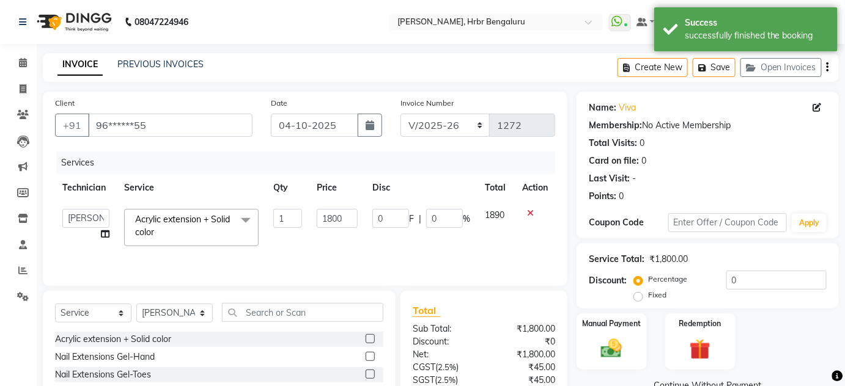
select select "77431"
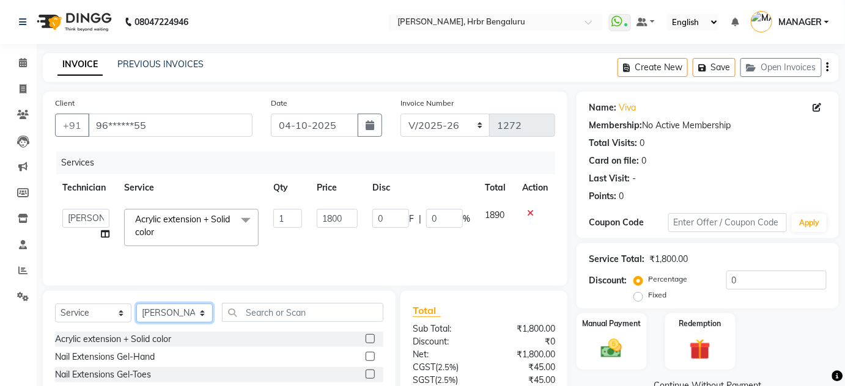
click at [189, 317] on select "Select Technician [PERSON_NAME] DEVI [PERSON_NAME] [PERSON_NAME] MANAGER nisha …" at bounding box center [174, 313] width 76 height 19
select select "77431"
click at [136, 304] on select "Select Technician [PERSON_NAME] DEVI [PERSON_NAME] [PERSON_NAME] MANAGER nisha …" at bounding box center [174, 313] width 76 height 19
click at [254, 311] on input "text" at bounding box center [302, 312] width 161 height 19
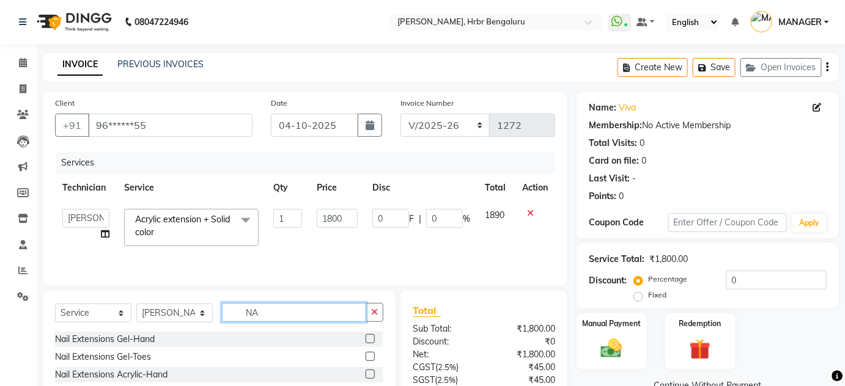
scroll to position [103, 0]
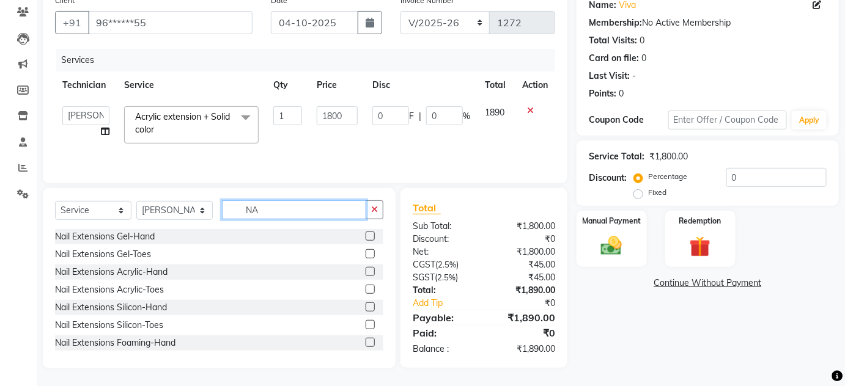
type input "N"
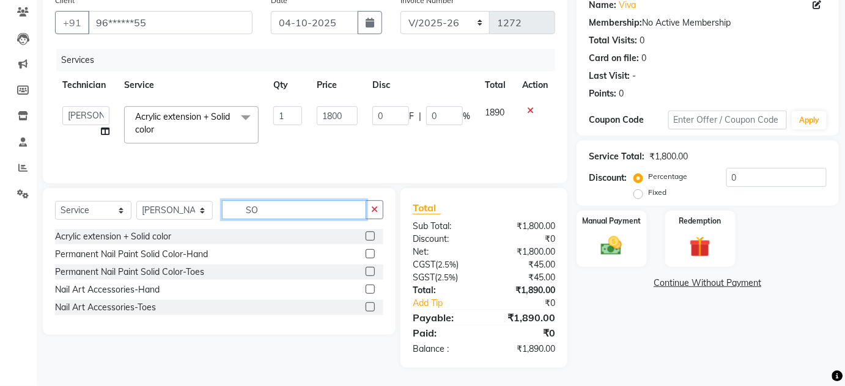
scroll to position [102, 0]
type input "SO"
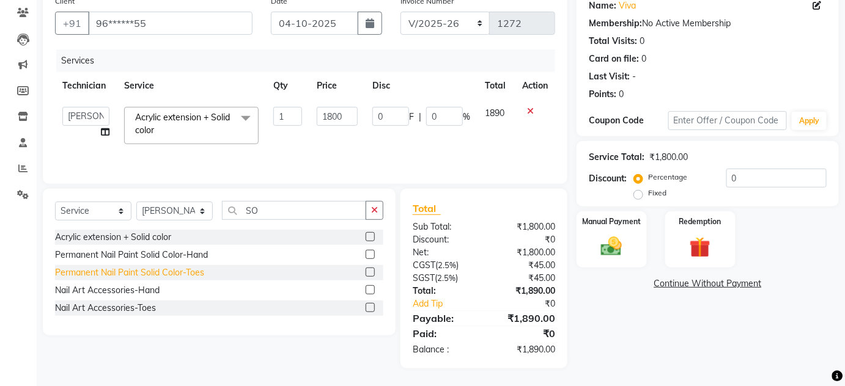
click at [152, 274] on div "Permanent Nail Paint Solid Color-Toes" at bounding box center [129, 273] width 149 height 13
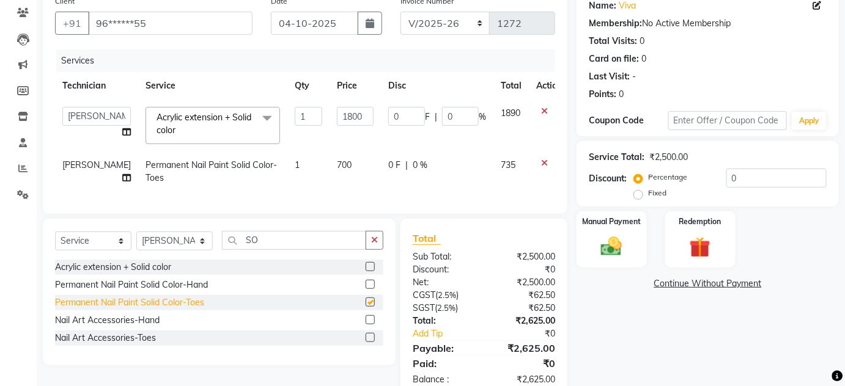
checkbox input "false"
click at [337, 112] on input "1800" at bounding box center [355, 116] width 37 height 19
type input "0"
type input "1399"
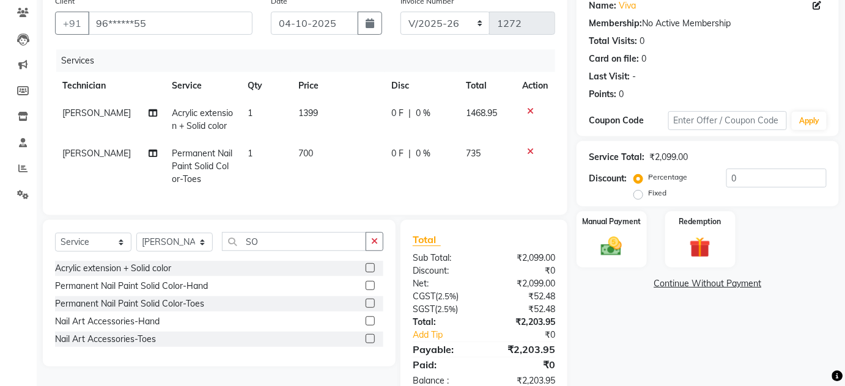
click at [329, 156] on td "700" at bounding box center [338, 166] width 94 height 53
select select "77431"
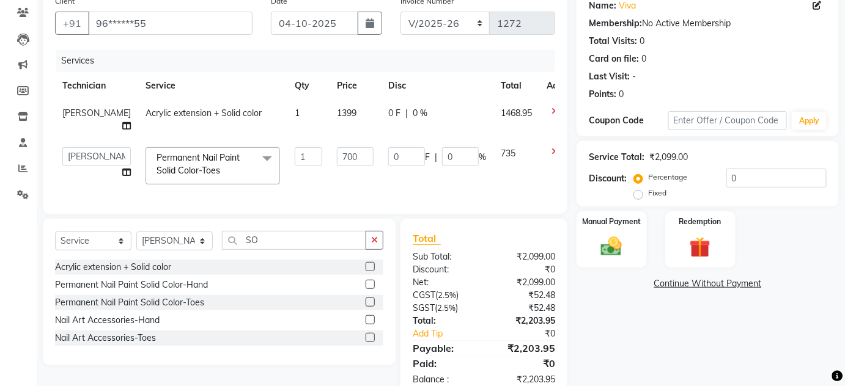
click at [329, 156] on td "700" at bounding box center [354, 166] width 51 height 52
click at [337, 147] on input "700" at bounding box center [355, 156] width 37 height 19
type input "7"
type input "599"
click at [329, 160] on td "599" at bounding box center [354, 166] width 51 height 52
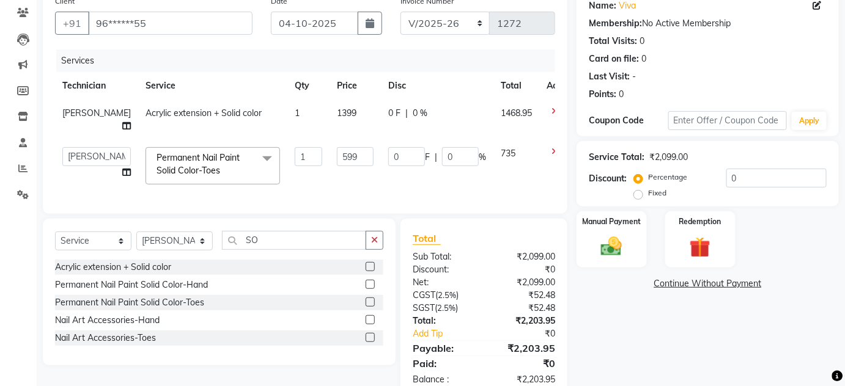
select select "77431"
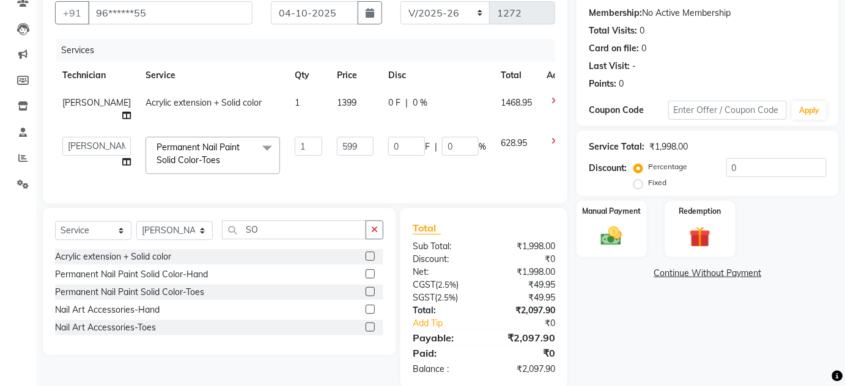
scroll to position [119, 0]
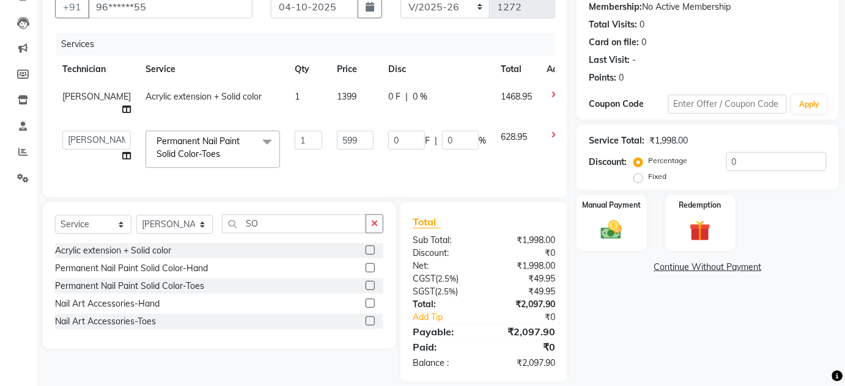
click at [648, 172] on label "Fixed" at bounding box center [657, 176] width 18 height 11
click at [639, 172] on input "Fixed" at bounding box center [640, 176] width 9 height 9
radio input "true"
click at [757, 154] on input "0" at bounding box center [776, 161] width 100 height 19
type input "9"
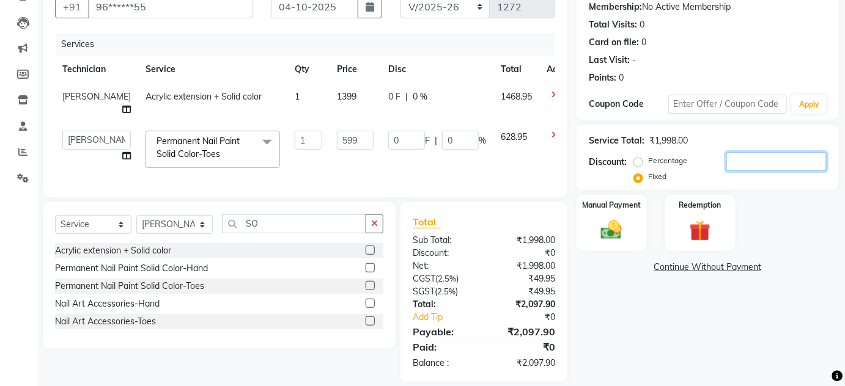
type input "2.7"
type input "0.45"
type input "97"
type input "29.08"
type input "4.85"
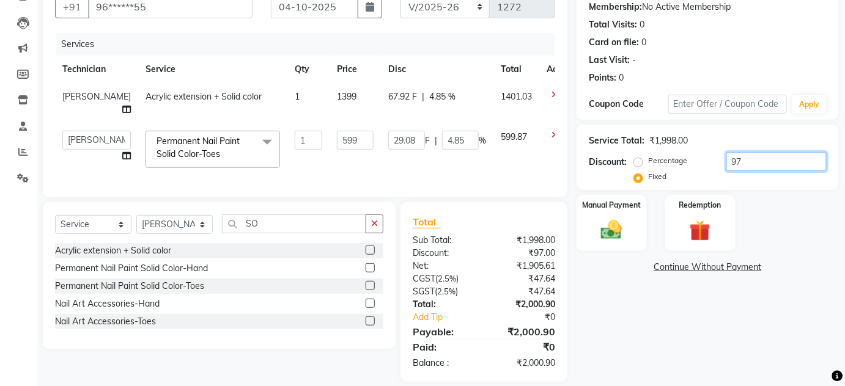
type input "97.9"
type input "29.35"
type input "4.9"
type input "97.90"
click at [757, 207] on div "Manual Payment Redemption" at bounding box center [707, 223] width 281 height 57
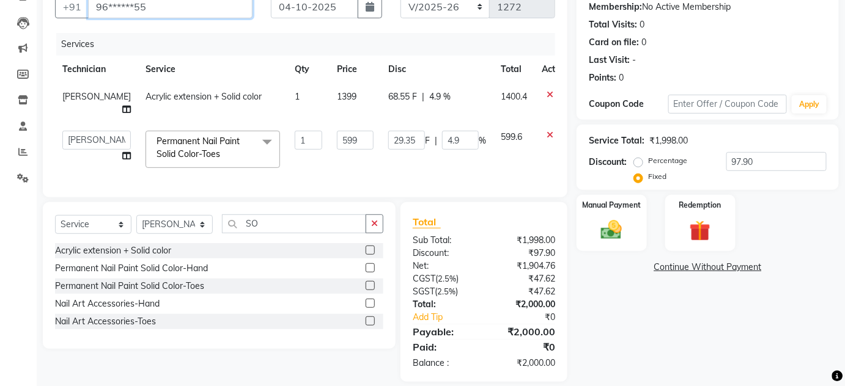
click at [161, 12] on input "96******55" at bounding box center [170, 6] width 164 height 23
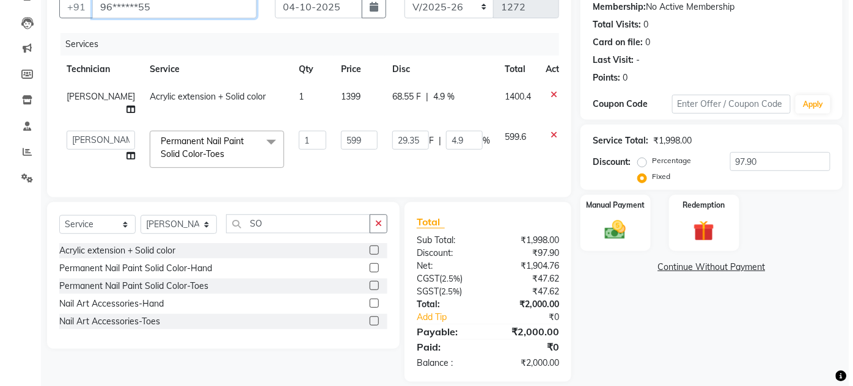
scroll to position [49, 0]
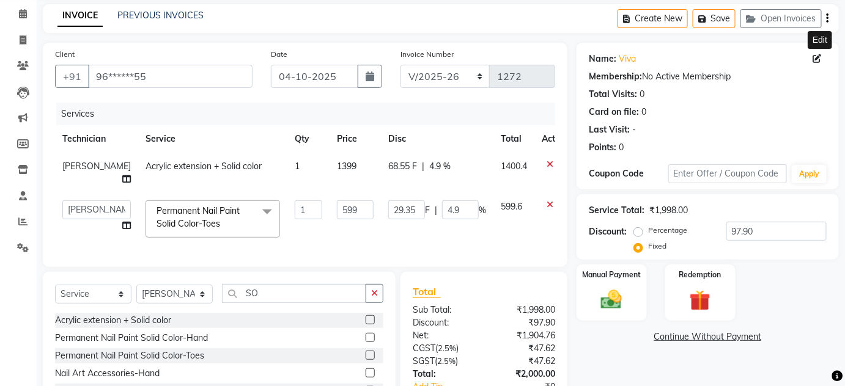
click at [816, 61] on icon at bounding box center [817, 58] width 9 height 9
select select "21"
select select "female"
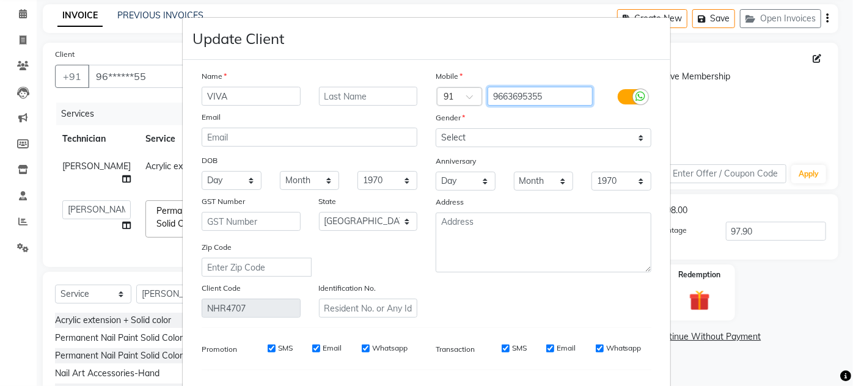
click at [553, 98] on input "9663695355" at bounding box center [541, 96] width 106 height 19
type input "9663695356"
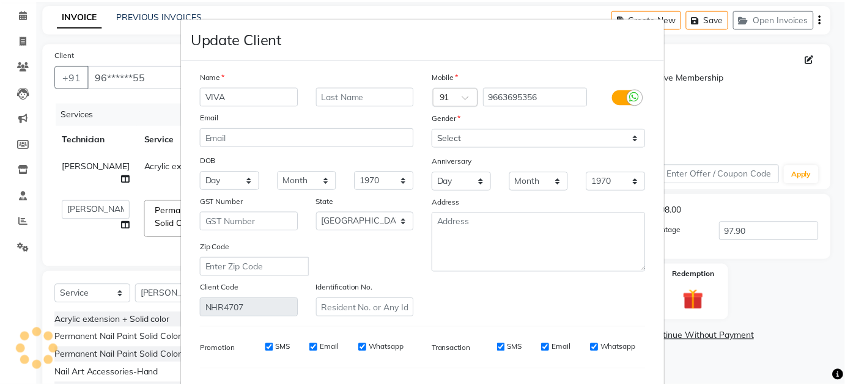
scroll to position [148, 0]
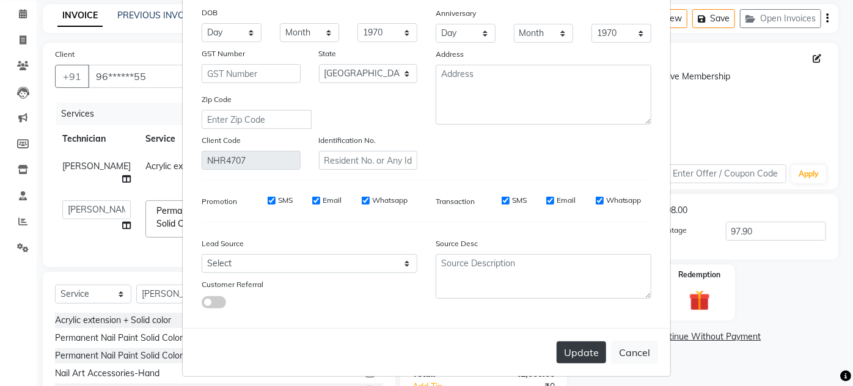
click at [561, 358] on button "Update" at bounding box center [582, 353] width 50 height 22
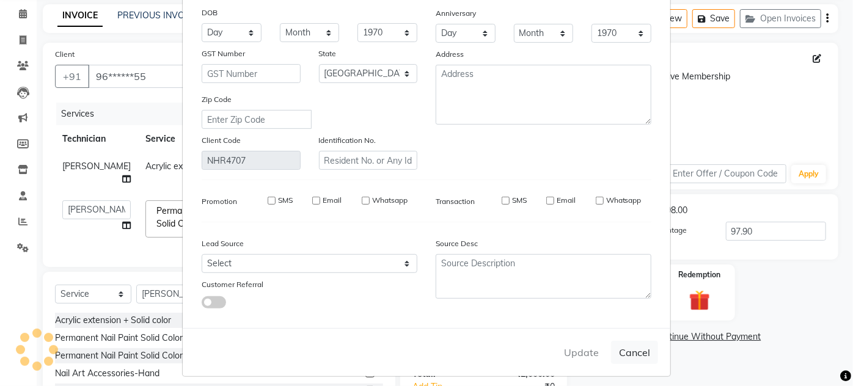
type input "96******56"
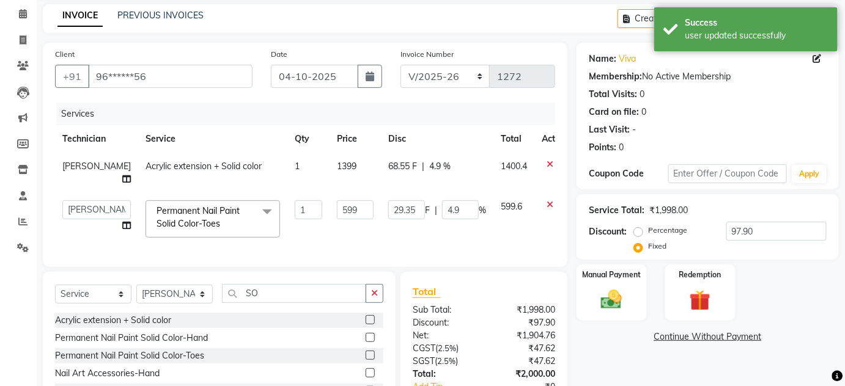
scroll to position [127, 0]
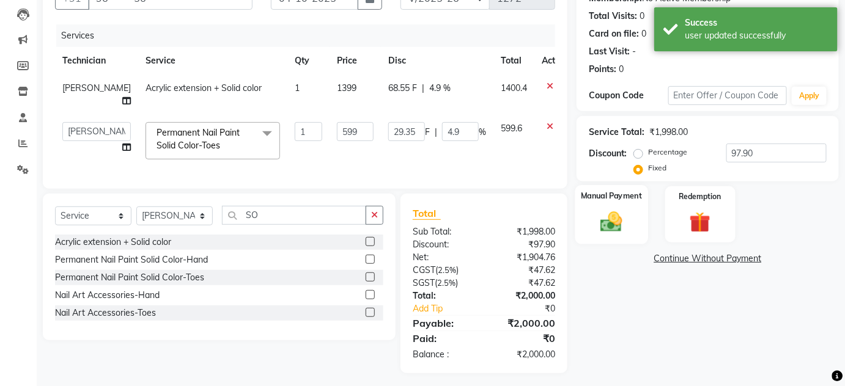
click at [617, 211] on img at bounding box center [611, 221] width 35 height 25
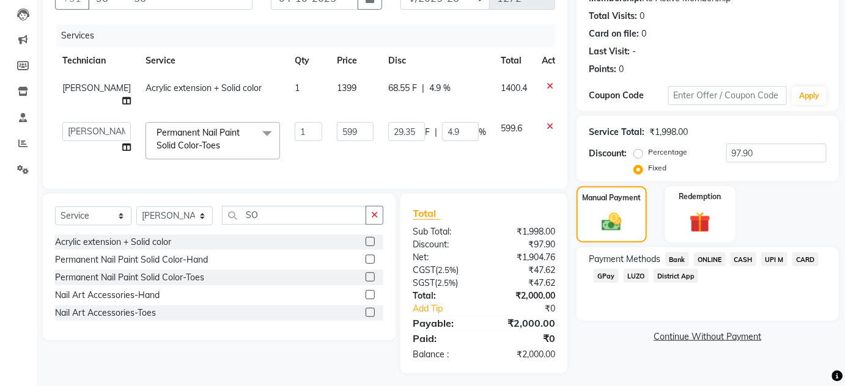
click at [743, 260] on span "CASH" at bounding box center [743, 259] width 26 height 14
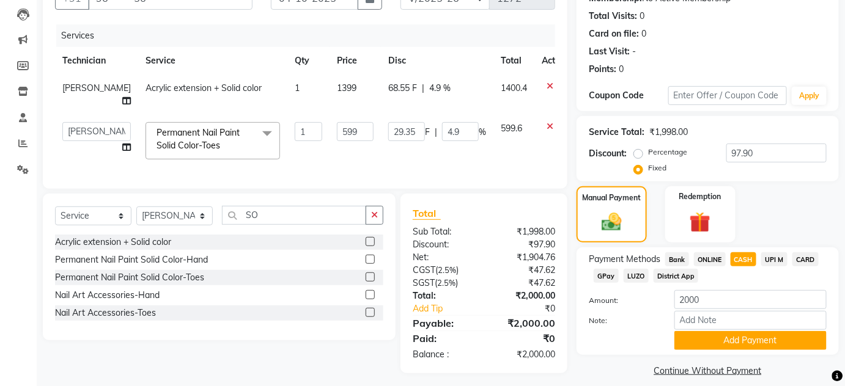
scroll to position [139, 0]
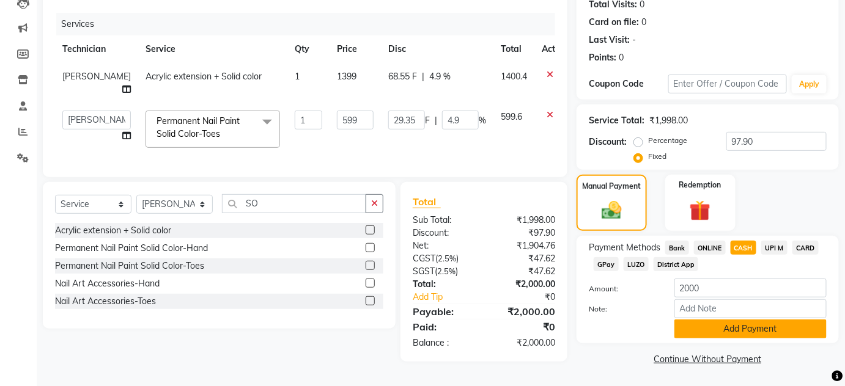
click at [712, 324] on button "Add Payment" at bounding box center [750, 329] width 152 height 19
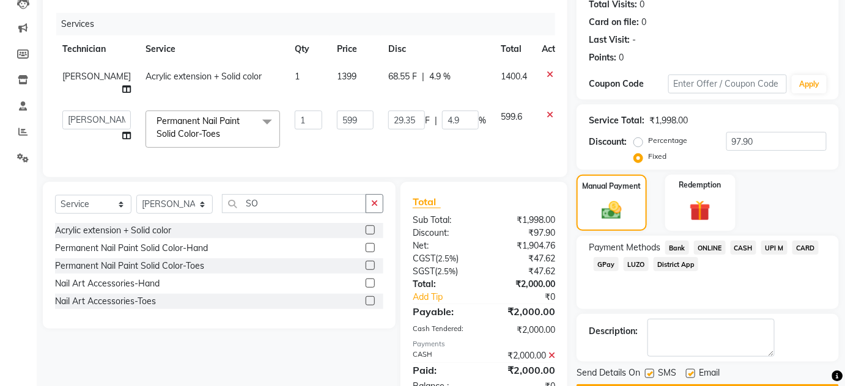
scroll to position [173, 0]
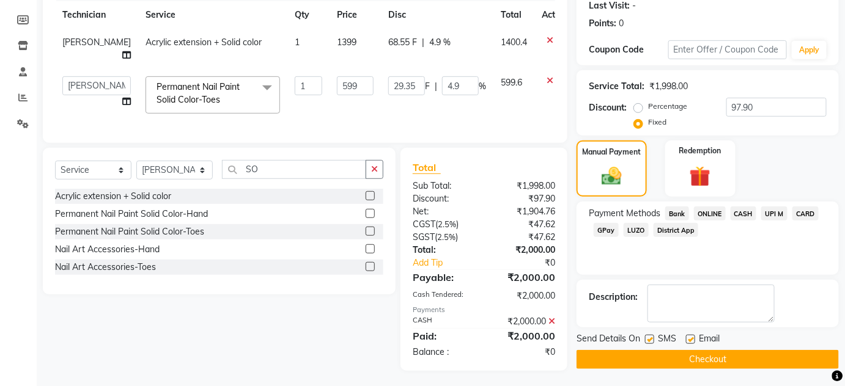
click at [648, 337] on label at bounding box center [649, 339] width 9 height 9
click at [648, 337] on input "checkbox" at bounding box center [649, 340] width 8 height 8
checkbox input "false"
click at [691, 339] on label at bounding box center [690, 339] width 9 height 9
click at [691, 339] on input "checkbox" at bounding box center [690, 340] width 8 height 8
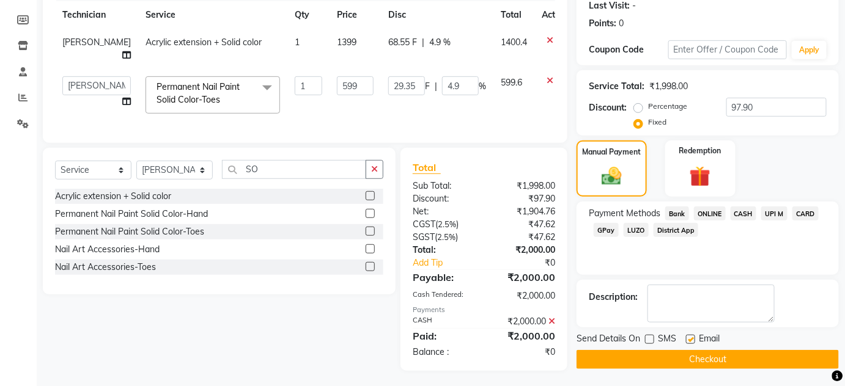
checkbox input "false"
click at [691, 358] on button "Checkout" at bounding box center [707, 359] width 262 height 19
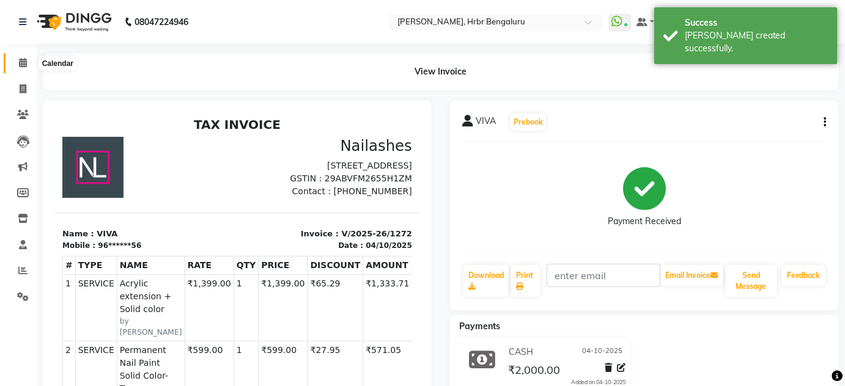
click at [21, 60] on icon at bounding box center [23, 62] width 8 height 9
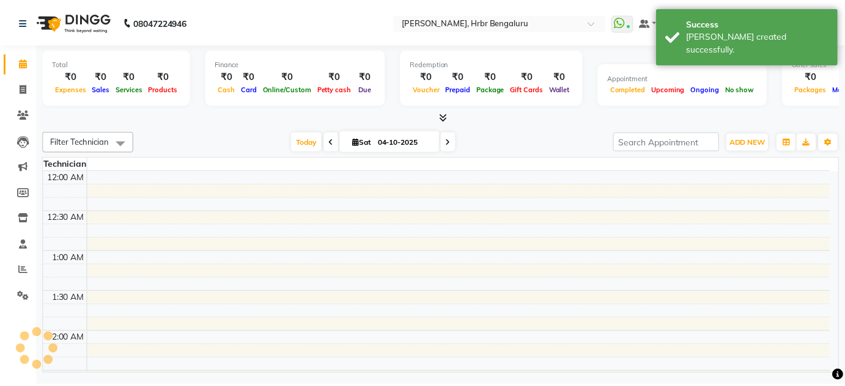
scroll to position [479, 0]
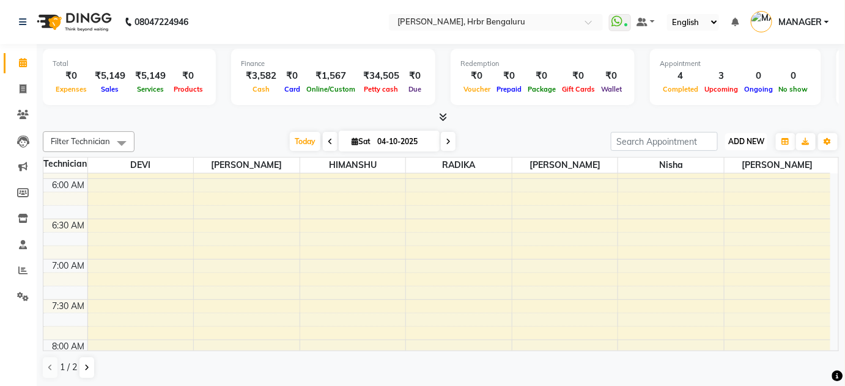
click at [741, 140] on span "ADD NEW" at bounding box center [746, 141] width 36 height 9
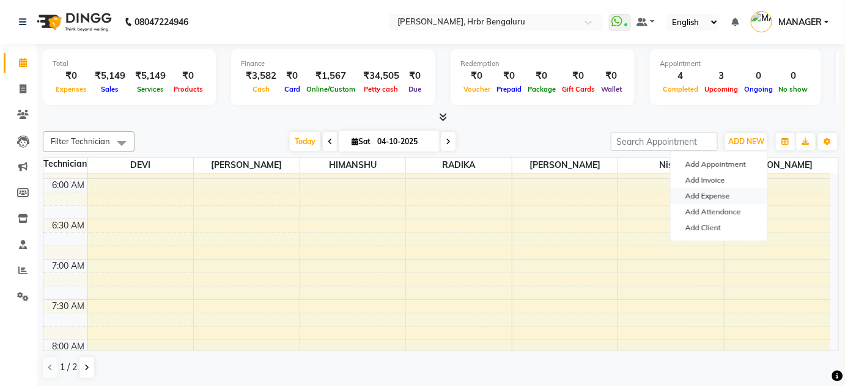
click at [712, 191] on link "Add Expense" at bounding box center [719, 196] width 97 height 16
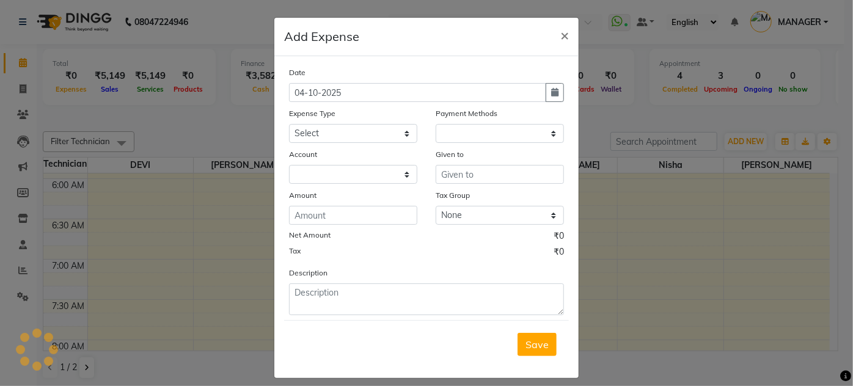
select select "1"
select select "1935"
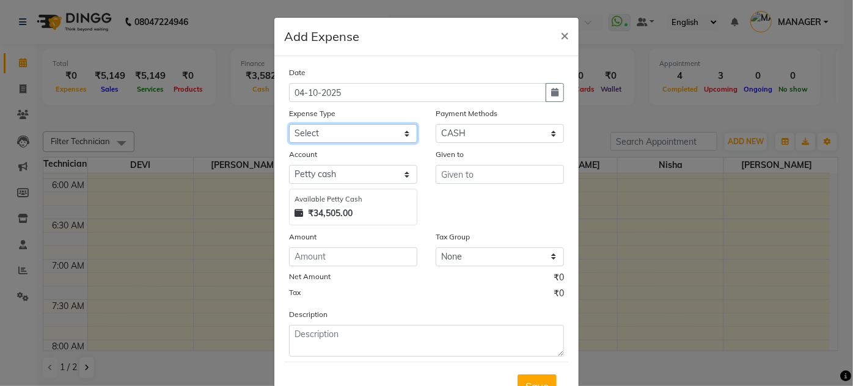
click at [405, 135] on select "Select acetone Advance Salary bank deposite Battery cell BBMP Beauty products B…" at bounding box center [353, 133] width 128 height 19
select select "19733"
click at [289, 124] on select "Select acetone Advance Salary bank deposite Battery cell BBMP Beauty products B…" at bounding box center [353, 133] width 128 height 19
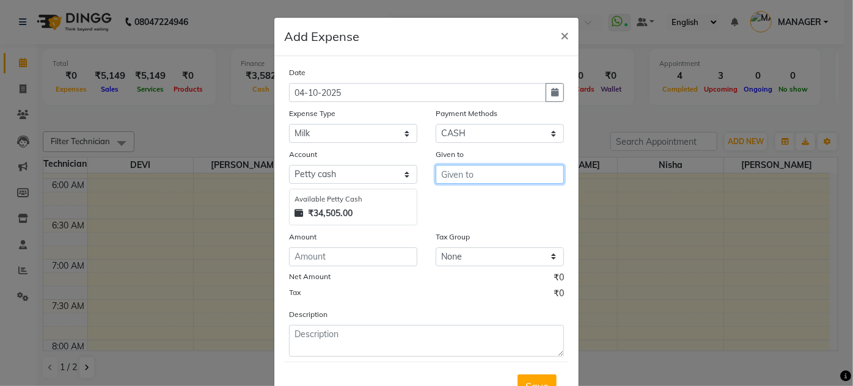
click at [440, 166] on input "text" at bounding box center [500, 174] width 128 height 19
type input "NIR"
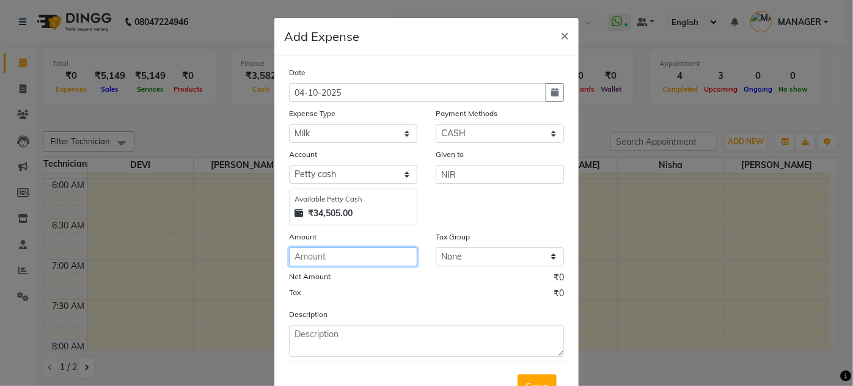
click at [333, 254] on input "number" at bounding box center [353, 257] width 128 height 19
type input "229"
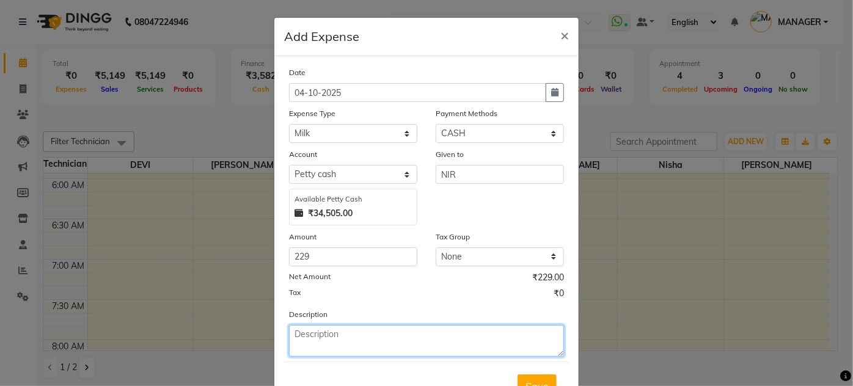
click at [315, 347] on textarea at bounding box center [426, 341] width 275 height 32
type textarea "MILK, PEESAFE"
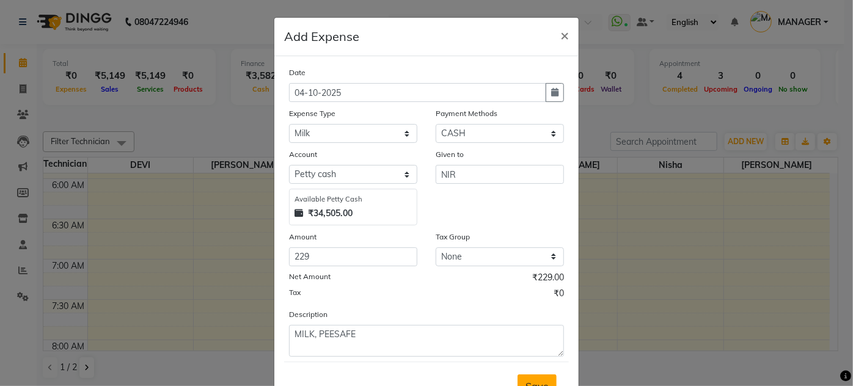
click at [546, 375] on button "Save" at bounding box center [537, 386] width 39 height 23
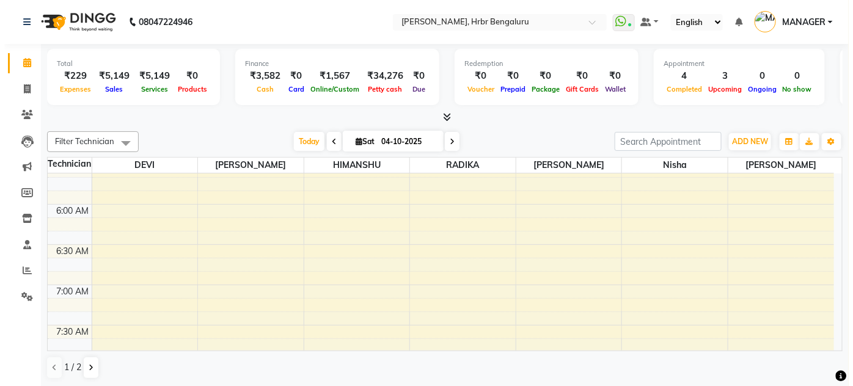
scroll to position [448, 0]
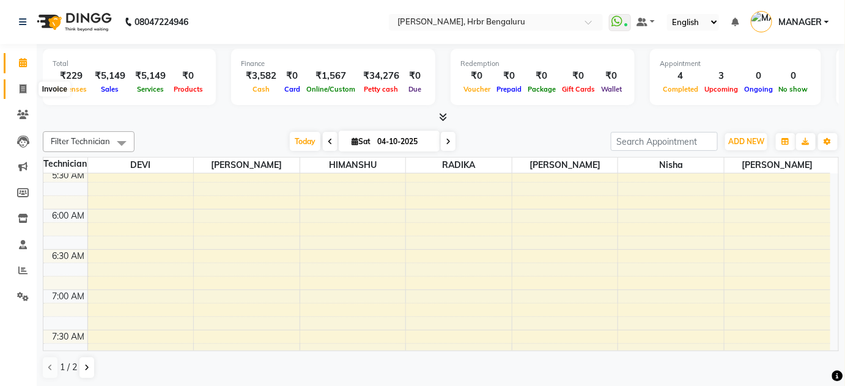
click at [24, 84] on span at bounding box center [22, 90] width 21 height 14
select select "3771"
select select "service"
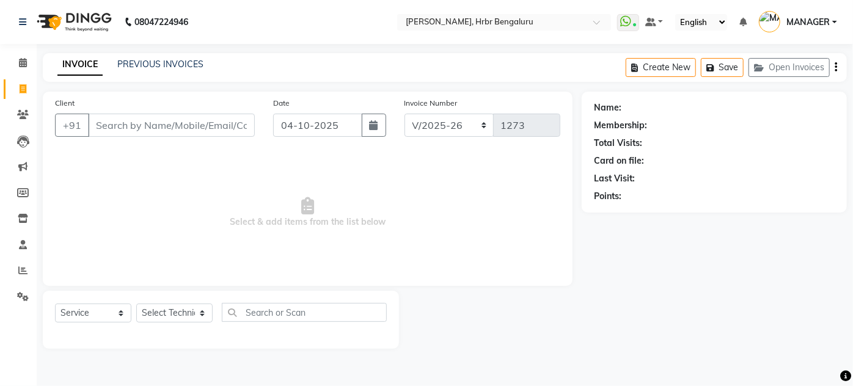
click at [154, 127] on input "Client" at bounding box center [171, 125] width 167 height 23
type input "9918099899"
click at [200, 126] on span "Add Client" at bounding box center [223, 125] width 48 height 12
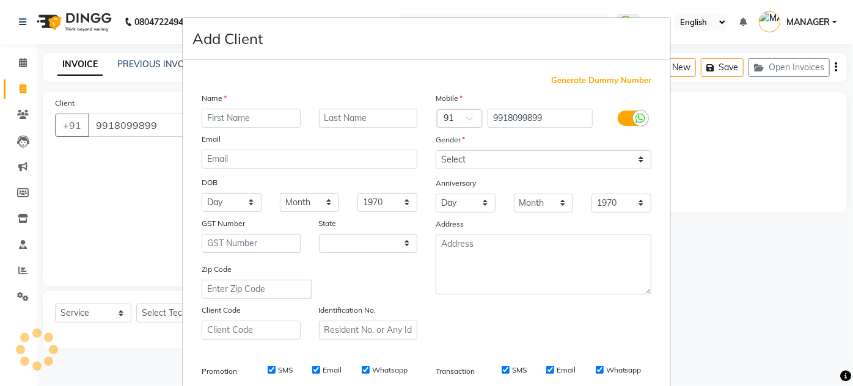
select select "21"
type input "[PERSON_NAME]"
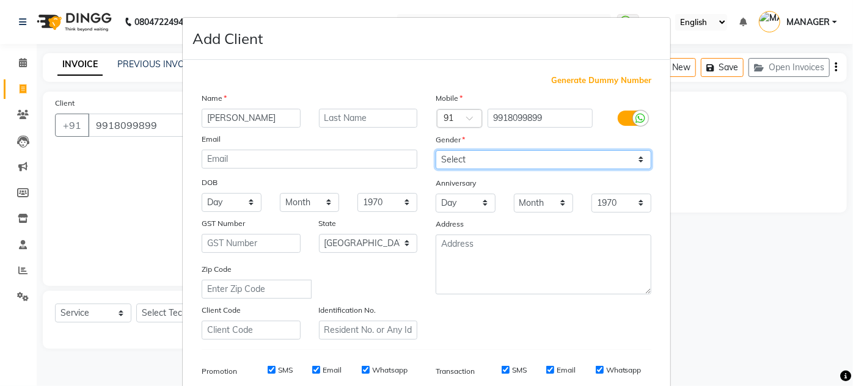
click at [480, 161] on select "Select [DEMOGRAPHIC_DATA] [DEMOGRAPHIC_DATA] Other Prefer Not To Say" at bounding box center [544, 159] width 216 height 19
select select "[DEMOGRAPHIC_DATA]"
click at [436, 150] on select "Select [DEMOGRAPHIC_DATA] [DEMOGRAPHIC_DATA] Other Prefer Not To Say" at bounding box center [544, 159] width 216 height 19
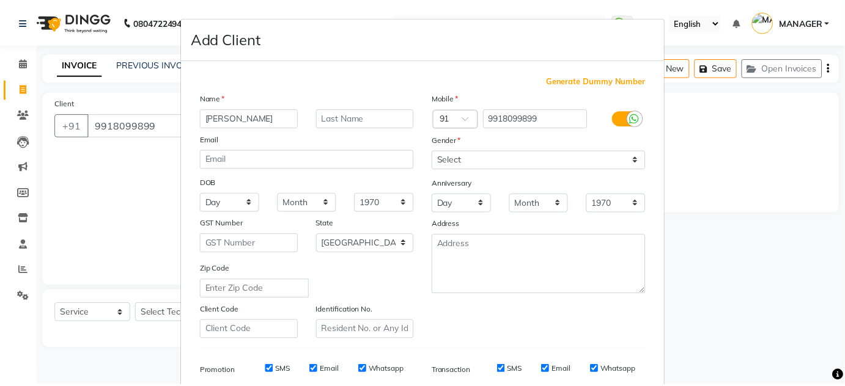
scroll to position [177, 0]
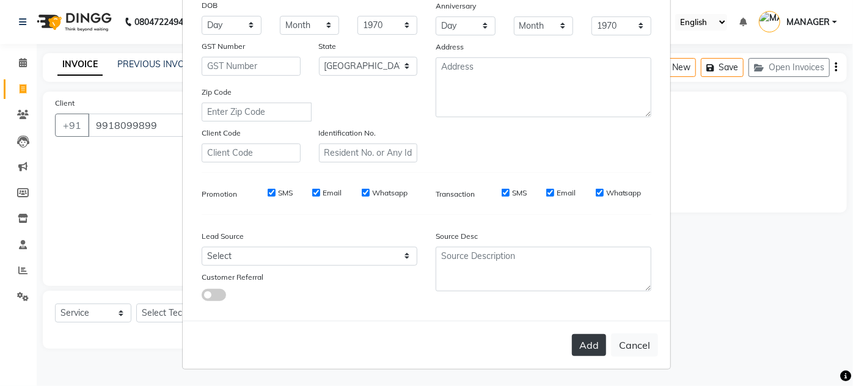
click at [579, 347] on button "Add" at bounding box center [589, 345] width 34 height 22
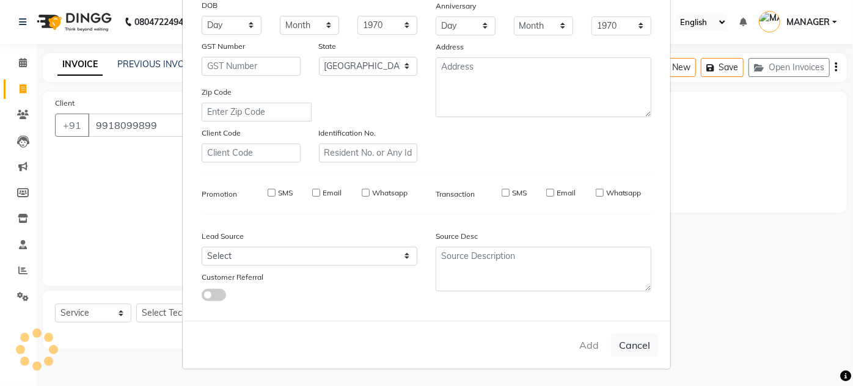
type input "99******99"
select select
select select "null"
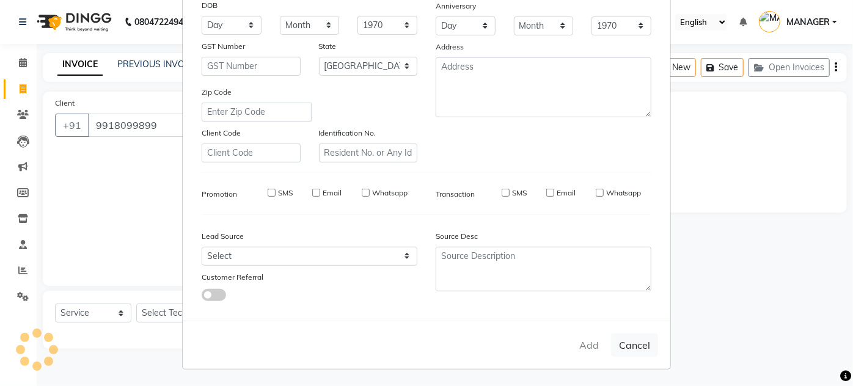
select select
checkbox input "false"
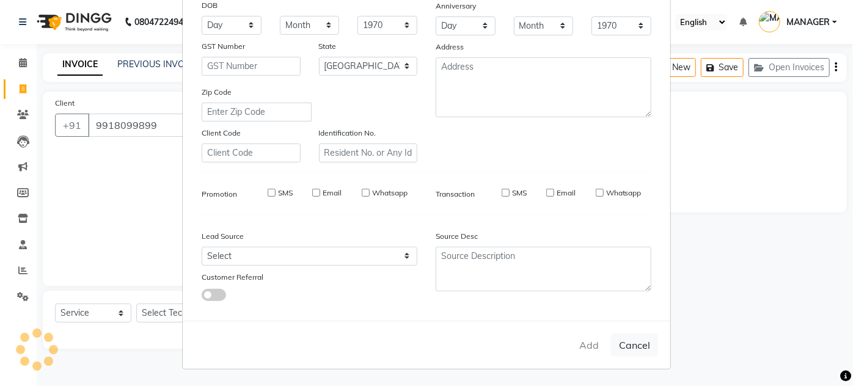
checkbox input "false"
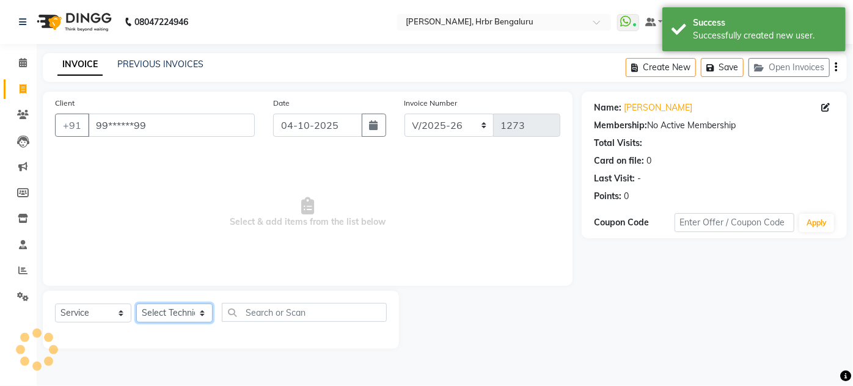
click at [164, 314] on select "Select Technician [PERSON_NAME] DEVI [PERSON_NAME] [PERSON_NAME] MANAGER nisha …" at bounding box center [174, 313] width 76 height 19
select select "82748"
click at [136, 304] on select "Select Technician [PERSON_NAME] DEVI [PERSON_NAME] [PERSON_NAME] MANAGER nisha …" at bounding box center [174, 313] width 76 height 19
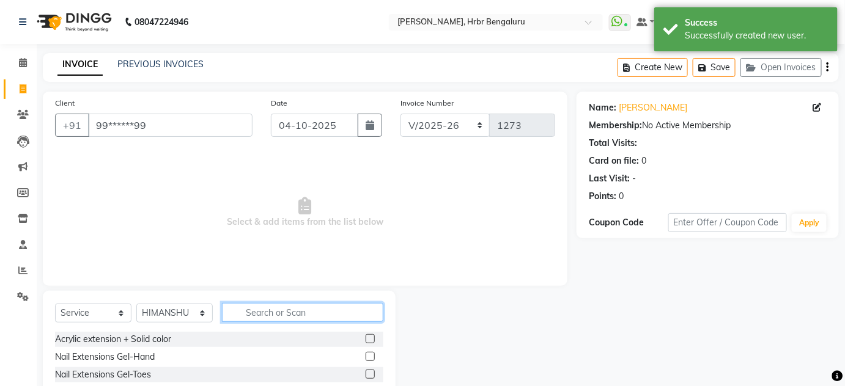
click at [244, 311] on input "text" at bounding box center [302, 312] width 161 height 19
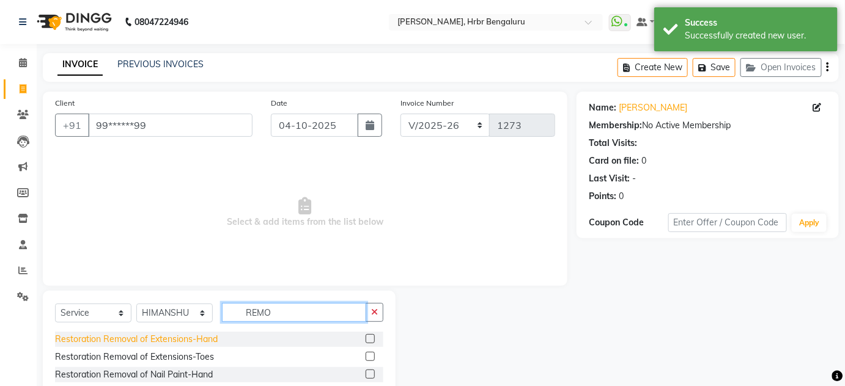
type input "REMO"
click at [156, 333] on div "Restoration Removal of Extensions-Hand" at bounding box center [136, 339] width 163 height 13
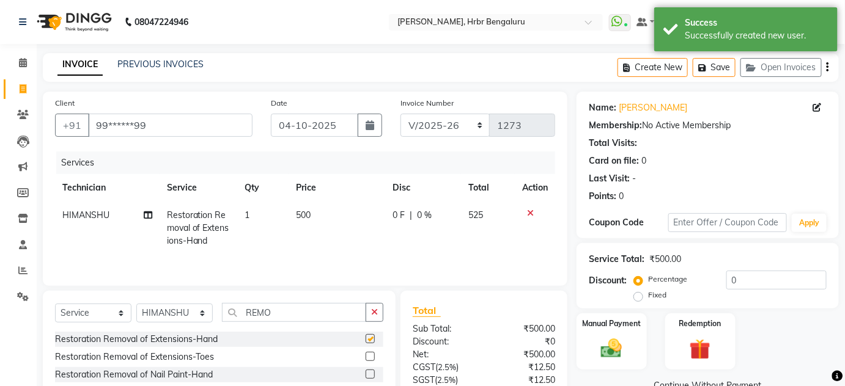
checkbox input "false"
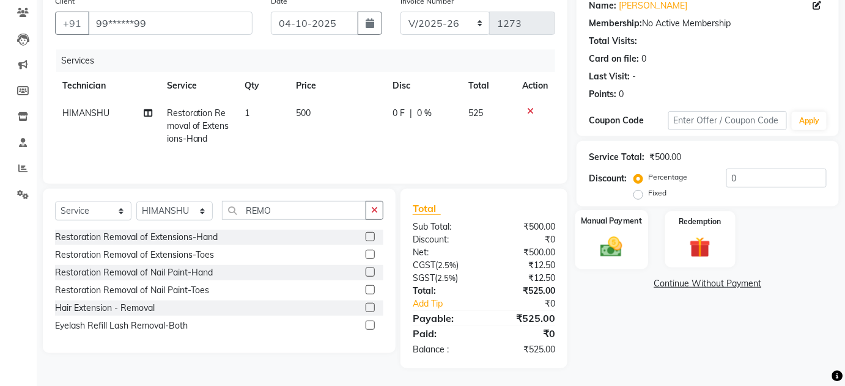
click at [606, 240] on img at bounding box center [611, 246] width 35 height 25
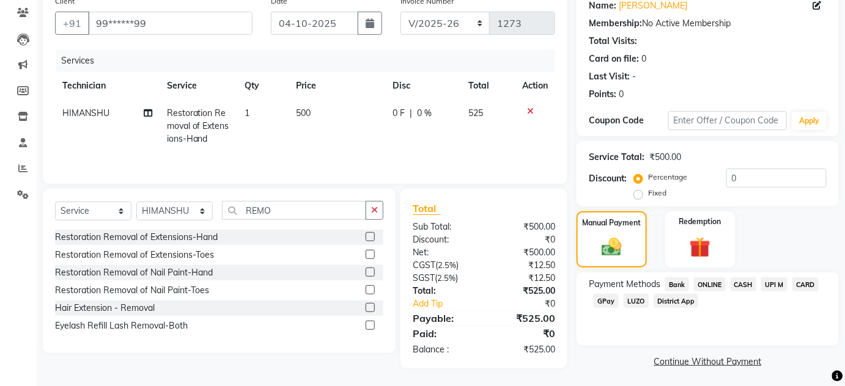
click at [745, 286] on span "CASH" at bounding box center [743, 285] width 26 height 14
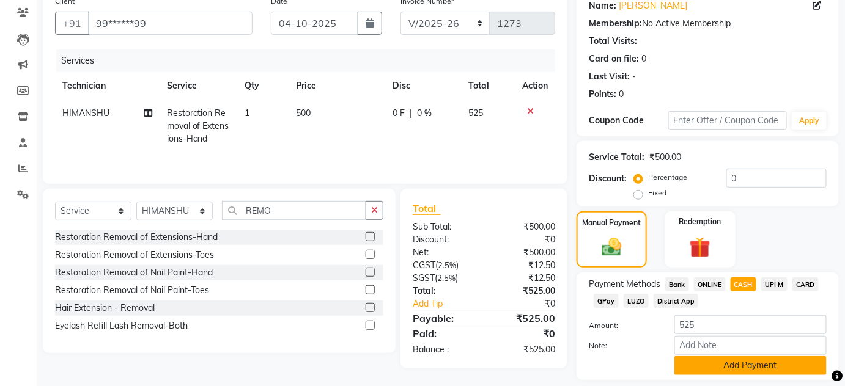
click at [711, 363] on button "Add Payment" at bounding box center [750, 365] width 152 height 19
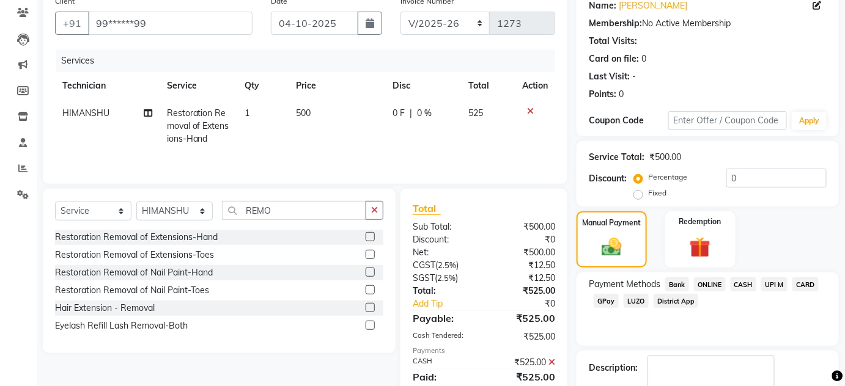
scroll to position [173, 0]
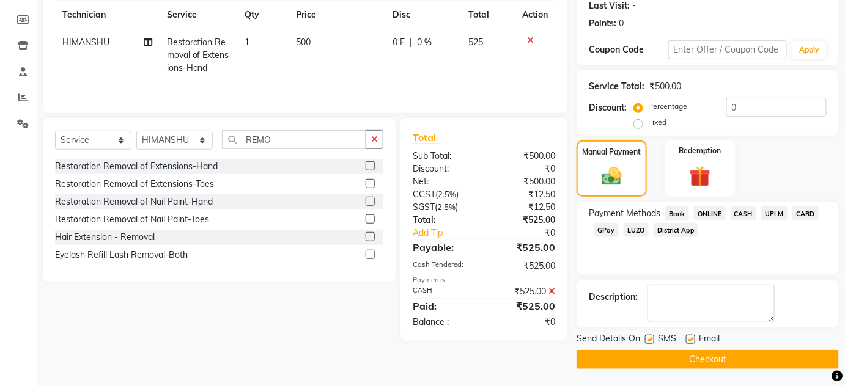
click at [754, 358] on button "Checkout" at bounding box center [707, 359] width 262 height 19
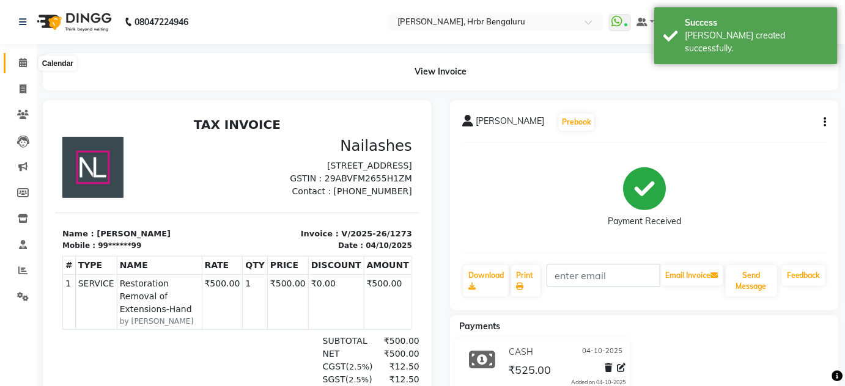
click at [28, 62] on span at bounding box center [22, 63] width 21 height 14
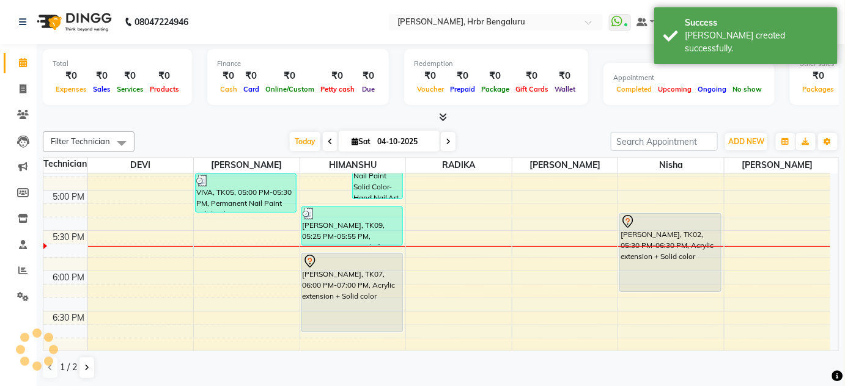
scroll to position [479, 0]
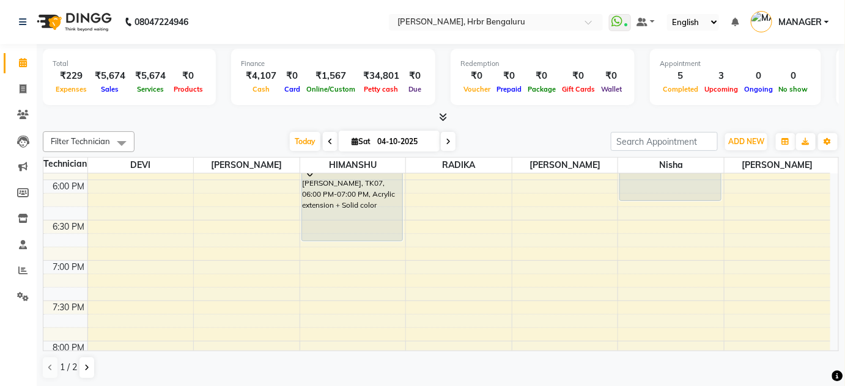
scroll to position [1451, 0]
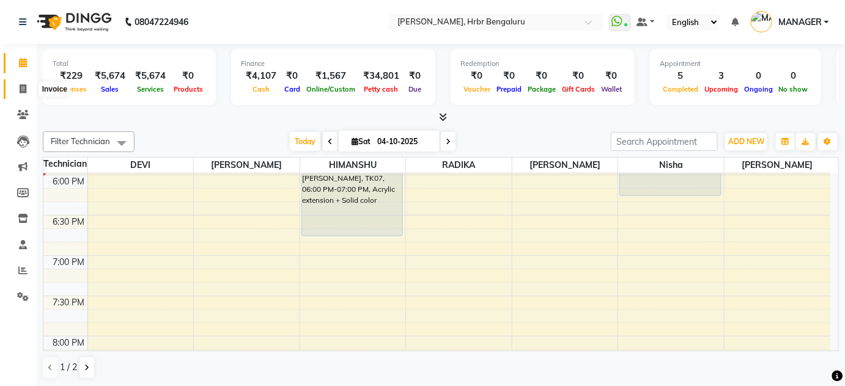
click at [24, 94] on icon at bounding box center [23, 88] width 7 height 9
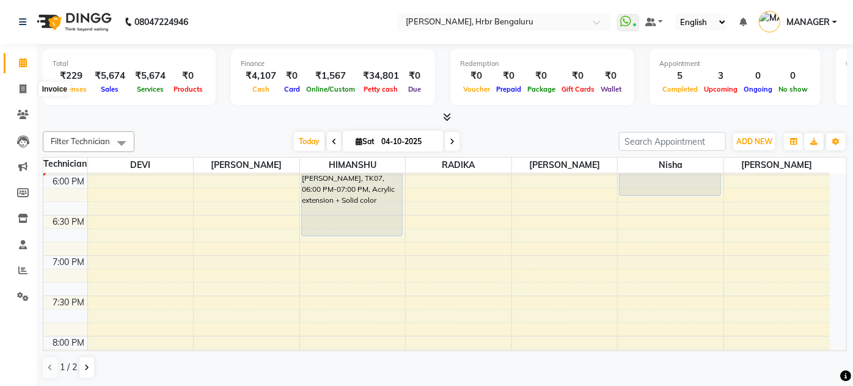
select select "3771"
select select "service"
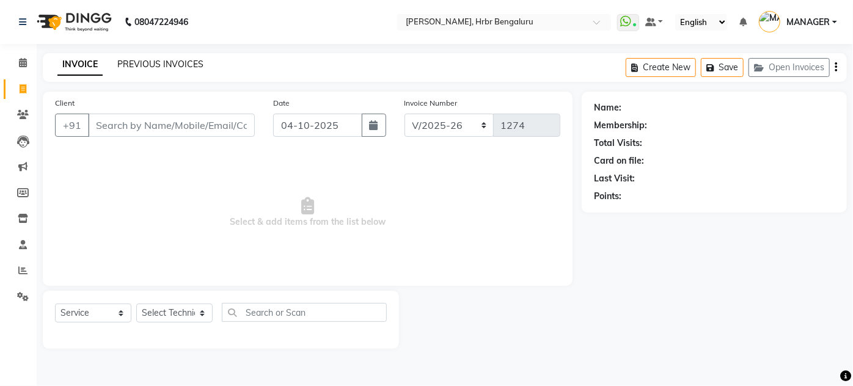
click at [130, 65] on link "PREVIOUS INVOICES" at bounding box center [160, 64] width 86 height 11
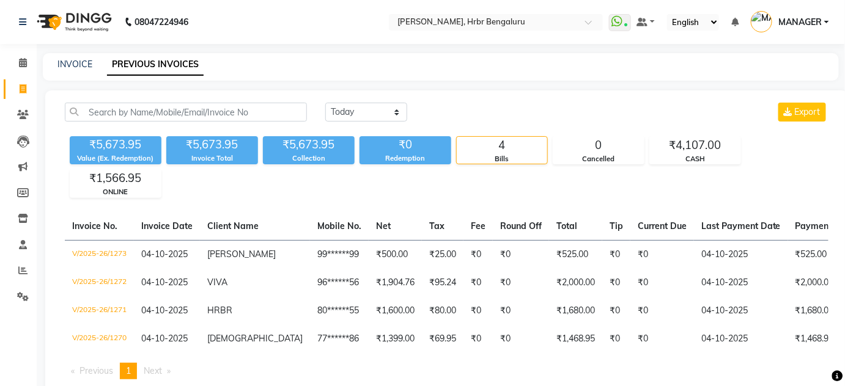
scroll to position [40, 0]
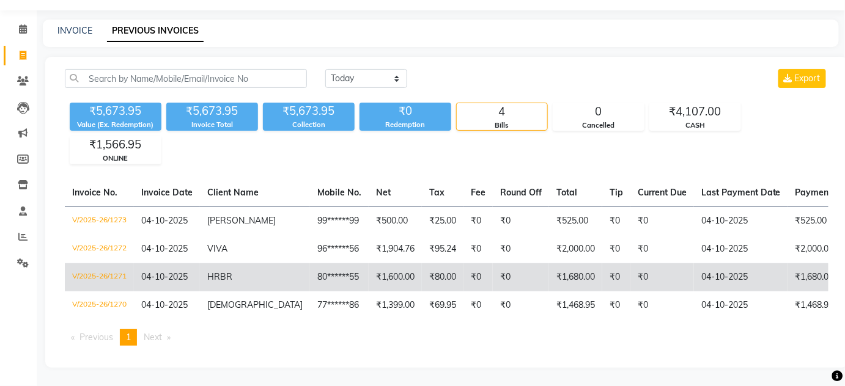
click at [729, 268] on td "04-10-2025" at bounding box center [741, 277] width 94 height 28
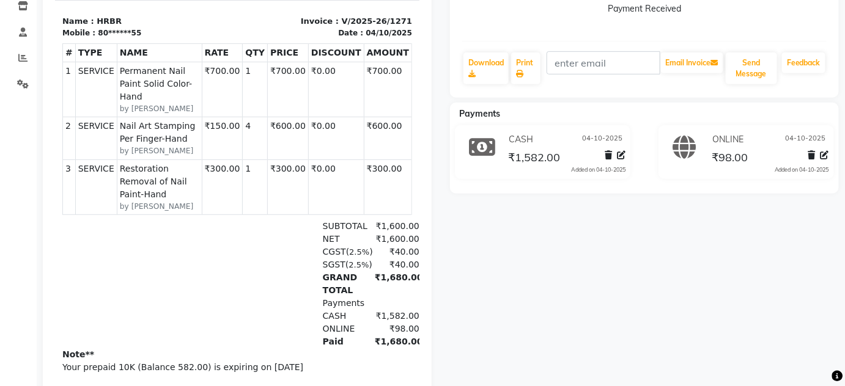
scroll to position [10, 0]
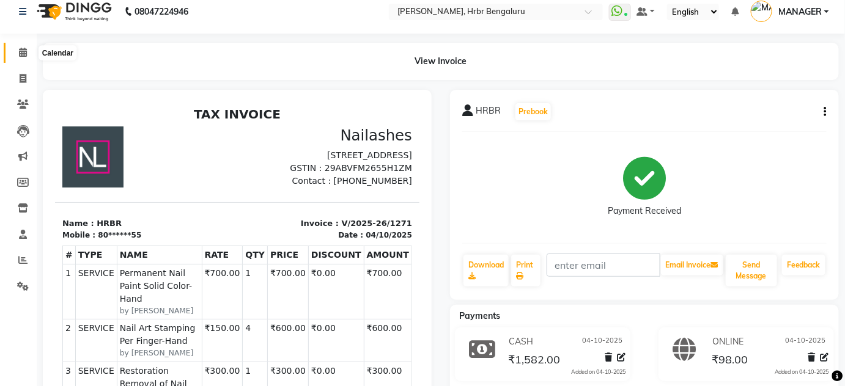
click at [20, 56] on icon at bounding box center [23, 52] width 8 height 9
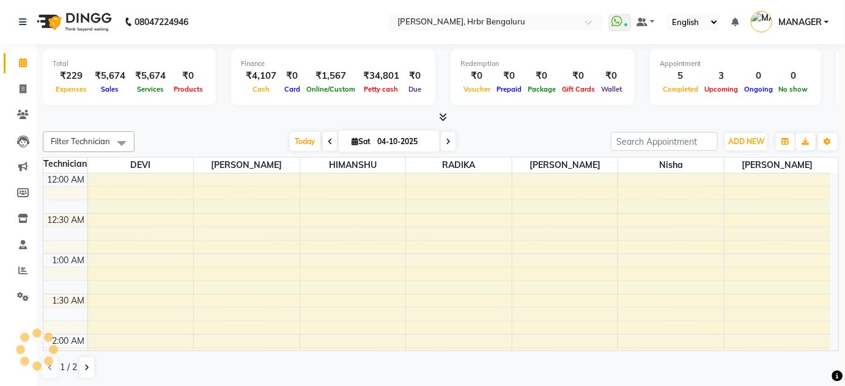
scroll to position [1435, 0]
